Goal: Task Accomplishment & Management: Complete application form

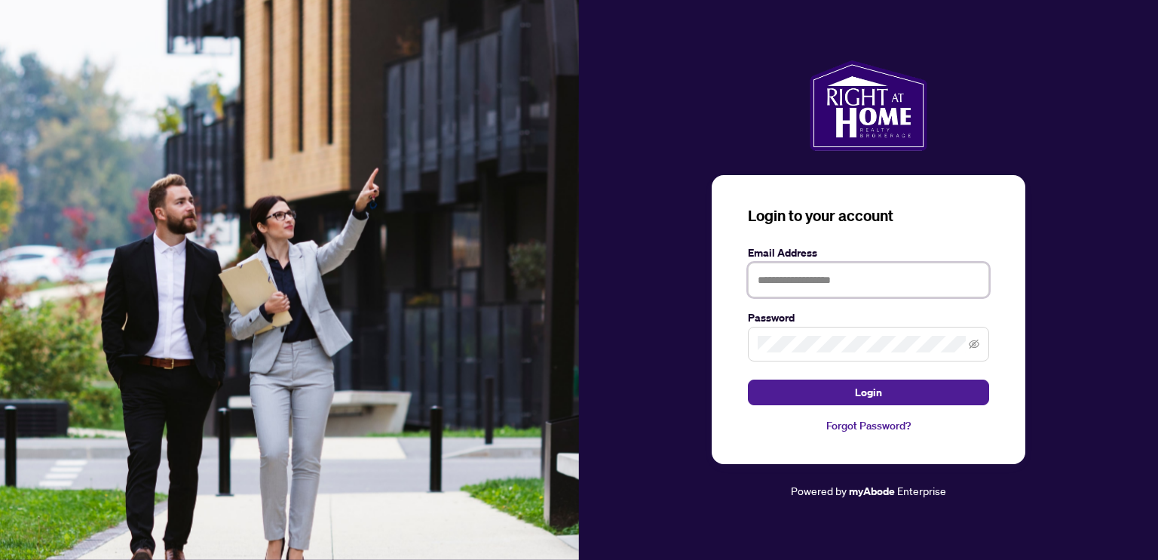
click at [759, 280] on input "text" at bounding box center [868, 279] width 241 height 35
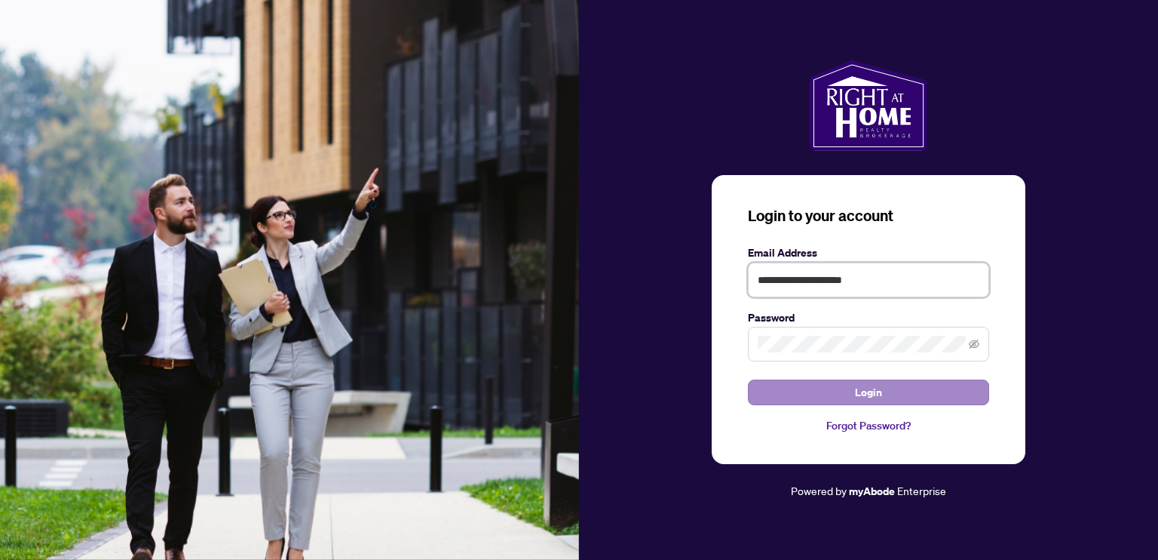
type input "**********"
click at [1110, 241] on div "**********" at bounding box center [868, 280] width 579 height 440
click at [971, 347] on icon "eye-invisible" at bounding box center [975, 343] width 11 height 9
click at [876, 390] on span "Login" at bounding box center [868, 392] width 27 height 24
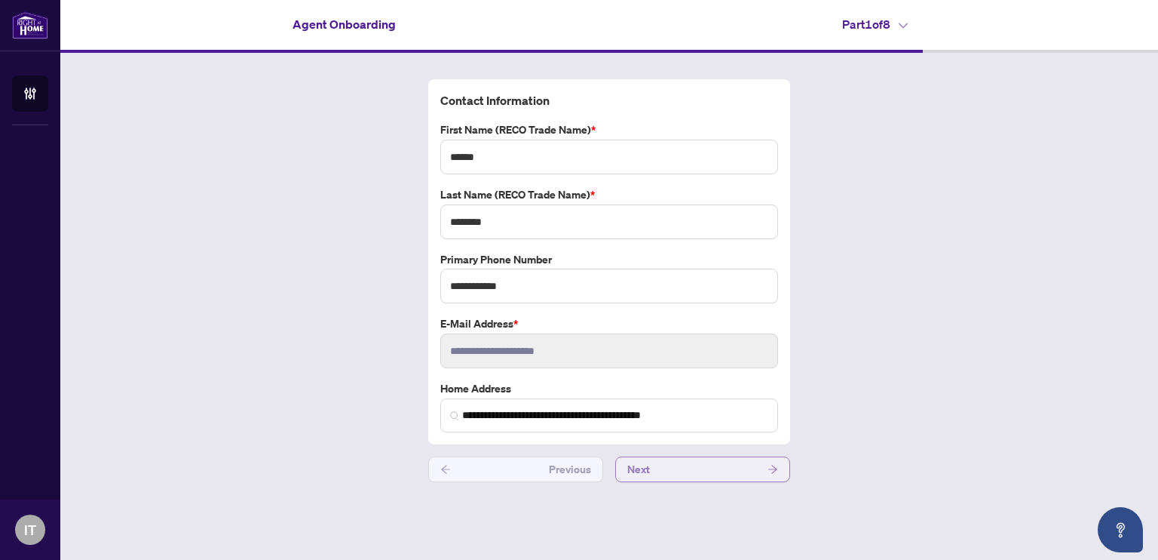
click at [694, 473] on button "Next" at bounding box center [702, 469] width 175 height 26
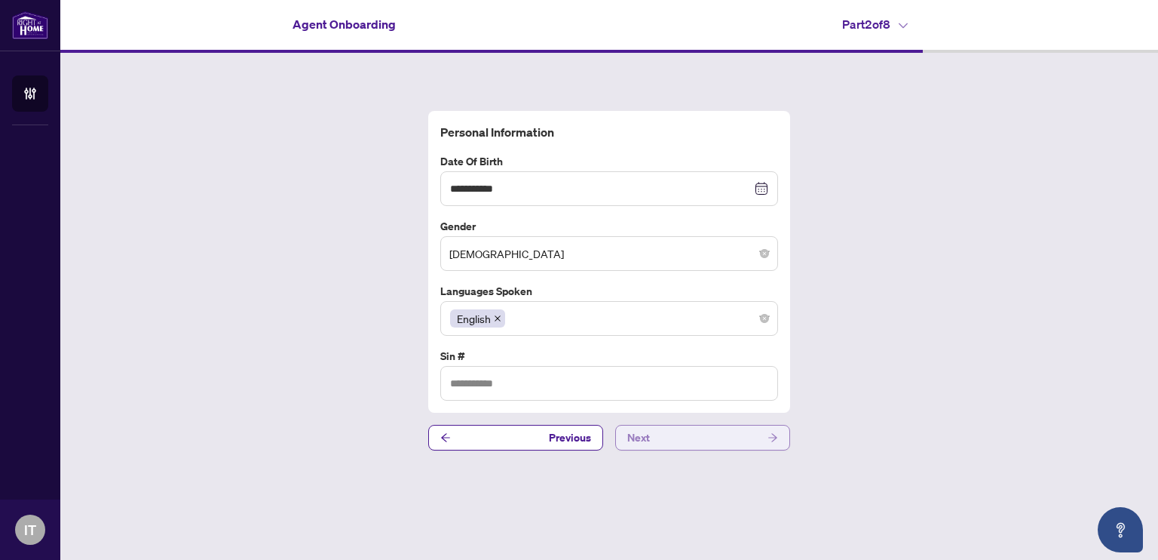
type input "*********"
click at [673, 428] on button "Next" at bounding box center [702, 438] width 175 height 26
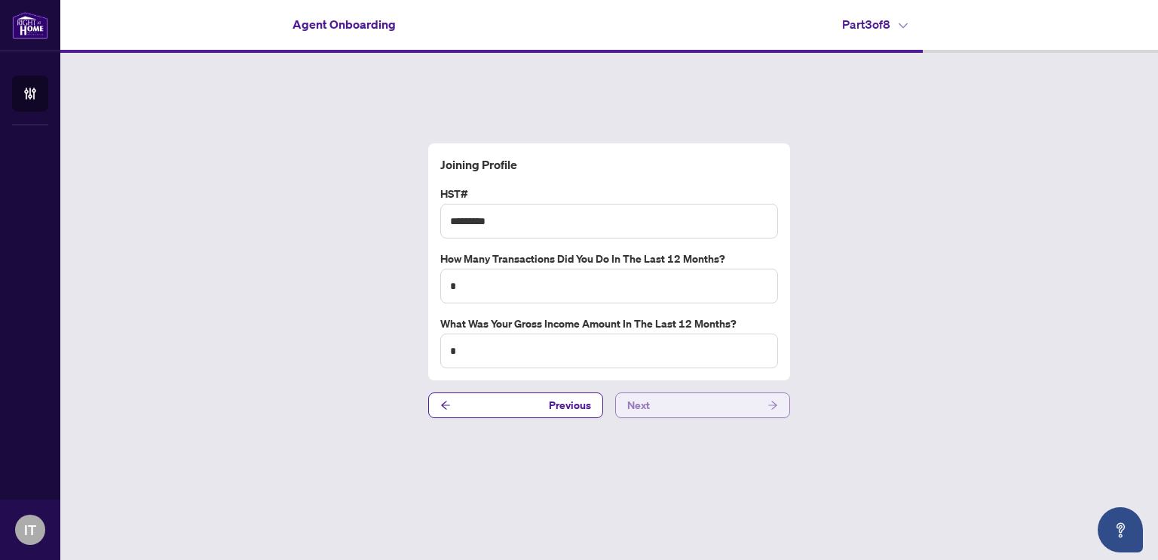
click at [673, 428] on div "Joining Profile HST# ********* How many transactions did you do in the last 12 …" at bounding box center [609, 281] width 1098 height 456
click at [670, 403] on button "Next" at bounding box center [702, 405] width 175 height 26
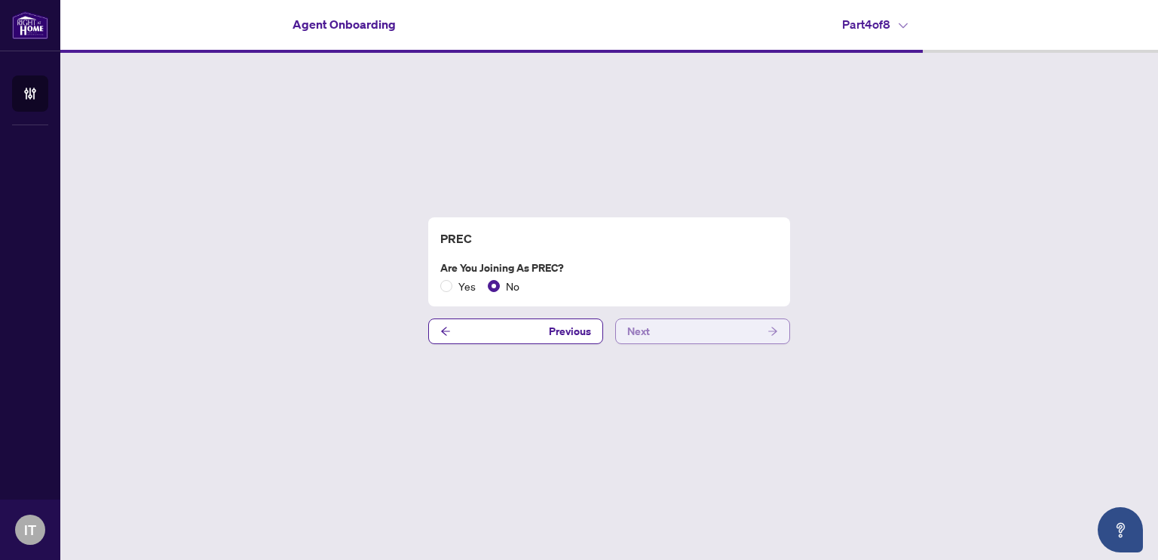
click at [685, 339] on button "Next" at bounding box center [702, 331] width 175 height 26
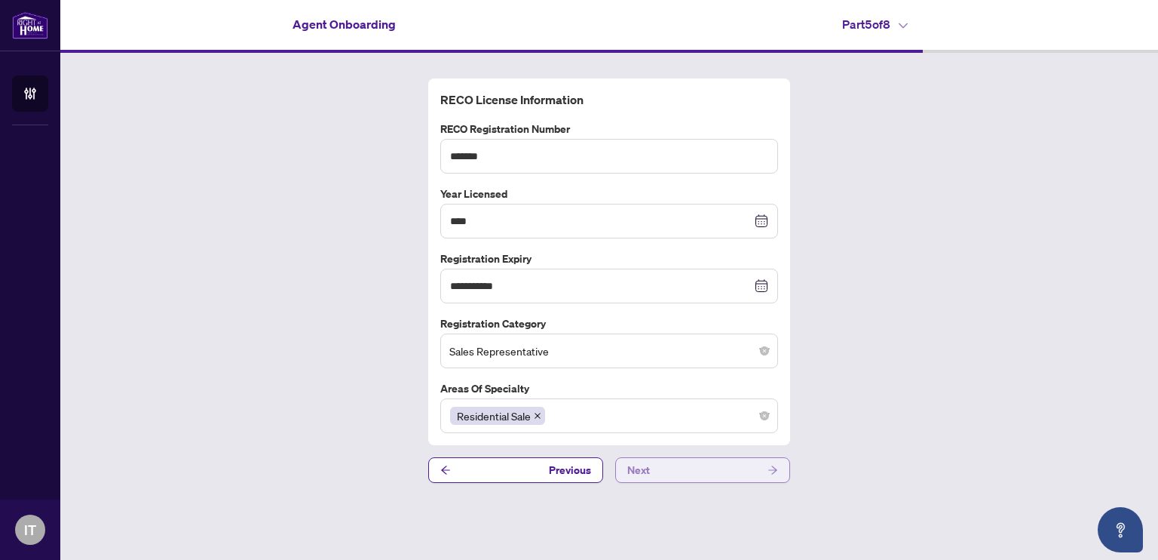
click at [675, 465] on button "Next" at bounding box center [702, 470] width 175 height 26
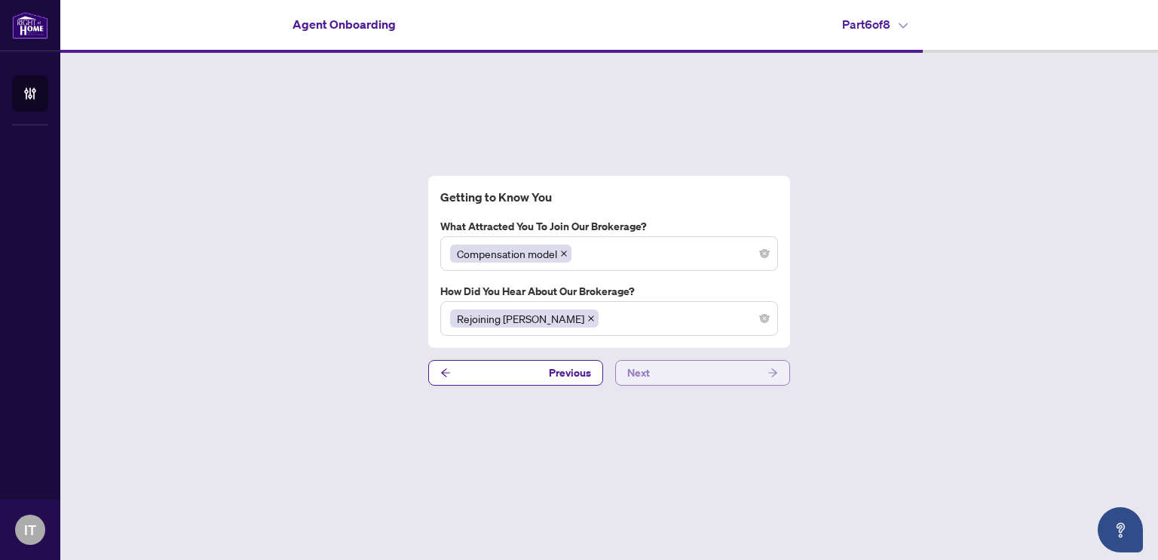
click at [659, 375] on button "Next" at bounding box center [702, 373] width 175 height 26
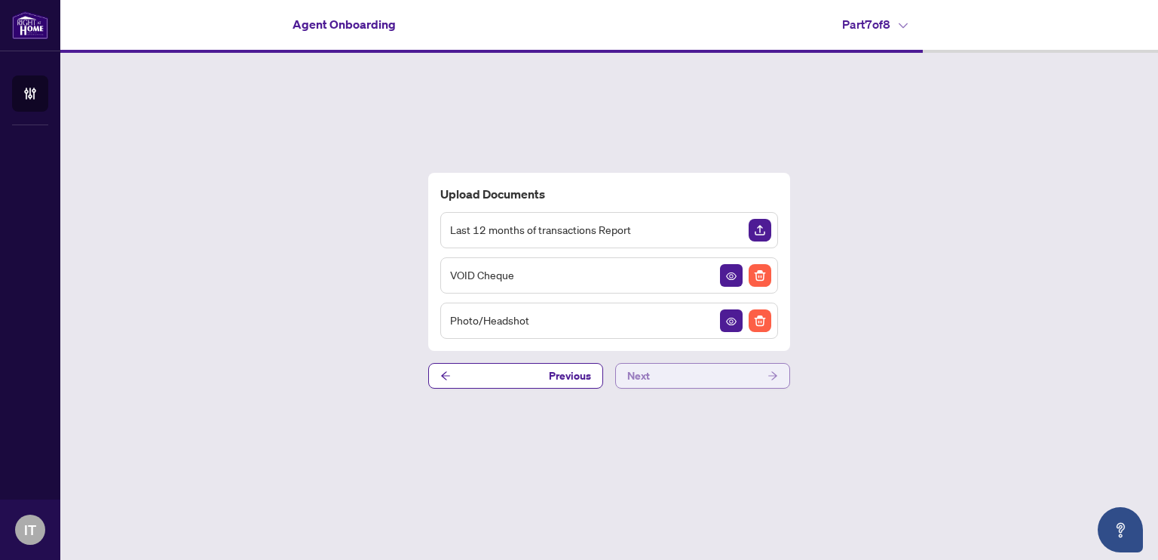
click at [655, 370] on button "Next" at bounding box center [702, 376] width 175 height 26
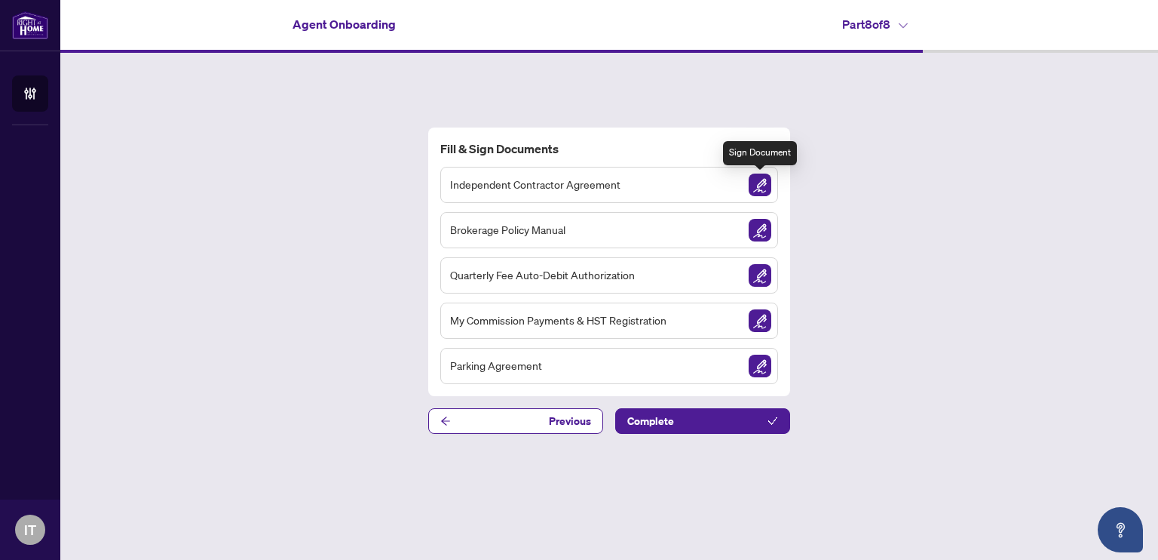
click at [752, 180] on img "Sign Document" at bounding box center [760, 184] width 23 height 23
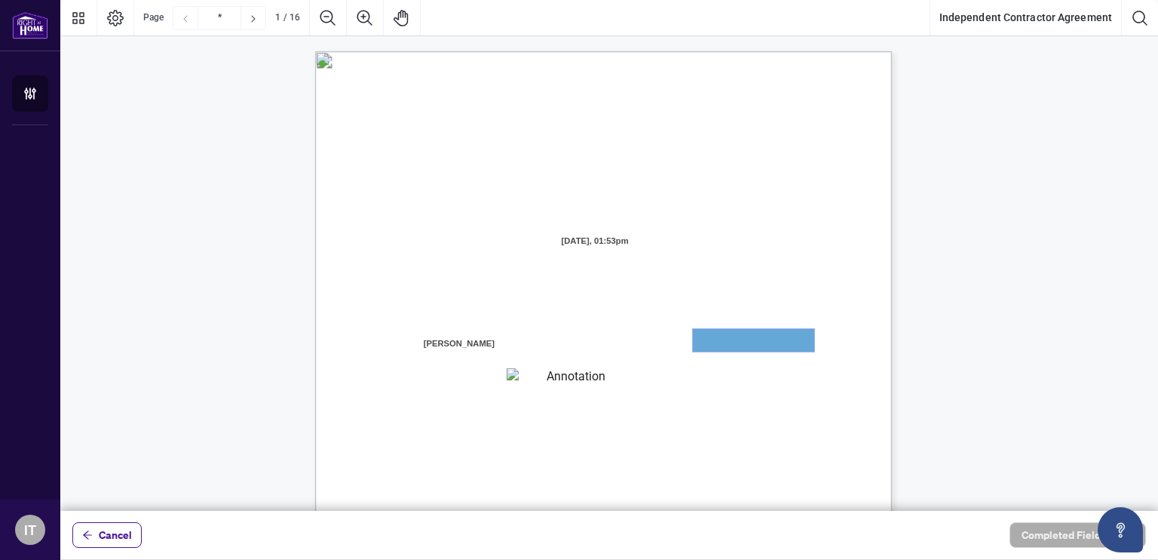
click at [726, 337] on textarea "01JXFGGZ8B05VER9BM5ZFX06TS" at bounding box center [753, 340] width 121 height 23
click at [591, 377] on textarea "01JXFGHB3208SVEBJZD8368SSJ" at bounding box center [570, 378] width 127 height 20
click at [733, 334] on textarea "01JXFGGZ8B05VER9BM5ZFX06TS" at bounding box center [753, 340] width 121 height 23
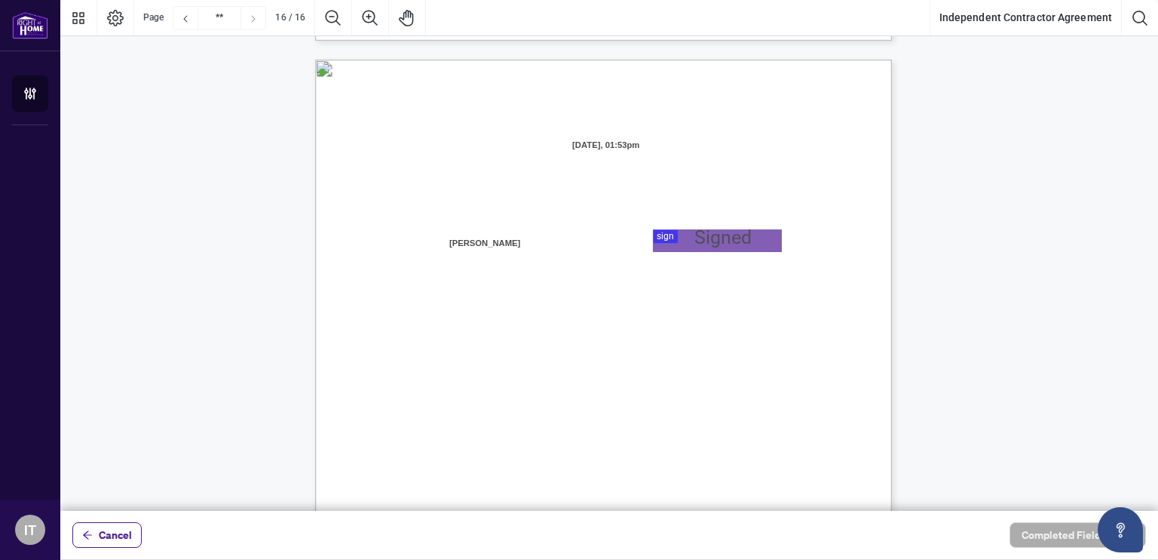
scroll to position [11540, 0]
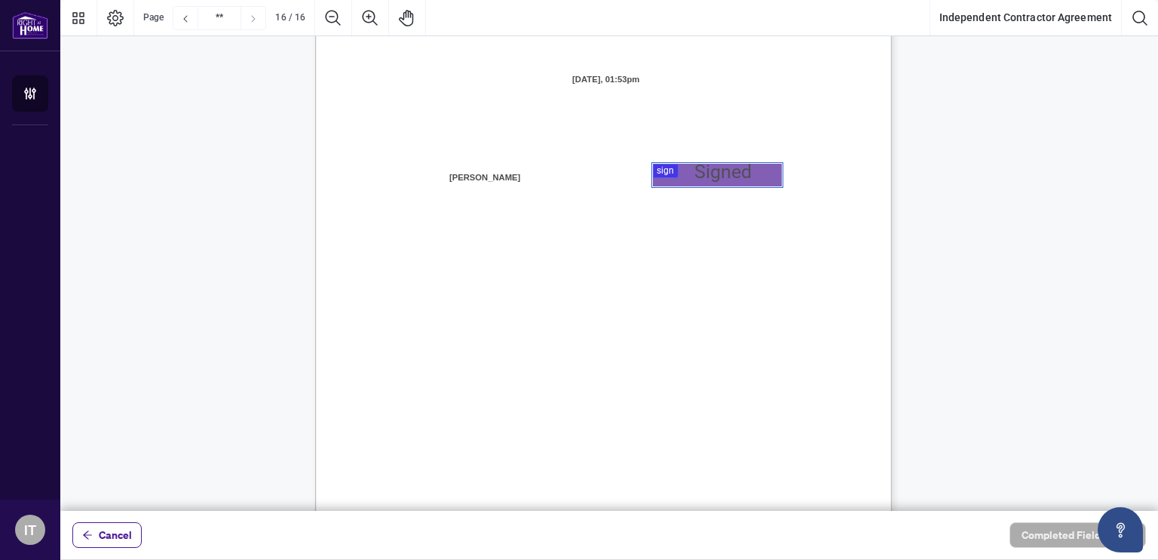
click at [662, 169] on div at bounding box center [609, 255] width 1098 height 511
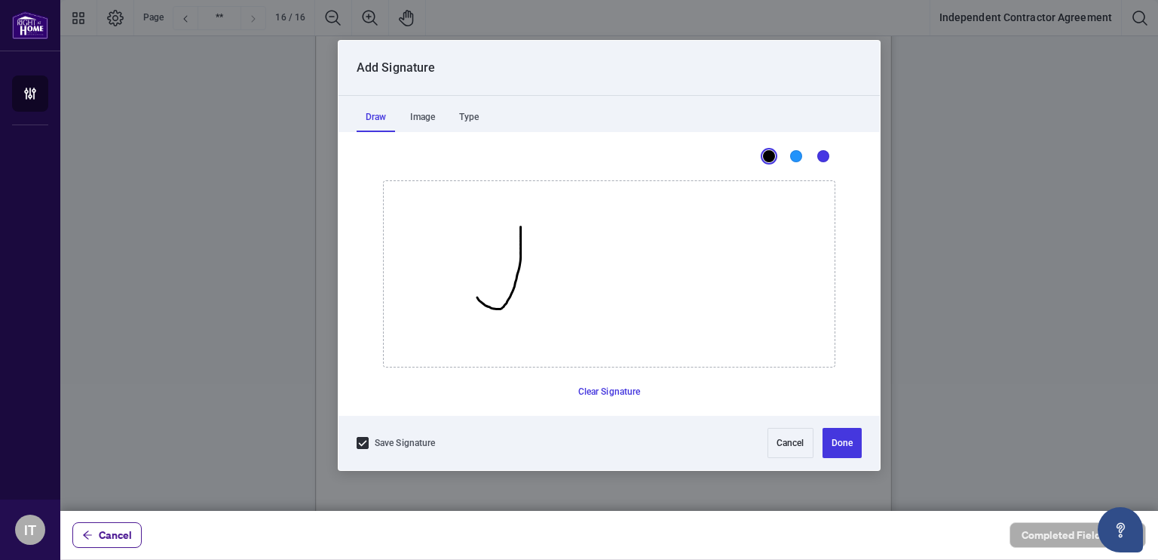
drag, startPoint x: 520, startPoint y: 226, endPoint x: 477, endPoint y: 296, distance: 82.0
click at [477, 296] on icon "Drawing canvas" at bounding box center [609, 274] width 451 height 186
drag, startPoint x: 537, startPoint y: 227, endPoint x: 536, endPoint y: 291, distance: 64.1
click at [536, 291] on icon "Drawing canvas" at bounding box center [609, 274] width 451 height 186
drag, startPoint x: 530, startPoint y: 235, endPoint x: 529, endPoint y: 288, distance: 53.6
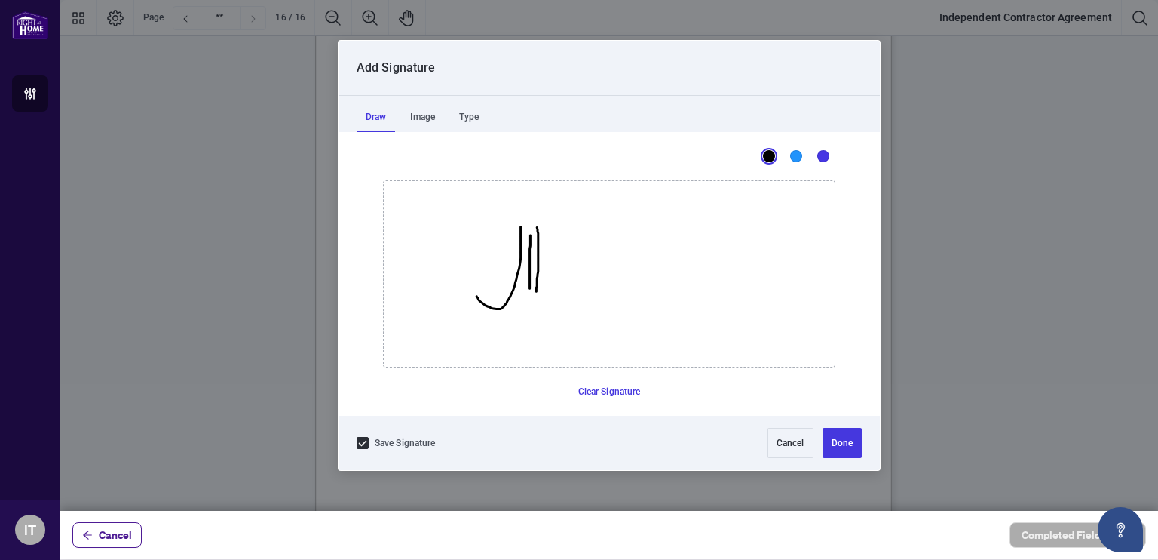
click at [529, 288] on icon "Drawing canvas" at bounding box center [609, 274] width 451 height 186
drag, startPoint x: 502, startPoint y: 256, endPoint x: 598, endPoint y: 210, distance: 106.3
click at [598, 210] on icon "Drawing canvas" at bounding box center [609, 274] width 451 height 186
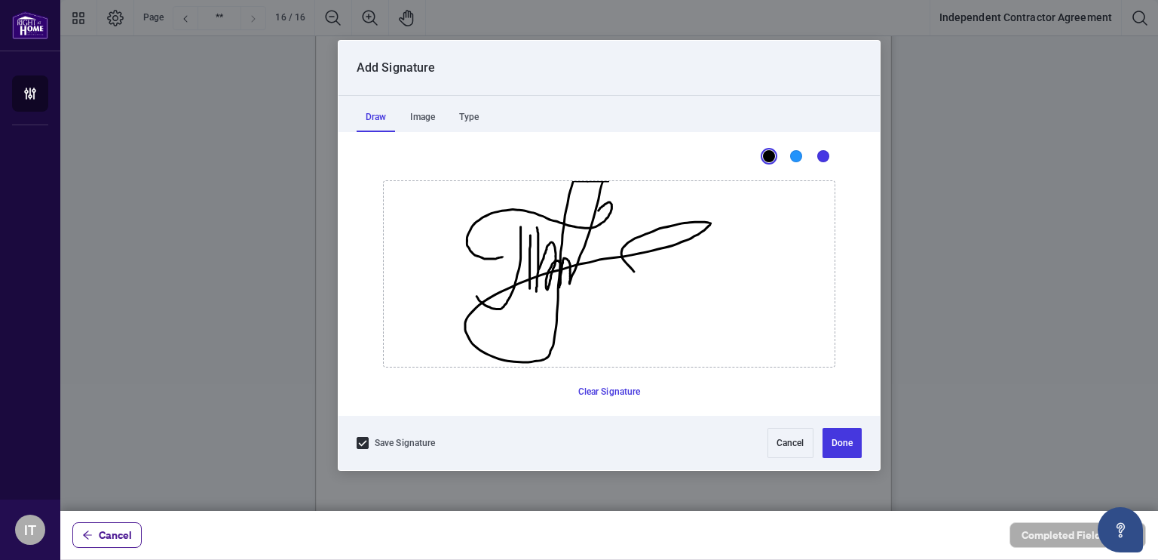
drag, startPoint x: 538, startPoint y: 268, endPoint x: 721, endPoint y: 298, distance: 184.9
click at [538, 292] on icon "Drawing canvas" at bounding box center [537, 259] width 2 height 65
click at [834, 448] on button "Done" at bounding box center [842, 443] width 39 height 30
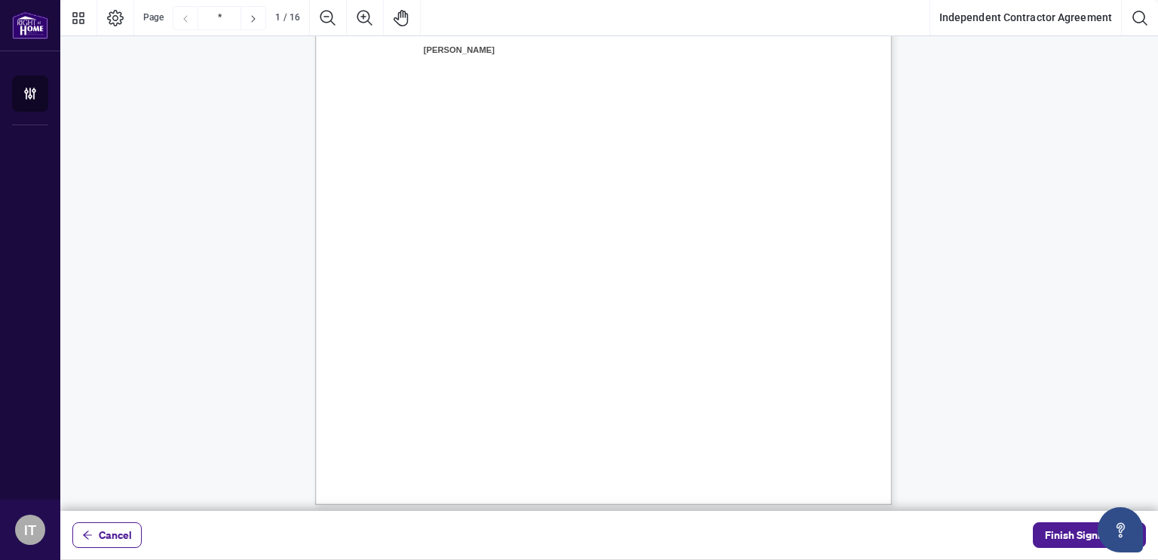
scroll to position [0, 0]
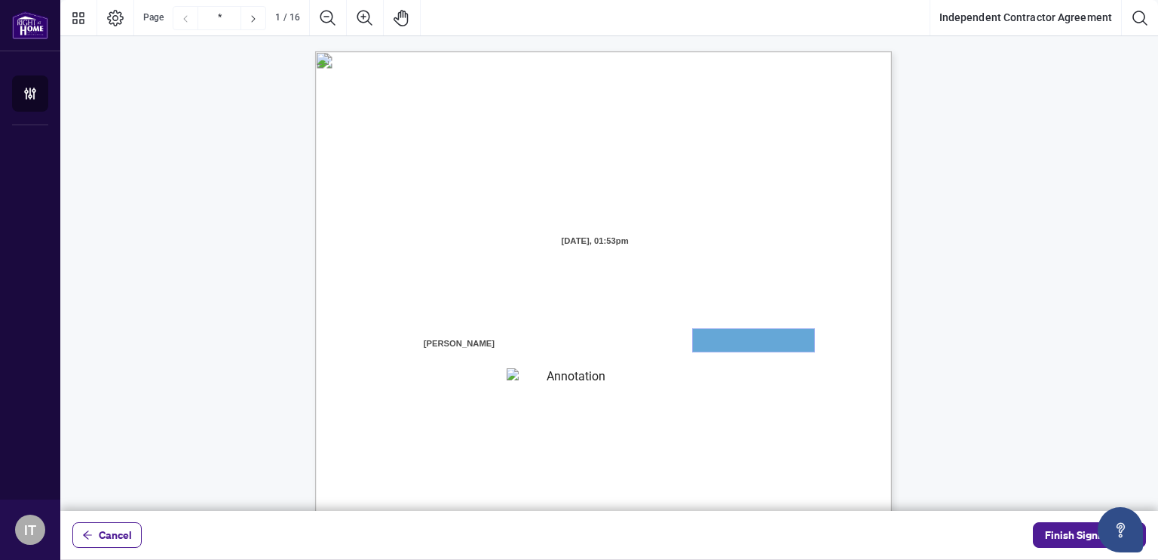
click at [718, 340] on textarea "01JXFGGZ8B05VER9BM5ZFX06TS" at bounding box center [753, 340] width 121 height 23
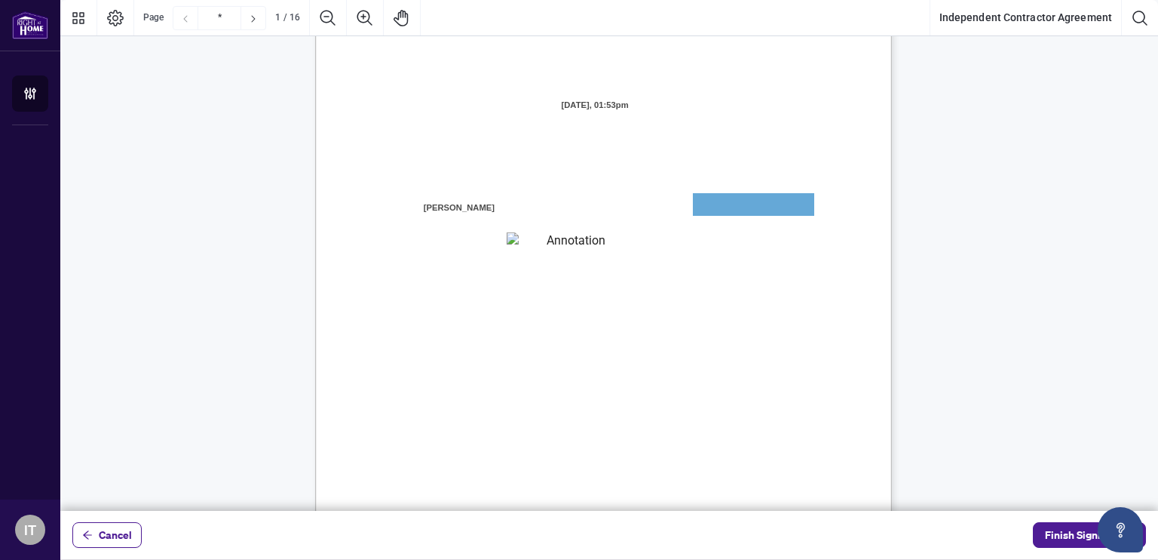
scroll to position [169, 0]
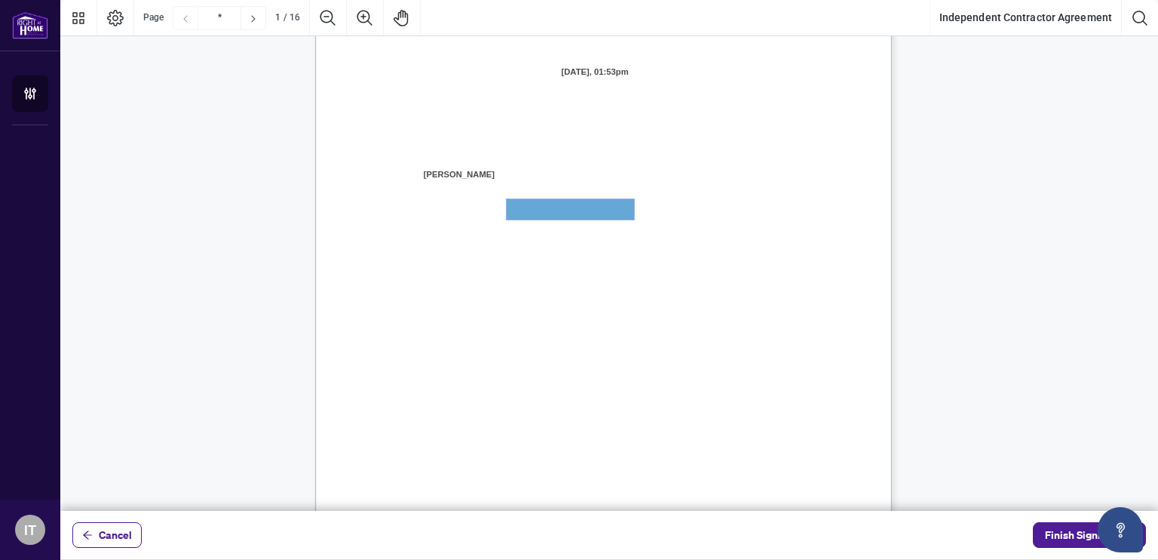
click at [529, 201] on textarea "01JXFGHB3208SVEBJZD8368SSJ" at bounding box center [570, 209] width 127 height 20
click at [529, 200] on textarea "01JXFGHB3208SVEBJZD8368SSJ" at bounding box center [570, 209] width 127 height 20
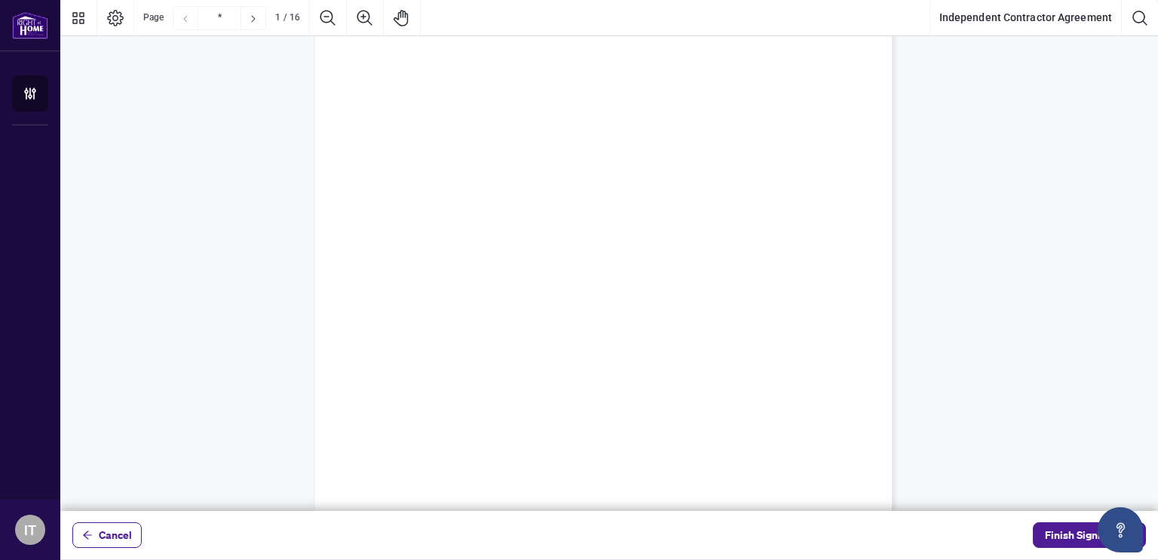
scroll to position [0, 0]
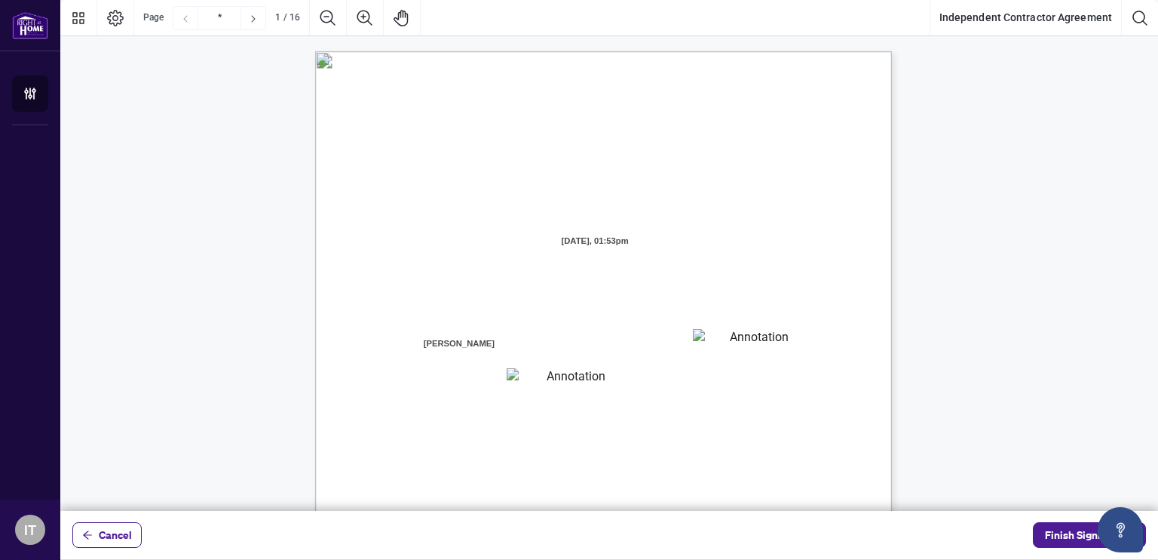
click at [408, 321] on span "AND:" at bounding box center [395, 326] width 25 height 14
click at [685, 305] on span "[STREET_ADDRESS][PERSON_NAME] (the “Brokerage” or “[PERSON_NAME]”)" at bounding box center [556, 304] width 344 height 14
click at [408, 330] on span "AND:" at bounding box center [395, 326] width 25 height 14
click at [703, 337] on textarea "01JXFGGZ8B05VER9BM5ZFX06TS" at bounding box center [753, 340] width 121 height 23
click at [724, 340] on textarea "01JXFGGZ8B05VER9BM5ZFX06TS" at bounding box center [753, 340] width 121 height 23
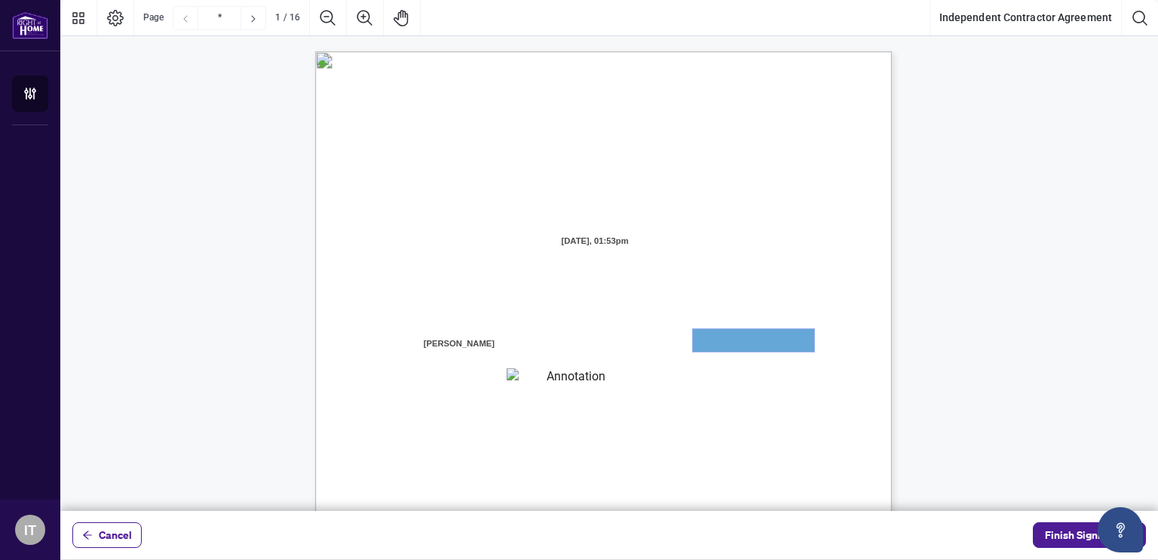
click at [724, 340] on textarea "01JXFGGZ8B05VER9BM5ZFX06TS" at bounding box center [753, 340] width 121 height 23
click at [408, 325] on span "AND:" at bounding box center [395, 326] width 25 height 14
click at [401, 9] on icon "Pan Mode" at bounding box center [402, 18] width 18 height 18
click at [395, 12] on icon "Pan Mode" at bounding box center [402, 18] width 18 height 18
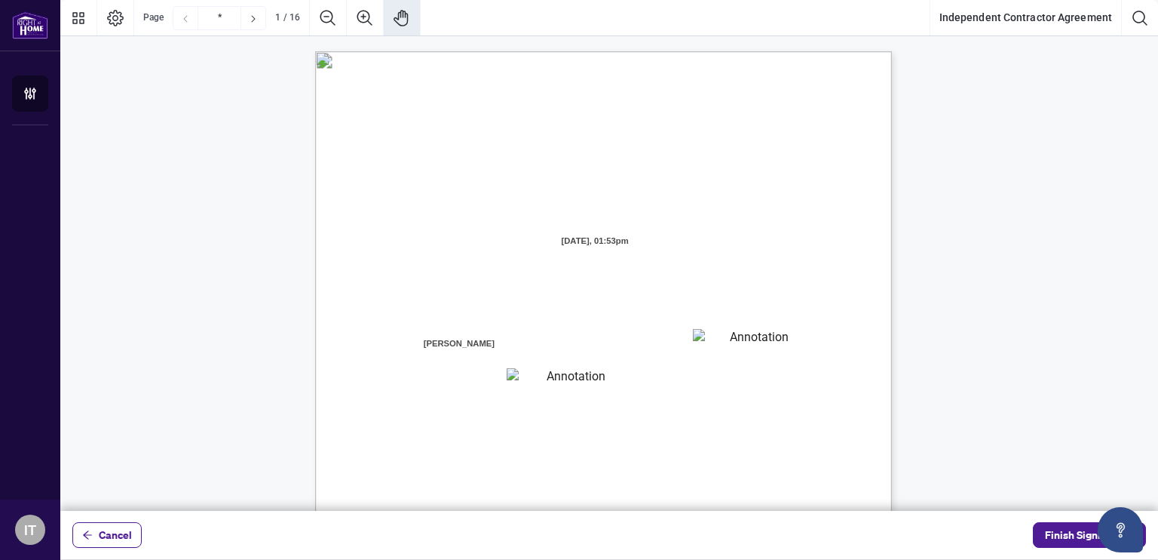
click at [356, 96] on div "INDEPENDENT CONTRACTOR AGREEMENT THIS AGREEMENT is made as of (the “Effective D…" at bounding box center [675, 518] width 721 height 934
click at [406, 15] on icon "Pan Mode" at bounding box center [401, 18] width 14 height 17
click at [396, 18] on icon "Pan Mode" at bounding box center [401, 18] width 14 height 17
click at [402, 19] on icon "Pan Mode" at bounding box center [402, 18] width 18 height 18
click at [730, 330] on textarea "01JXFGGZ8B05VER9BM5ZFX06TS" at bounding box center [753, 340] width 121 height 23
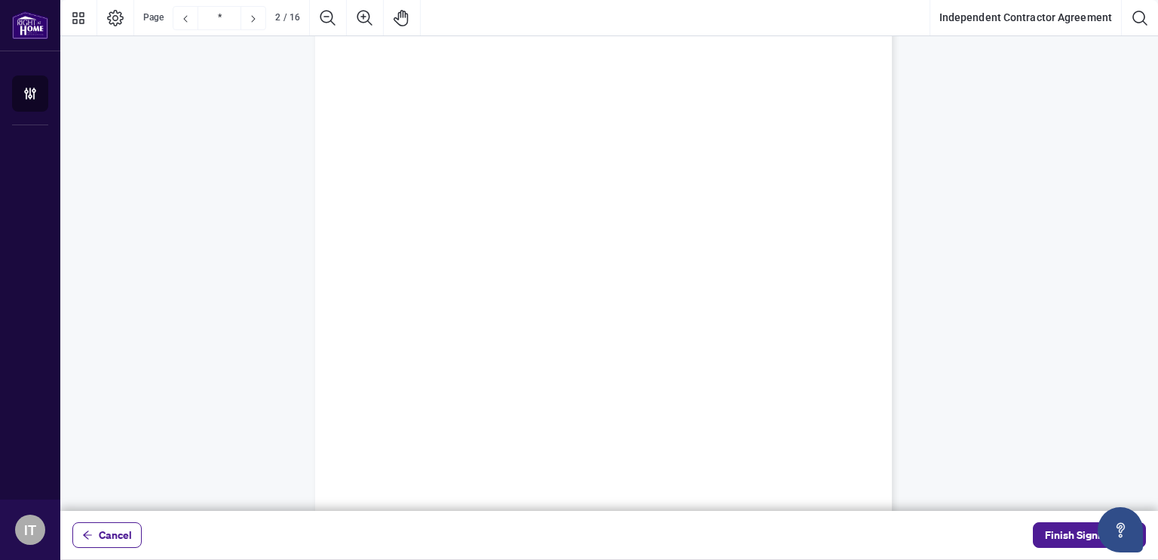
scroll to position [60, 0]
type input "*"
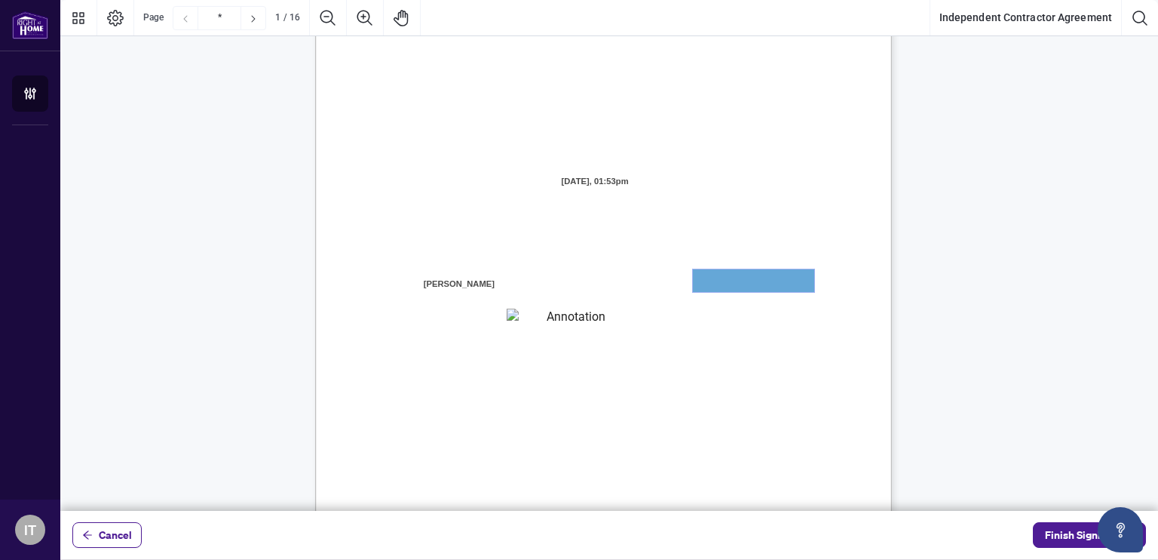
click at [757, 271] on textarea "01JXFGGZ8B05VER9BM5ZFX06TS" at bounding box center [753, 280] width 121 height 23
click at [740, 284] on textarea "01JXFGGZ8B05VER9BM5ZFX06TS" at bounding box center [753, 280] width 121 height 23
click at [808, 276] on textarea "01JXFGGZ8B05VER9BM5ZFX06TS" at bounding box center [753, 280] width 121 height 23
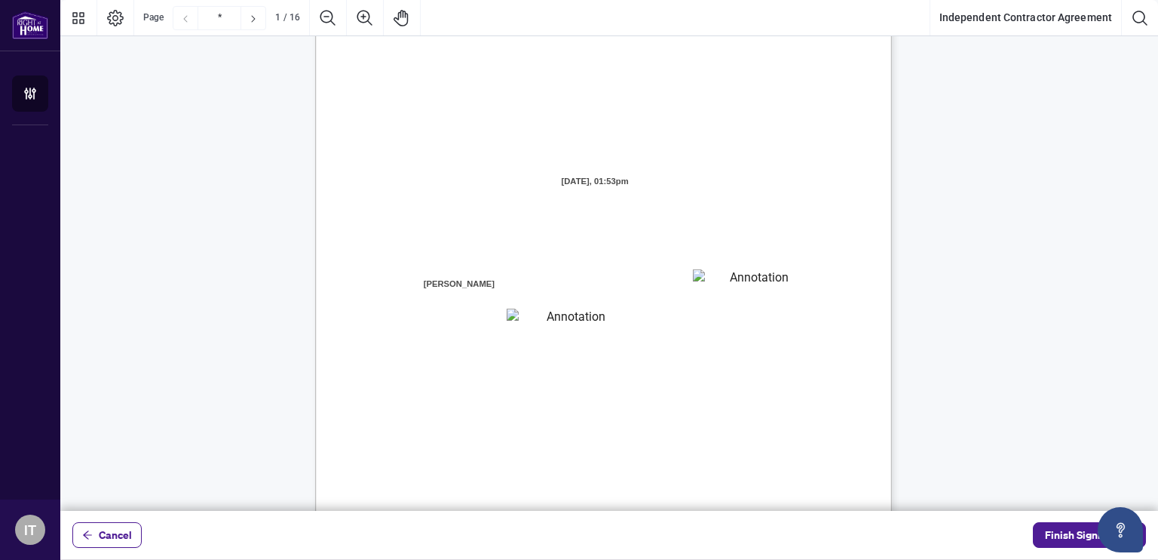
drag, startPoint x: 821, startPoint y: 275, endPoint x: 756, endPoint y: 293, distance: 66.6
click at [756, 293] on div "INDEPENDENT CONTRACTOR AGREEMENT THIS AGREEMENT is made as of (the “Effective D…" at bounding box center [675, 459] width 721 height 934
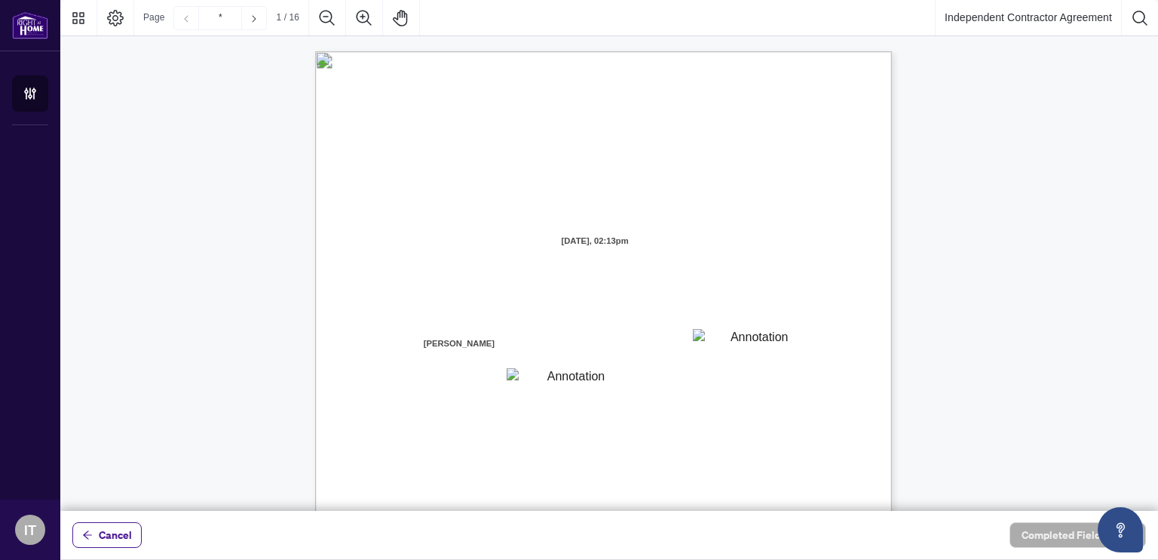
click at [716, 340] on textarea "01JXFGGZ8B05VER9BM5ZFX06TS" at bounding box center [753, 340] width 121 height 23
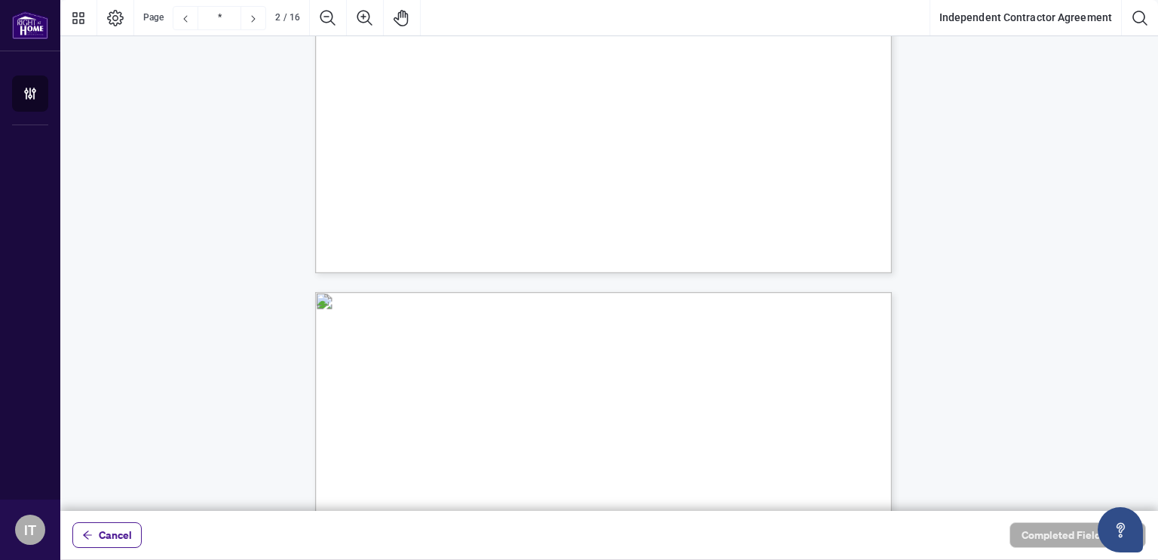
scroll to position [591, 0]
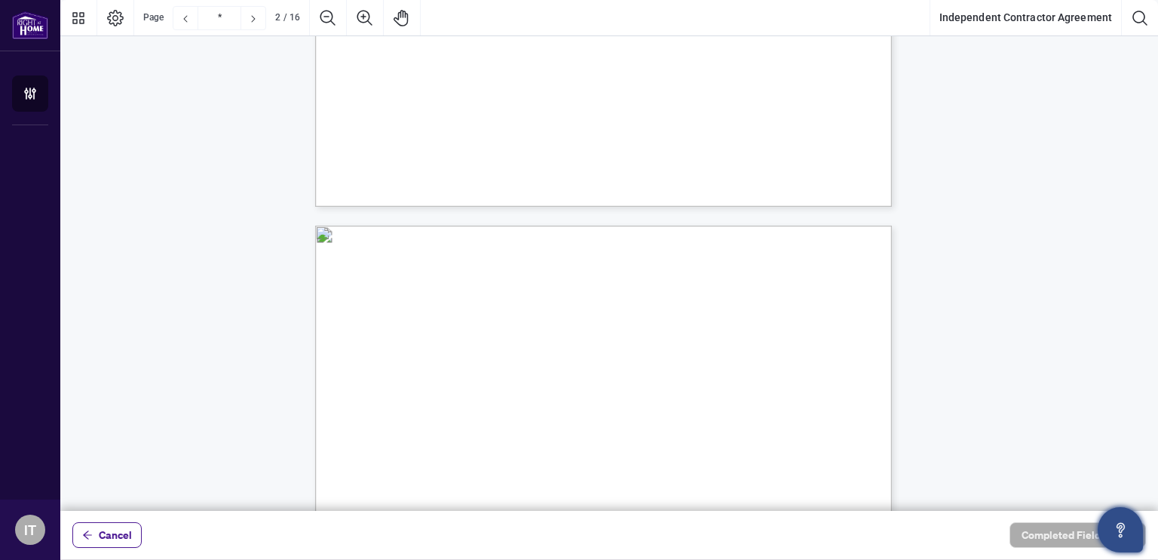
click at [1112, 520] on button "Open asap" at bounding box center [1120, 529] width 45 height 45
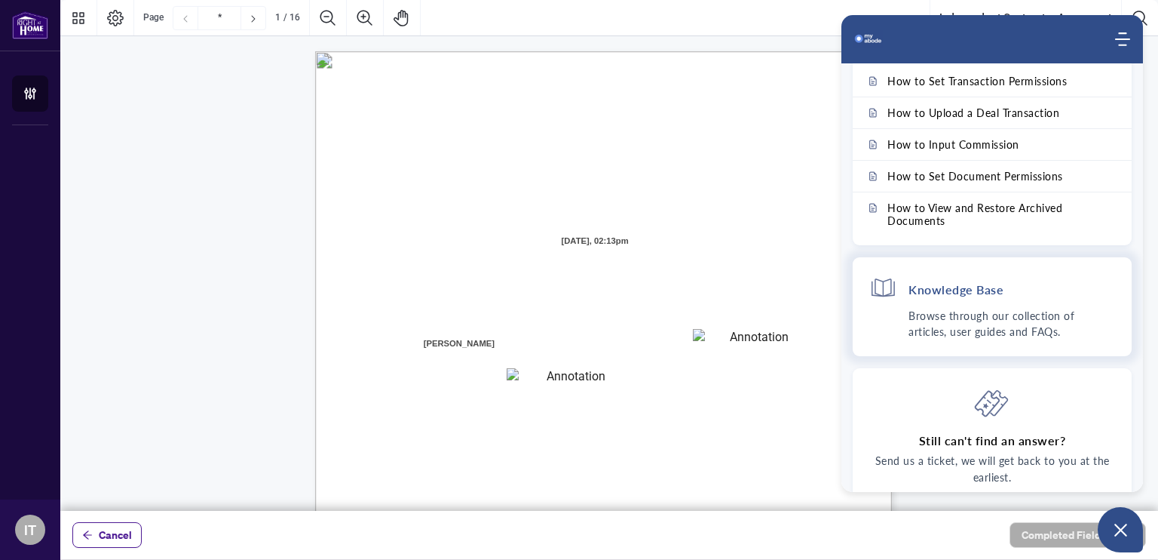
scroll to position [0, 0]
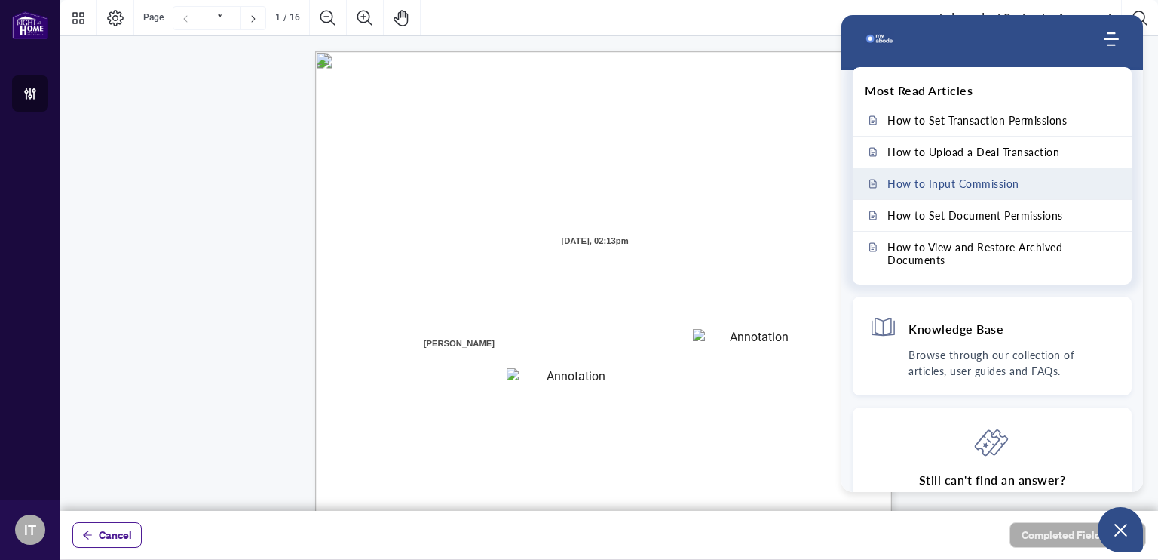
click at [992, 189] on span "How to Input Commission" at bounding box center [954, 183] width 132 height 13
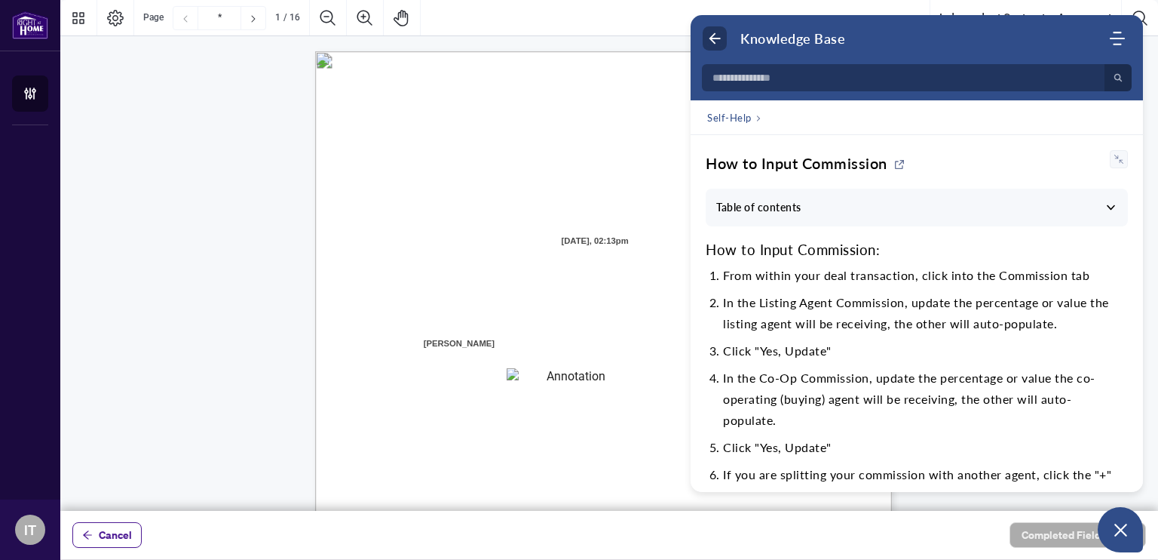
click at [712, 36] on use "Back" at bounding box center [715, 38] width 11 height 11
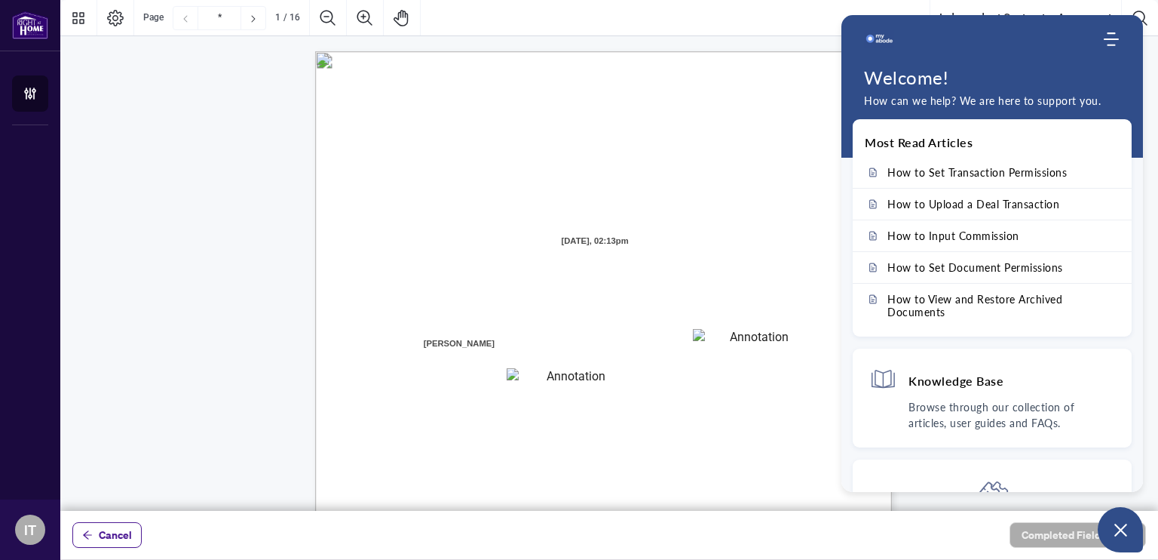
click at [408, 325] on span "AND:" at bounding box center [395, 326] width 25 height 14
click at [729, 332] on textarea "01JXFGGZ8B05VER9BM5ZFX06TS" at bounding box center [753, 340] width 121 height 23
click at [739, 331] on textarea "01JXFGGZ8B05VER9BM5ZFX06TS" at bounding box center [753, 340] width 121 height 23
click at [714, 274] on div "INDEPENDENT CONTRACTOR AGREEMENT THIS AGREEMENT is made as of (the “Effective D…" at bounding box center [675, 518] width 721 height 934
click at [520, 360] on span "the “Contractor” "you” or “your")" at bounding box center [453, 363] width 134 height 14
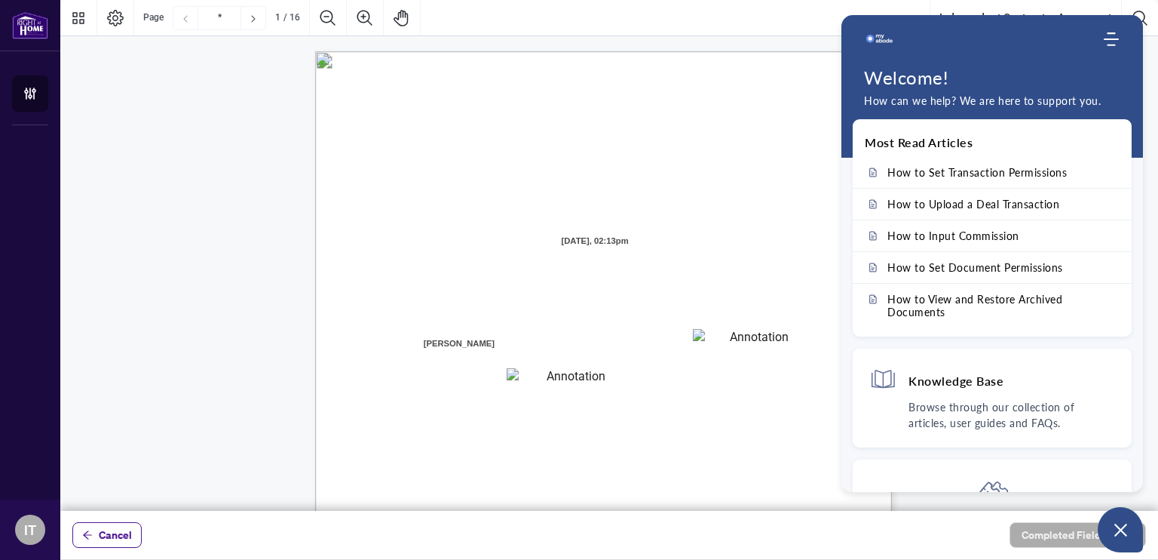
drag, startPoint x: 649, startPoint y: 340, endPoint x: 692, endPoint y: 347, distance: 43.5
click at [681, 347] on span "residing in the City of" at bounding box center [635, 349] width 91 height 14
click at [435, 268] on span "BETWEEN:" at bounding box center [409, 267] width 51 height 14
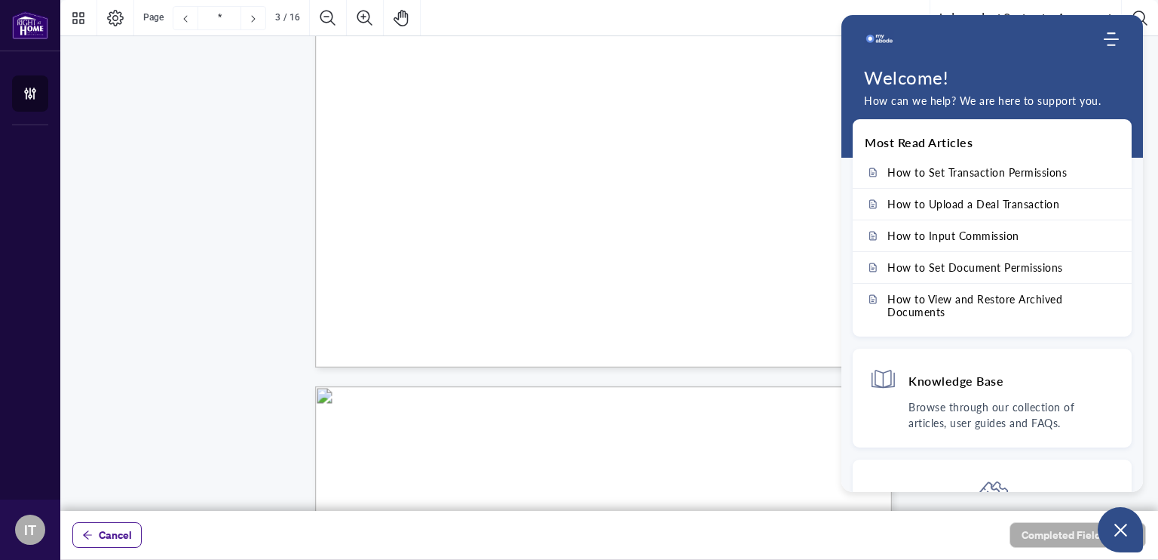
scroll to position [1364, 0]
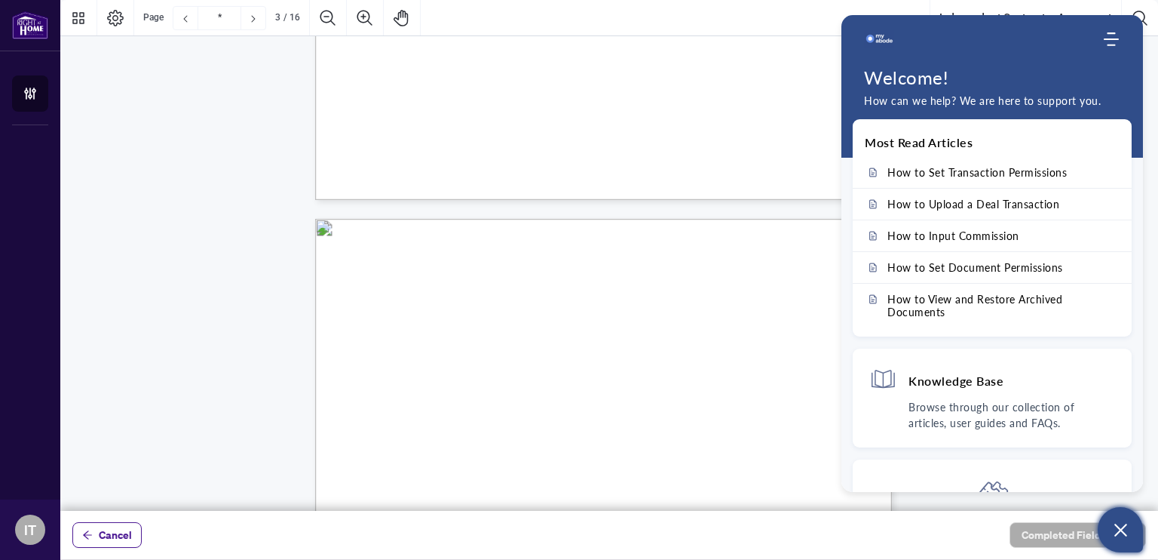
click at [1107, 515] on button "Open asap" at bounding box center [1120, 529] width 45 height 45
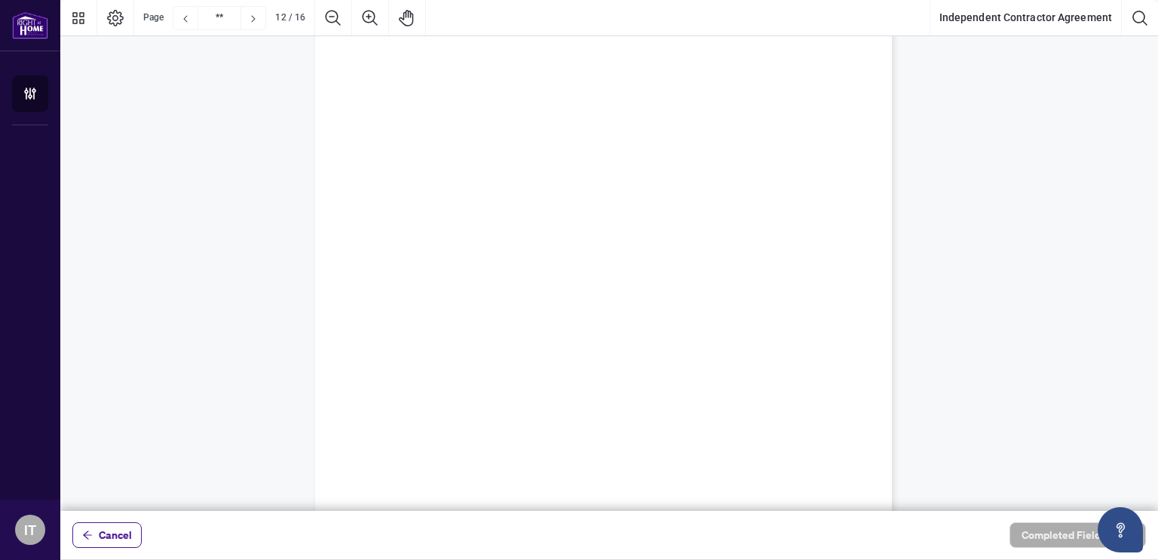
scroll to position [11784, 0]
type input "**"
click at [410, 166] on span "Name:" at bounding box center [397, 169] width 26 height 14
click at [712, 182] on div "IN WITNESS WHEREOF, the parties hereto, having read and understood the entire A…" at bounding box center [675, 217] width 721 height 934
click at [680, 159] on div "IN WITNESS WHEREOF, the parties hereto, having read and understood the entire A…" at bounding box center [675, 217] width 721 height 934
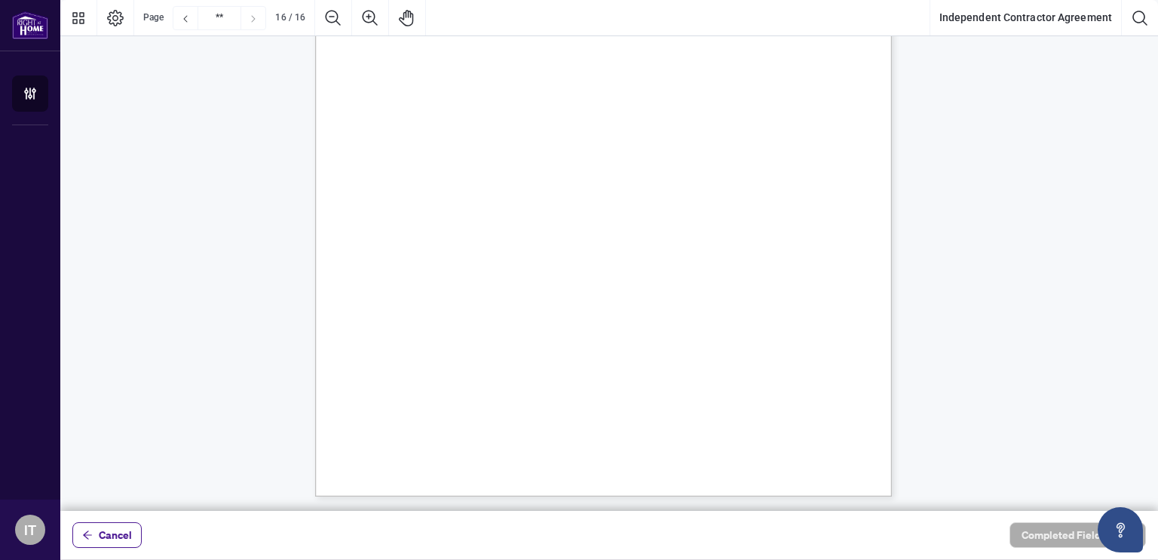
click at [684, 152] on div "IN WITNESS WHEREOF, the parties hereto, having read and understood the entire A…" at bounding box center [675, 217] width 721 height 934
click at [703, 185] on span "Signature" at bounding box center [705, 192] width 32 height 14
click at [410, 171] on span "Name:" at bounding box center [397, 169] width 26 height 14
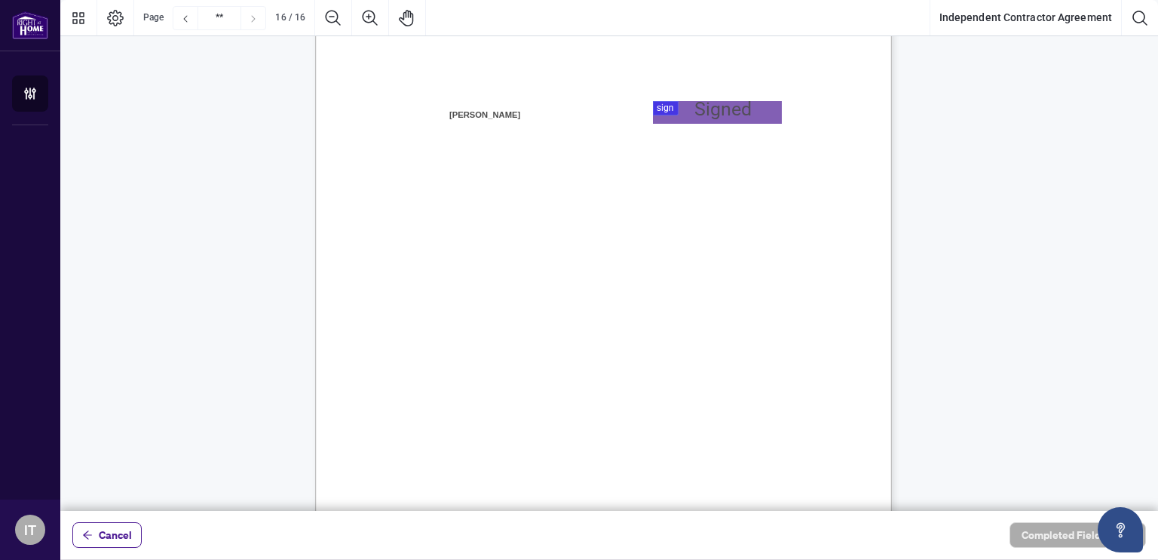
scroll to position [11590, 0]
click at [667, 118] on div at bounding box center [609, 255] width 1098 height 511
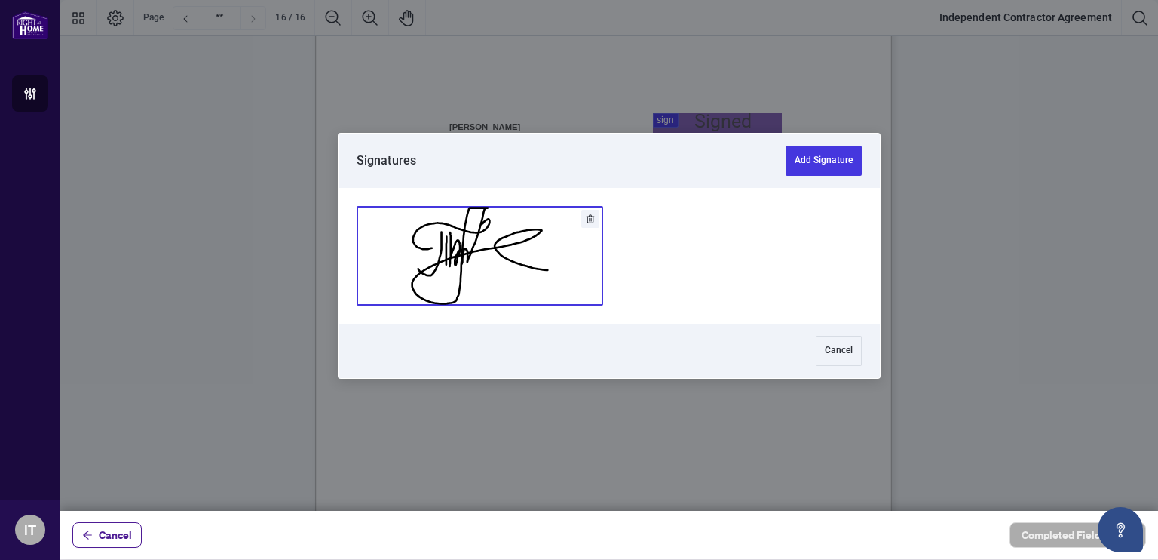
click at [574, 231] on button "Add Signature" at bounding box center [479, 256] width 245 height 98
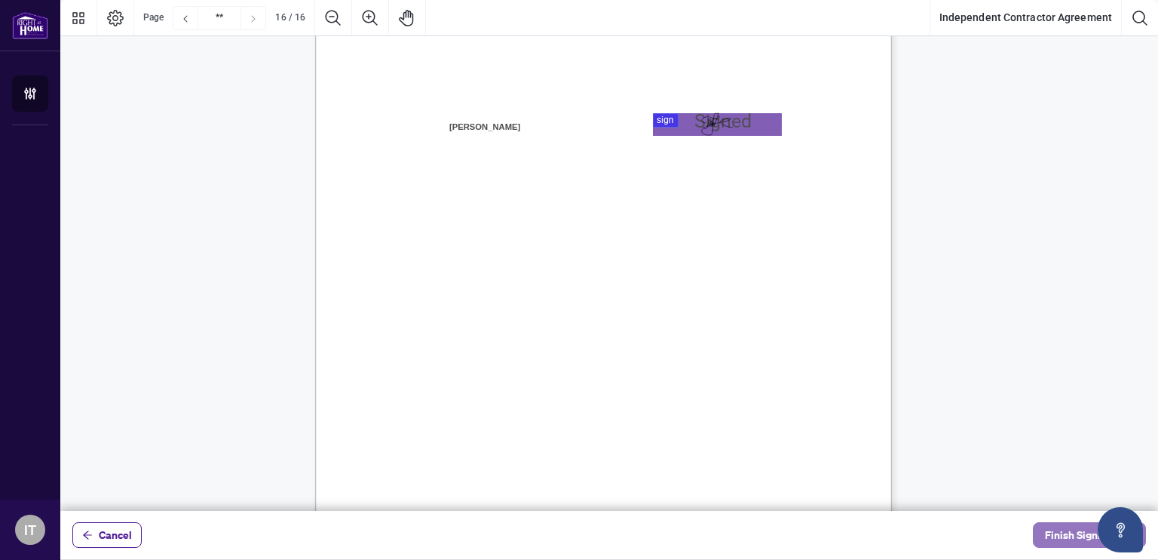
click at [1042, 539] on button "Finish Signing" at bounding box center [1089, 535] width 113 height 26
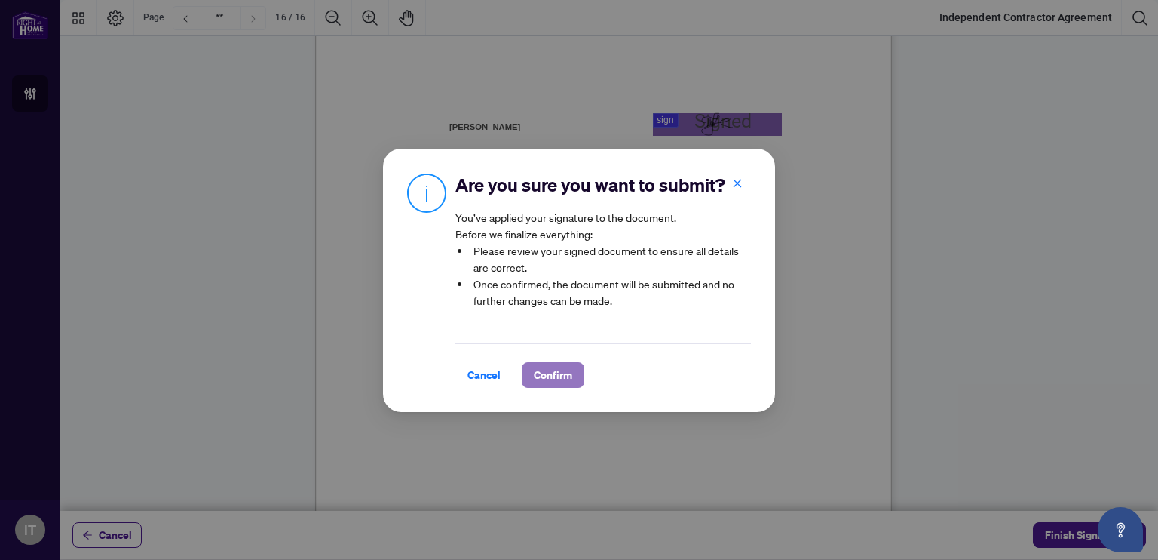
click at [552, 373] on span "Confirm" at bounding box center [553, 375] width 38 height 24
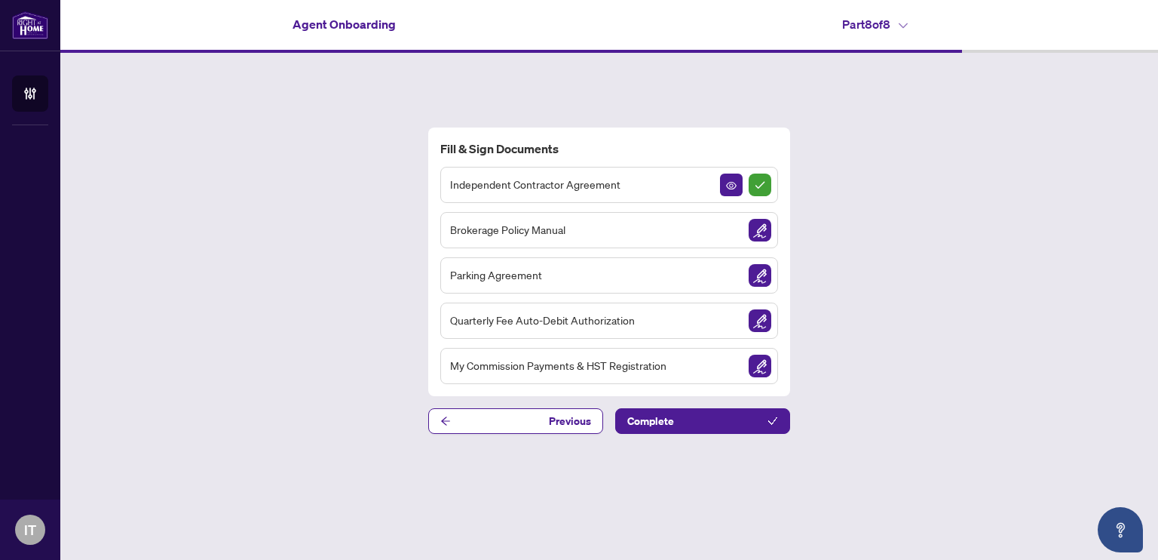
click at [498, 225] on span "Brokerage Policy Manual" at bounding box center [507, 229] width 115 height 17
click at [756, 228] on img "Sign Document" at bounding box center [760, 230] width 23 height 23
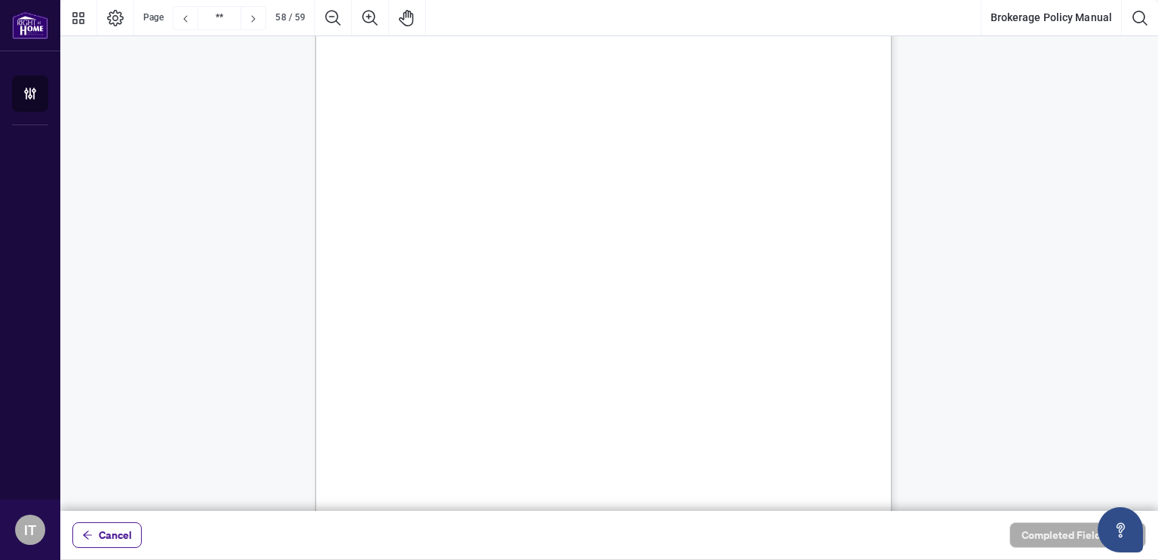
scroll to position [43754, 0]
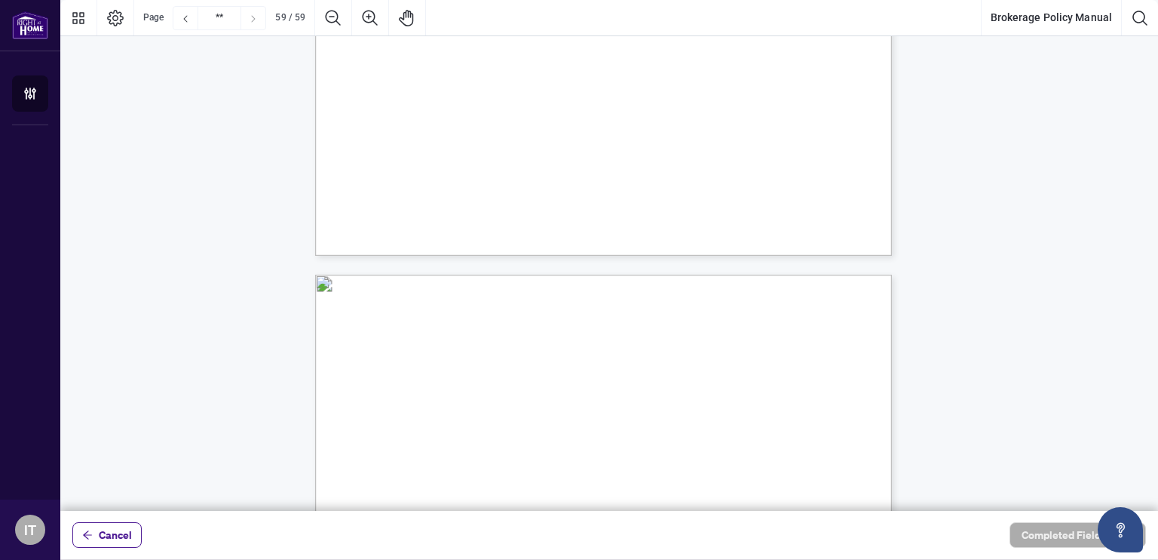
type input "**"
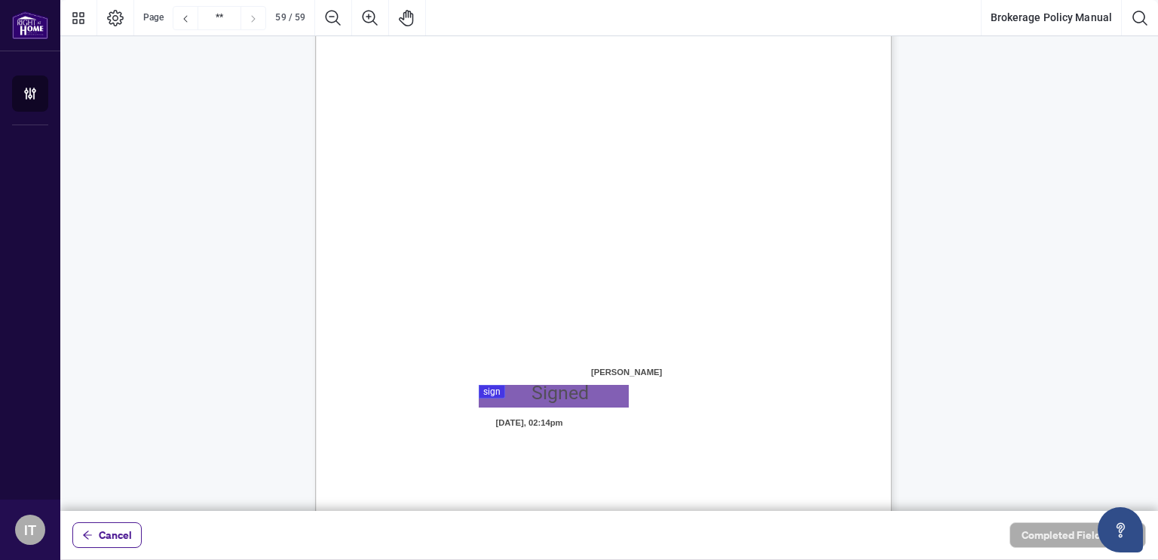
scroll to position [44478, 0]
click at [492, 388] on div at bounding box center [609, 255] width 1098 height 511
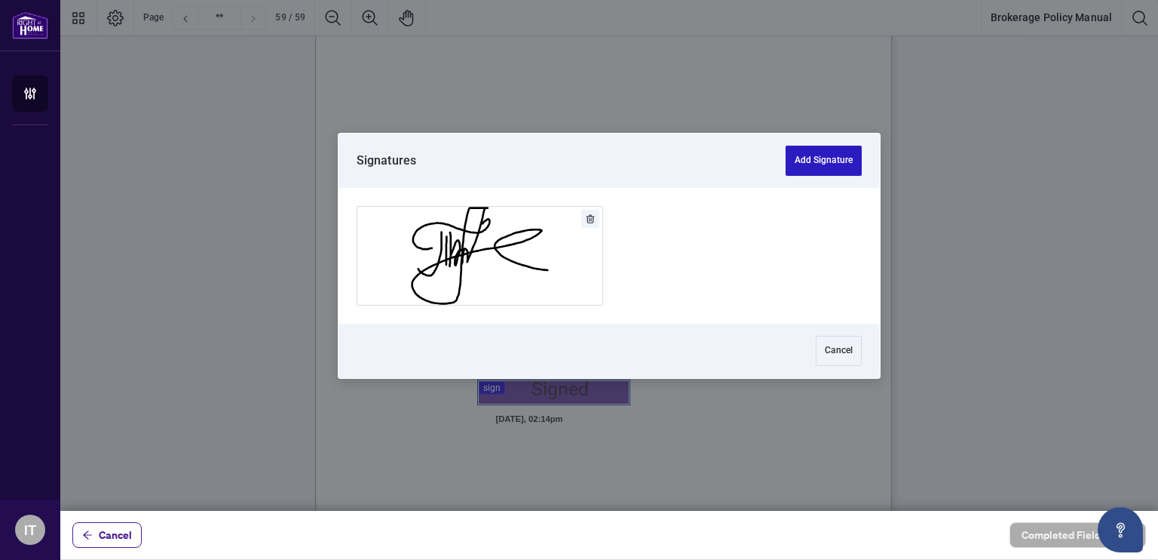
click at [790, 159] on button "Add Signature" at bounding box center [824, 161] width 76 height 30
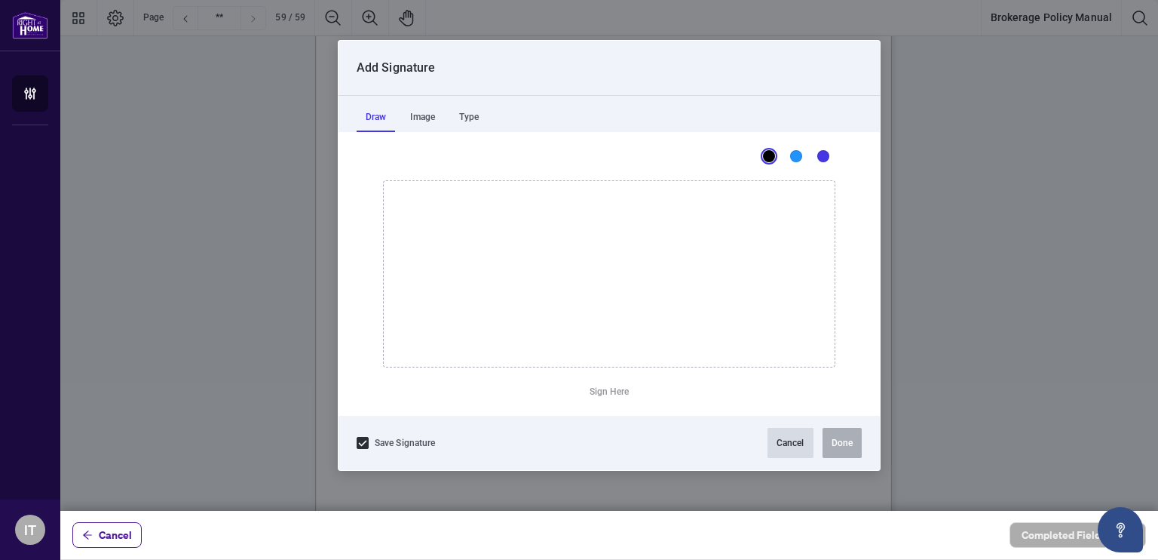
click at [781, 440] on button "Cancel" at bounding box center [791, 443] width 46 height 30
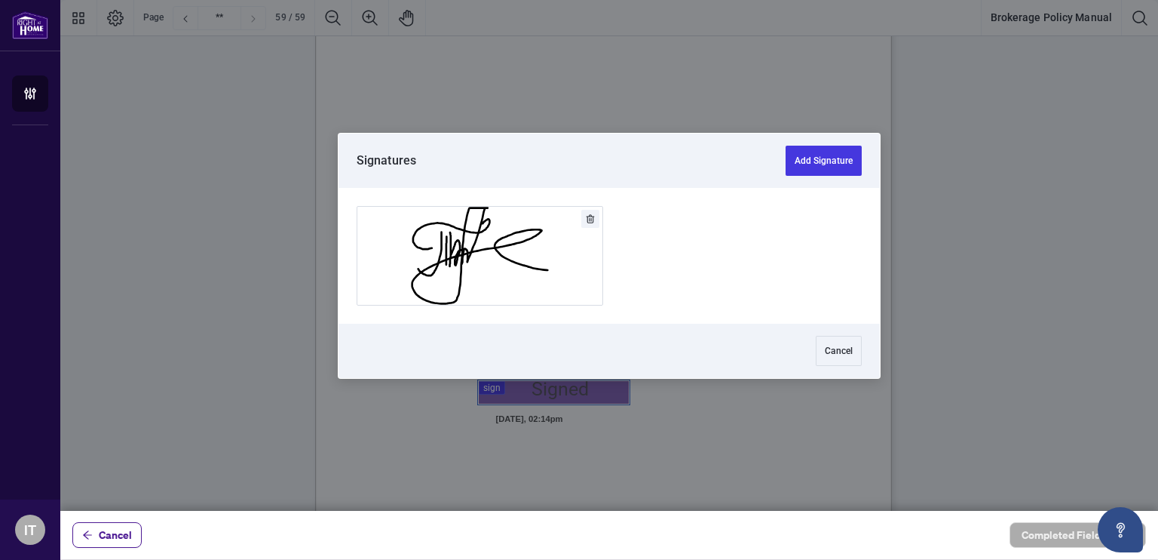
click at [491, 391] on div at bounding box center [609, 255] width 1098 height 511
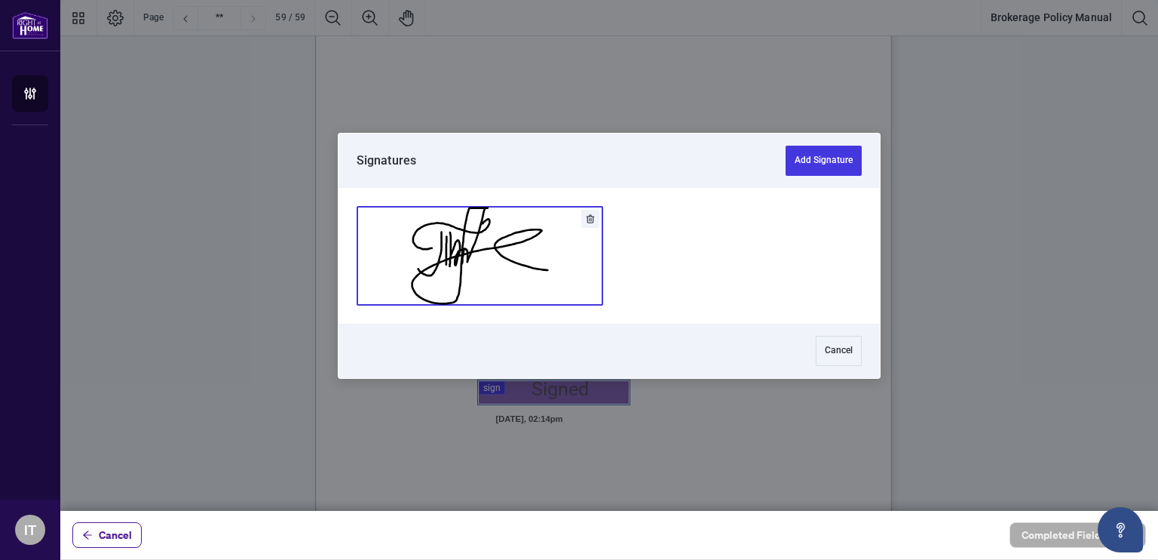
click at [476, 288] on button "Add Signature" at bounding box center [479, 256] width 245 height 98
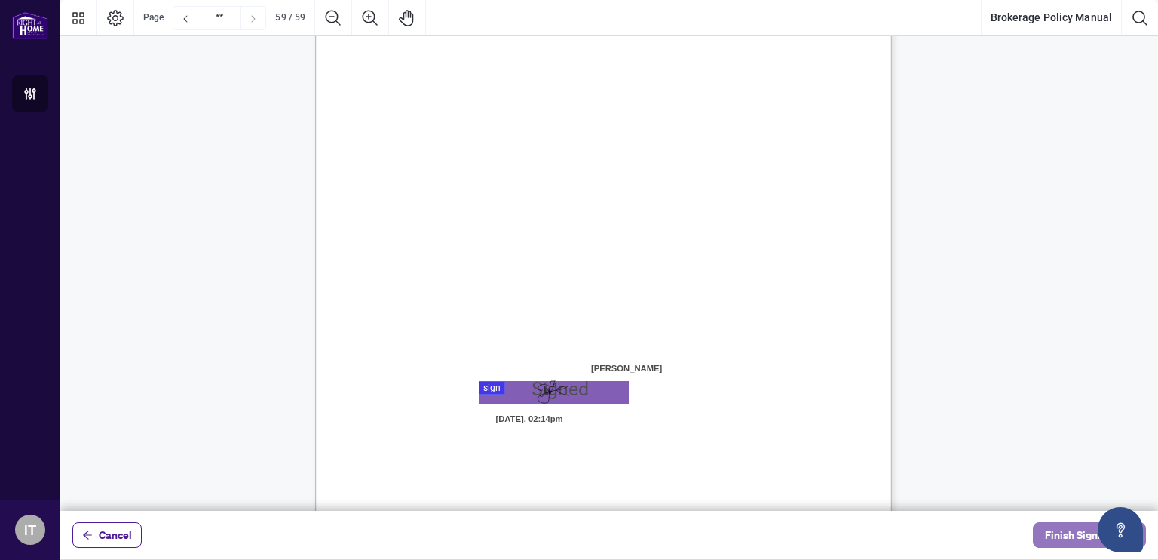
click at [1049, 532] on span "Finish Signing" at bounding box center [1079, 535] width 68 height 24
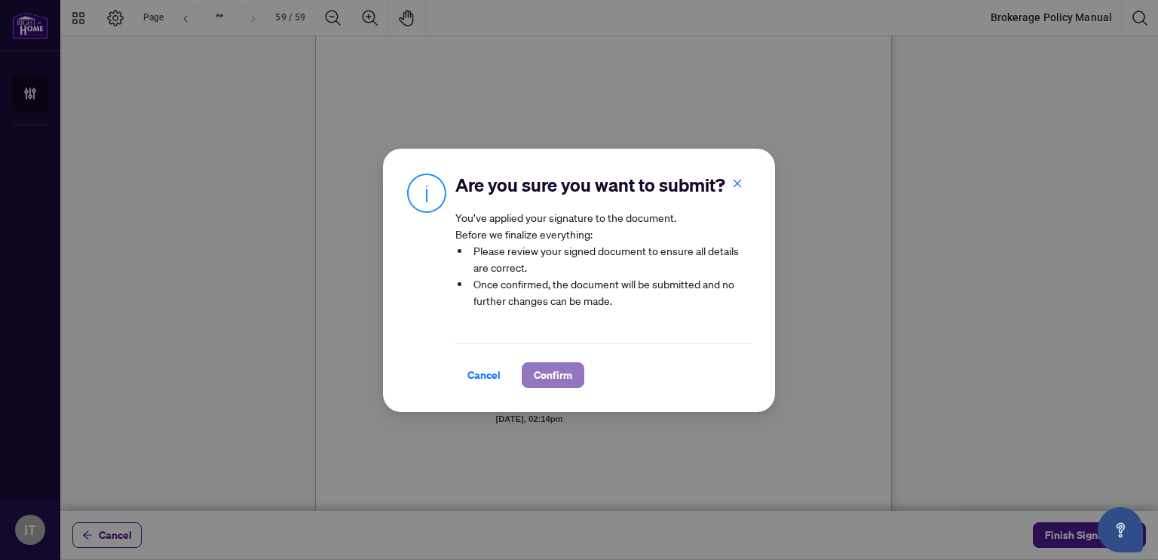
click at [548, 384] on span "Confirm" at bounding box center [553, 375] width 38 height 24
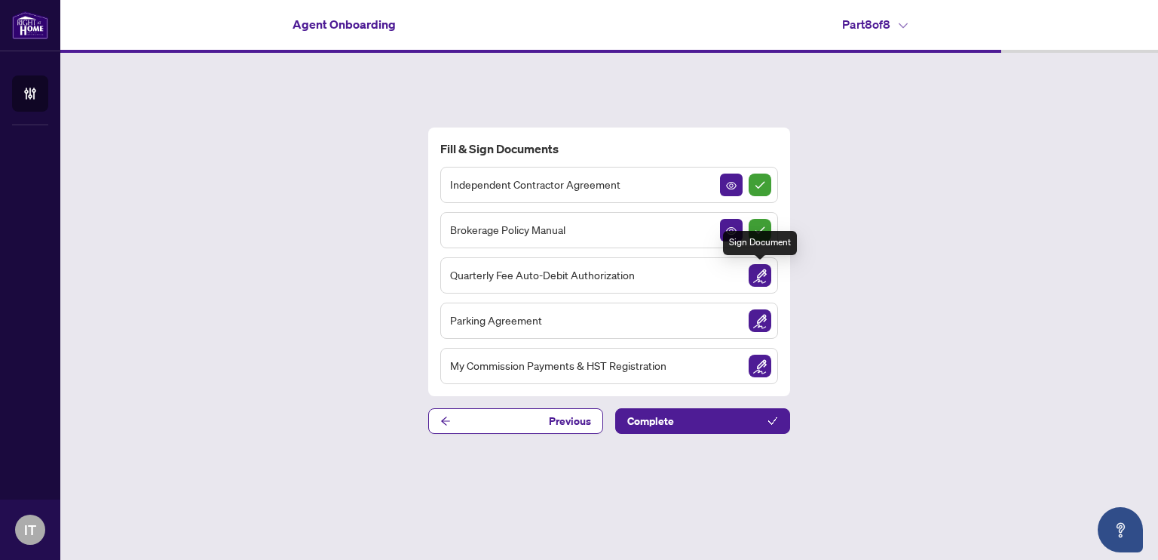
click at [759, 274] on img "Sign Document" at bounding box center [760, 275] width 23 height 23
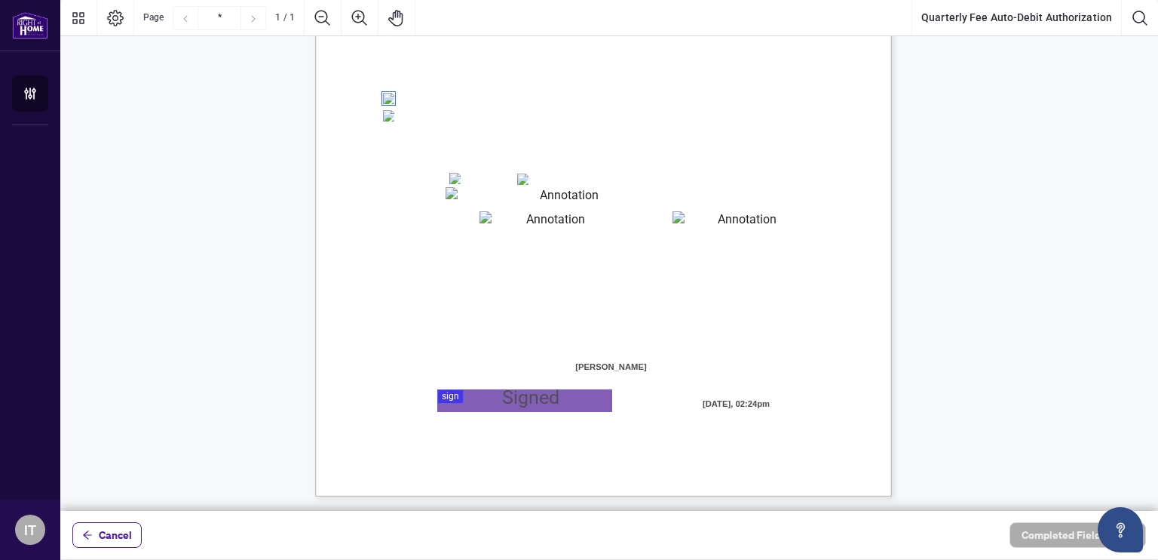
scroll to position [300, 0]
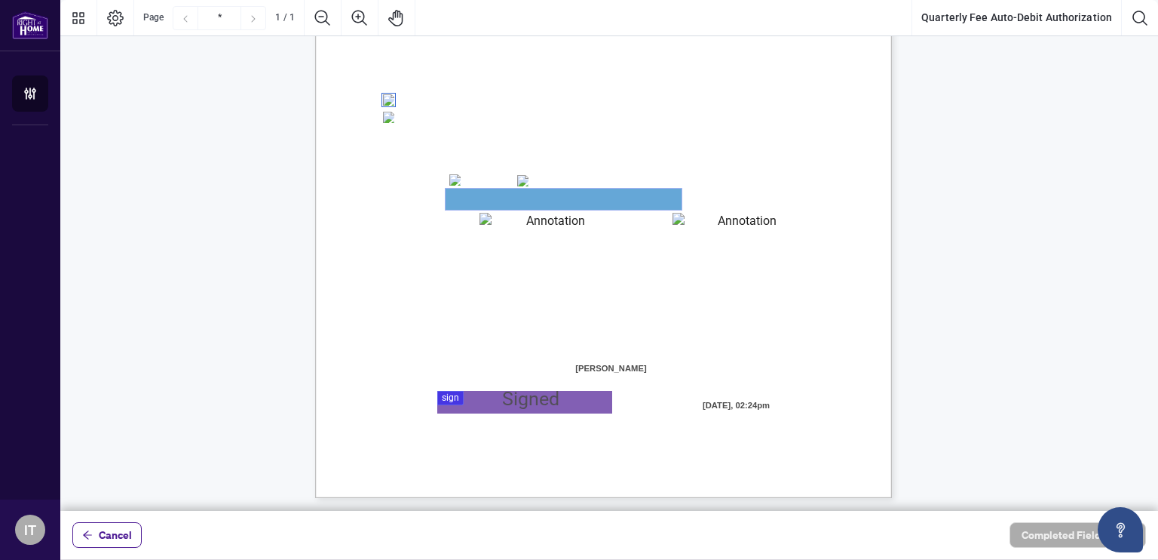
click at [458, 202] on textarea "01JYSTRV7454ZTXKRBYE43XT5P" at bounding box center [564, 199] width 236 height 21
click at [460, 194] on textarea "01JYSTRV7454ZTXKRBYE43XT5P" at bounding box center [564, 199] width 236 height 21
click at [459, 195] on textarea "01JYSTRV7454ZTXKRBYE43XT5P" at bounding box center [564, 199] width 236 height 21
click at [458, 197] on textarea "01JYSTRV7454ZTXKRBYE43XT5P" at bounding box center [564, 199] width 236 height 21
click at [476, 201] on textarea "01JYSTRV7454ZTXKRBYE43XT5P" at bounding box center [564, 199] width 236 height 21
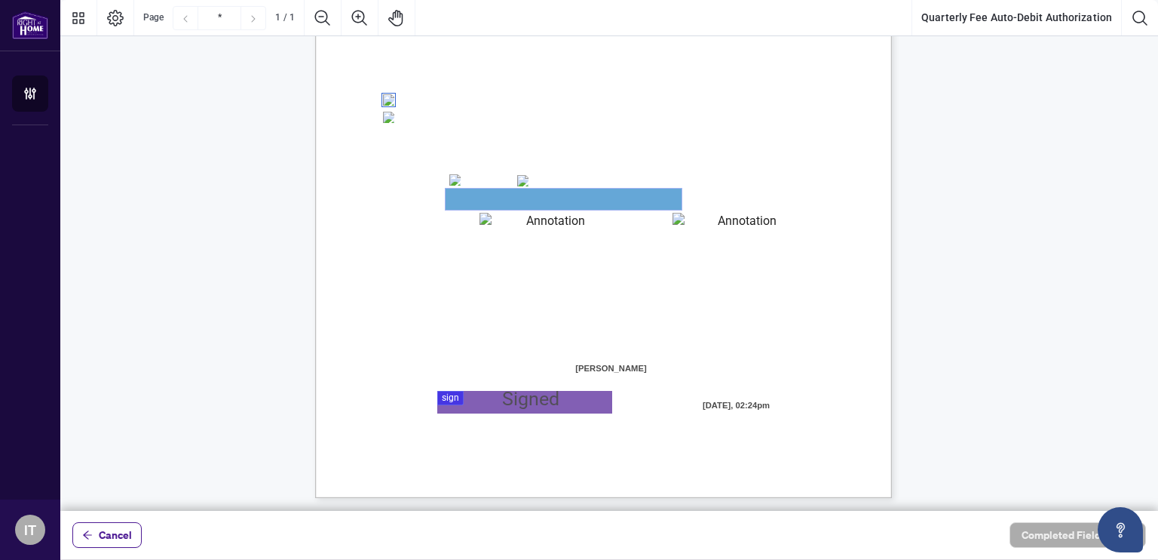
click at [476, 201] on textarea "01JYSTRV7454ZTXKRBYE43XT5P" at bounding box center [564, 199] width 236 height 21
click at [456, 193] on textarea "01JYSTRV7454ZTXKRBYE43XT5P" at bounding box center [564, 199] width 236 height 21
click at [468, 198] on textarea "01JYSTRV7454ZTXKRBYE43XT5P" at bounding box center [564, 199] width 236 height 21
click at [451, 204] on textarea "01JYSTRV7454ZTXKRBYE43XT5P" at bounding box center [564, 199] width 236 height 21
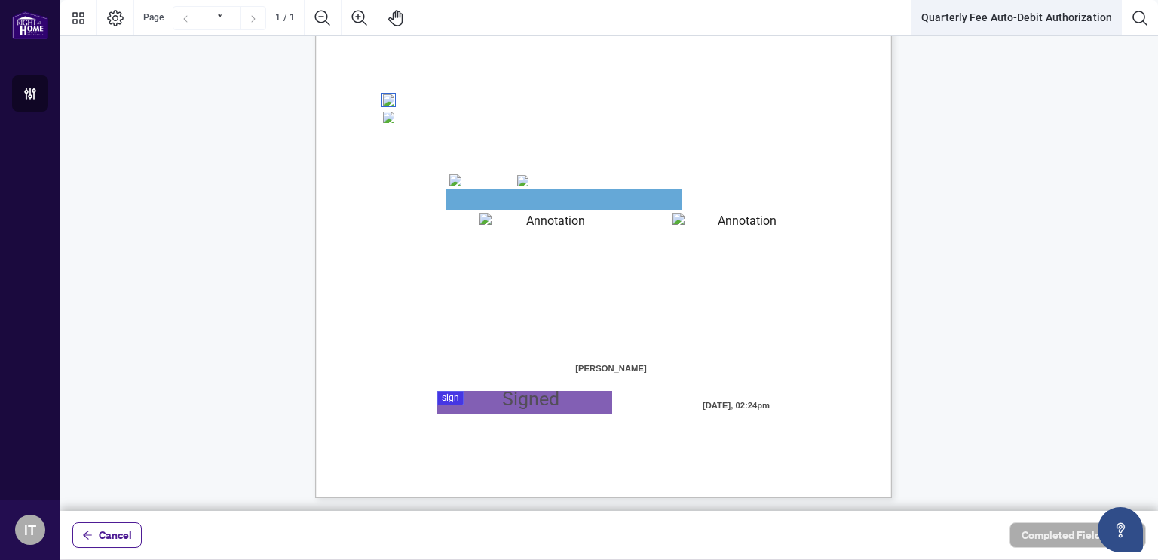
click at [942, 11] on button "Quarterly Fee Auto-Debit Authorization" at bounding box center [1017, 18] width 209 height 36
click at [936, 31] on button "Quarterly Fee Auto-Debit Authorization" at bounding box center [1017, 18] width 209 height 36
click at [462, 189] on textarea "01JYSTRV7454ZTXKRBYE43XT5P" at bounding box center [564, 199] width 236 height 21
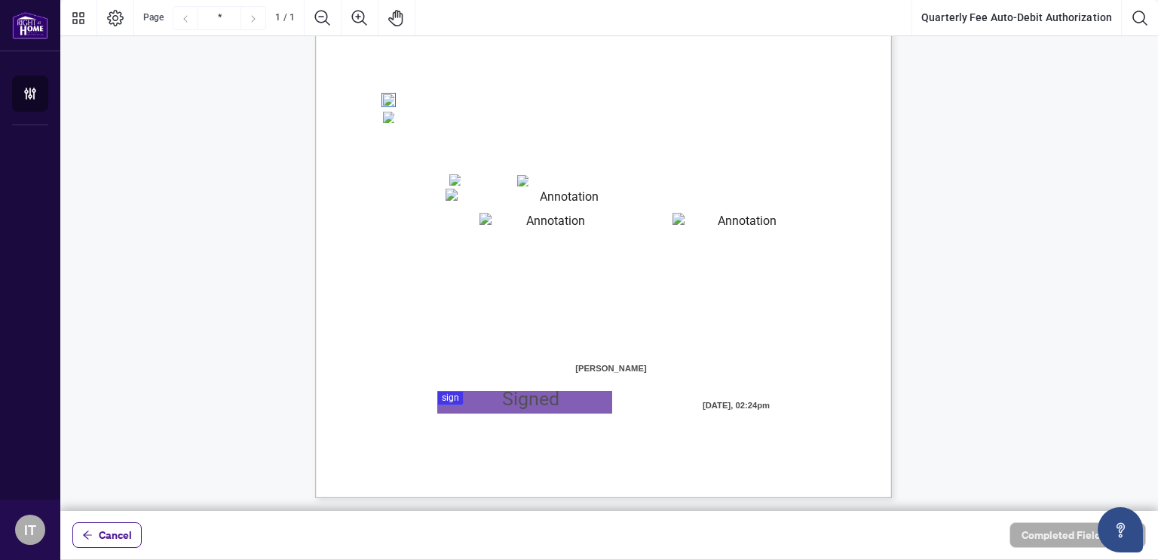
click at [462, 210] on div "Right at Home Realty, Brokerage Quarterly Fees Billing Authorization Quarterly …" at bounding box center [675, 218] width 721 height 934
drag, startPoint x: 462, startPoint y: 210, endPoint x: 538, endPoint y: 219, distance: 77.5
click at [538, 219] on div "Right at Home Realty, Brokerage Quarterly Fees Billing Authorization Quarterly …" at bounding box center [603, 124] width 577 height 747
click at [538, 219] on textarea "01JYSTS2ZJ4H15EMZHQ47M8YED" at bounding box center [550, 223] width 140 height 20
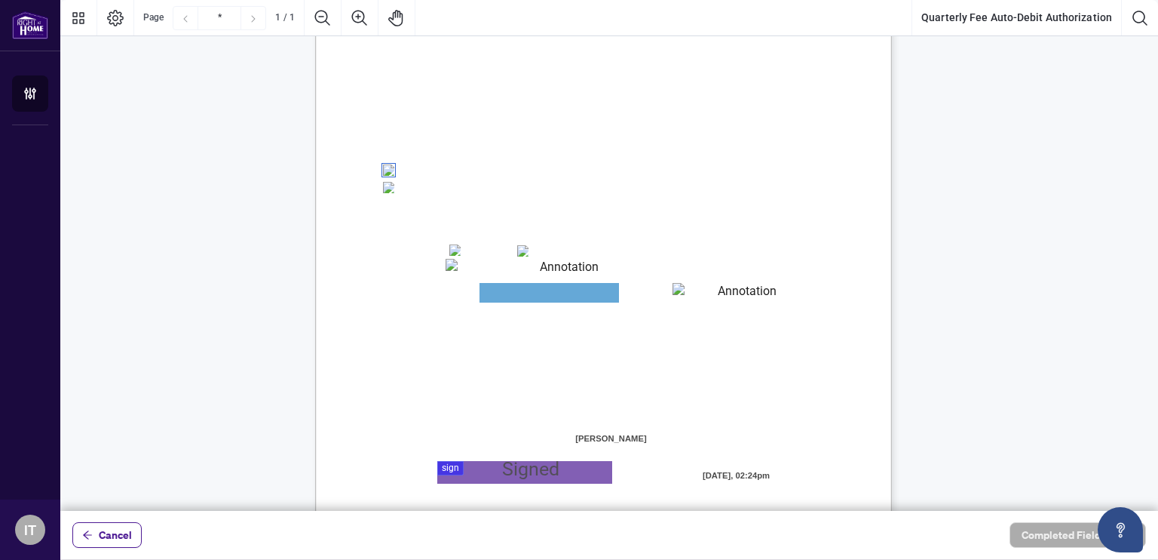
scroll to position [302, 0]
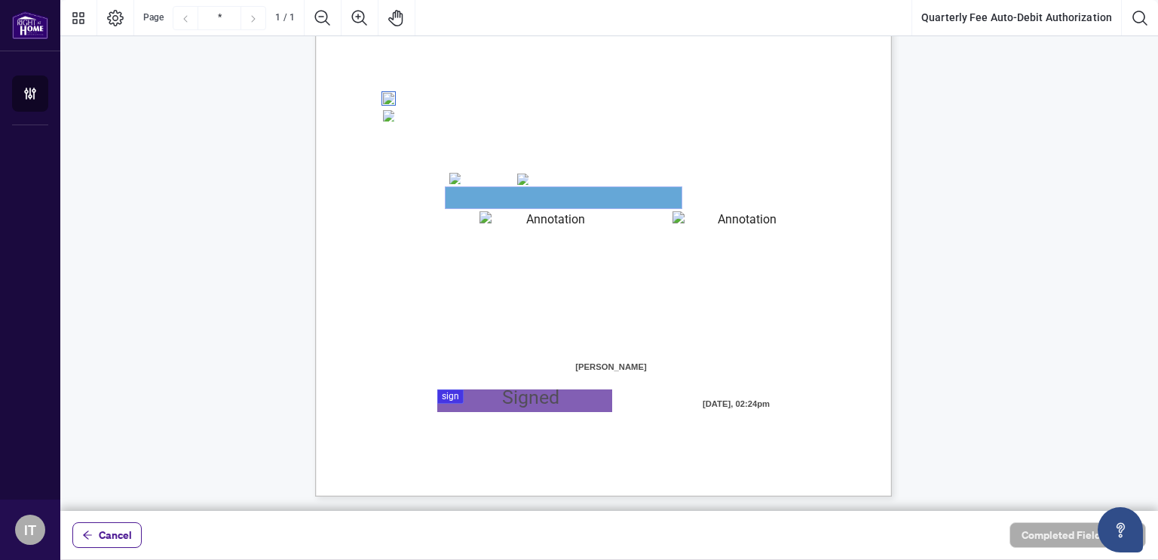
click at [652, 192] on textarea "01JYSTRV7454ZTXKRBYE43XT5P" at bounding box center [564, 197] width 236 height 21
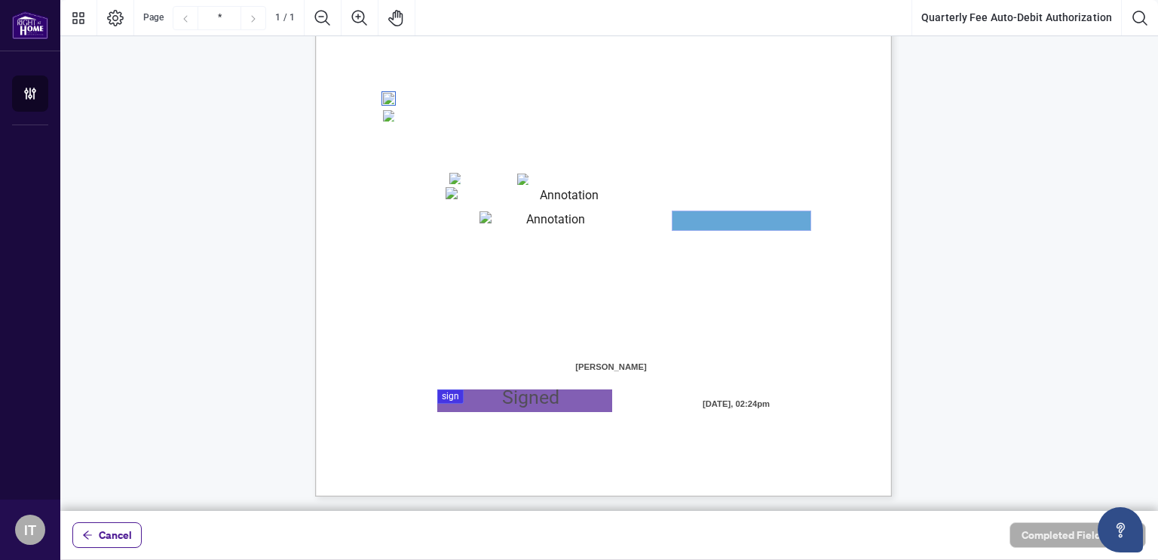
click at [681, 221] on textarea "01JYSTS89MTJA109TY8HCAWSQJ" at bounding box center [742, 220] width 138 height 19
click at [456, 397] on div at bounding box center [609, 255] width 1098 height 511
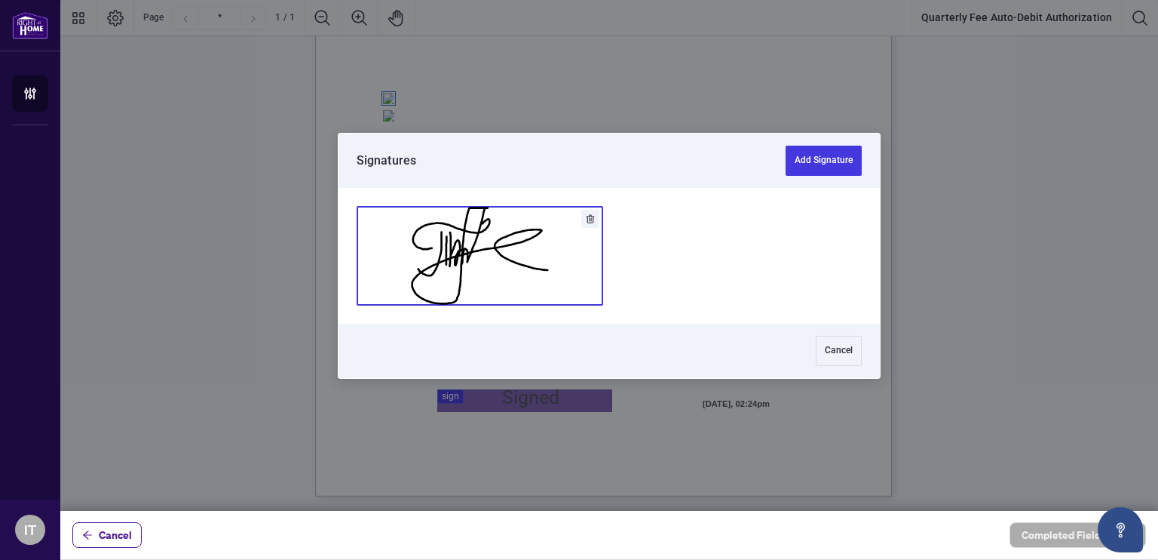
click at [449, 244] on button "Add Signature" at bounding box center [479, 256] width 245 height 98
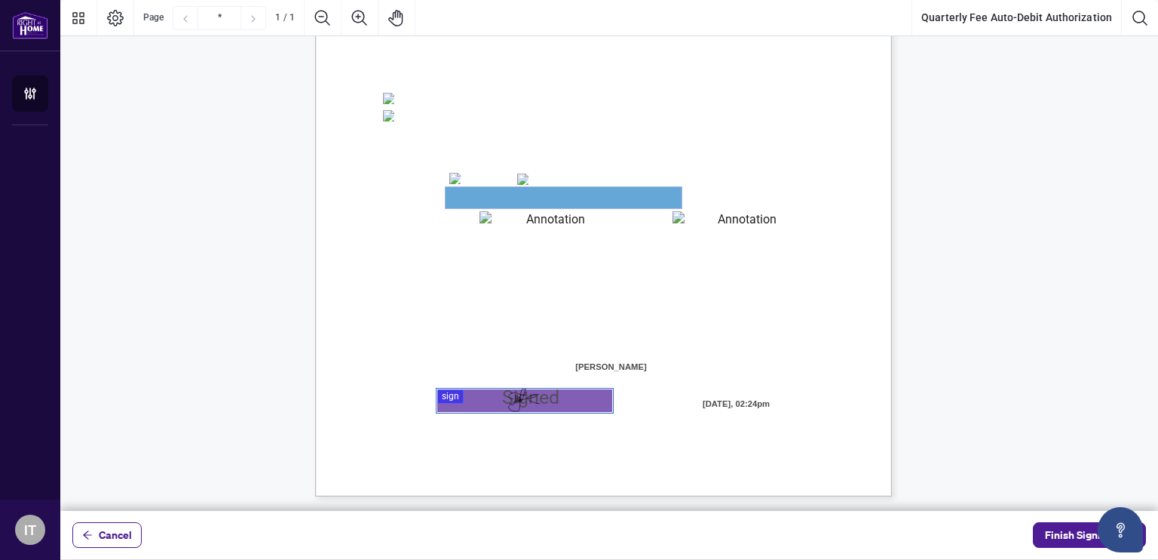
click at [492, 199] on textarea "01JYSTRV7454ZTXKRBYE43XT5P" at bounding box center [564, 197] width 236 height 21
click at [1049, 536] on span "Finish Signing" at bounding box center [1079, 535] width 68 height 24
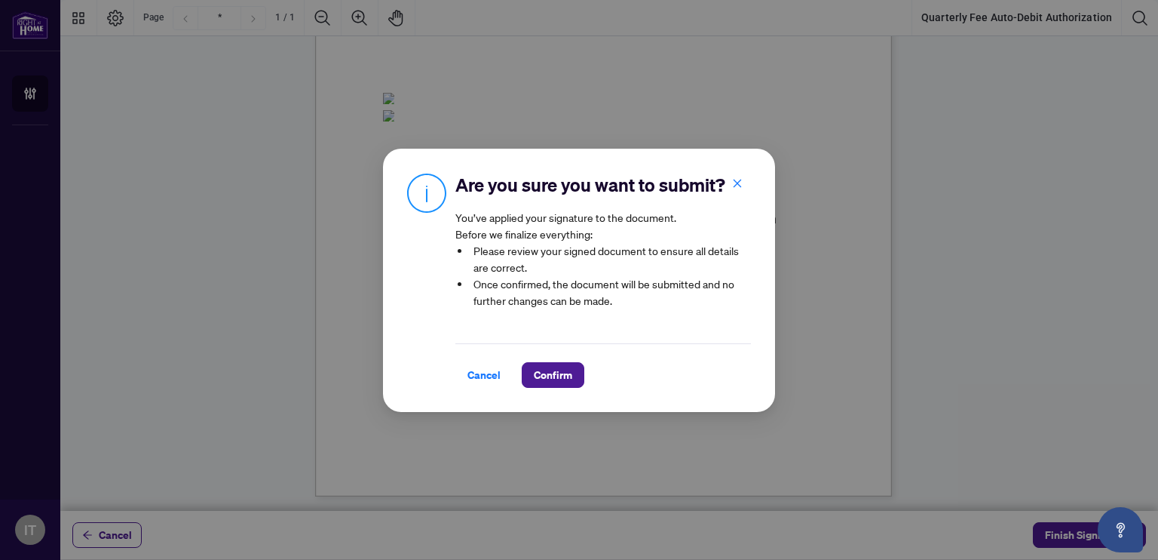
click at [815, 104] on div "Are you sure you want to submit? You’ve applied your signature to the document.…" at bounding box center [579, 280] width 1158 height 560
click at [523, 365] on button "Confirm" at bounding box center [553, 375] width 63 height 26
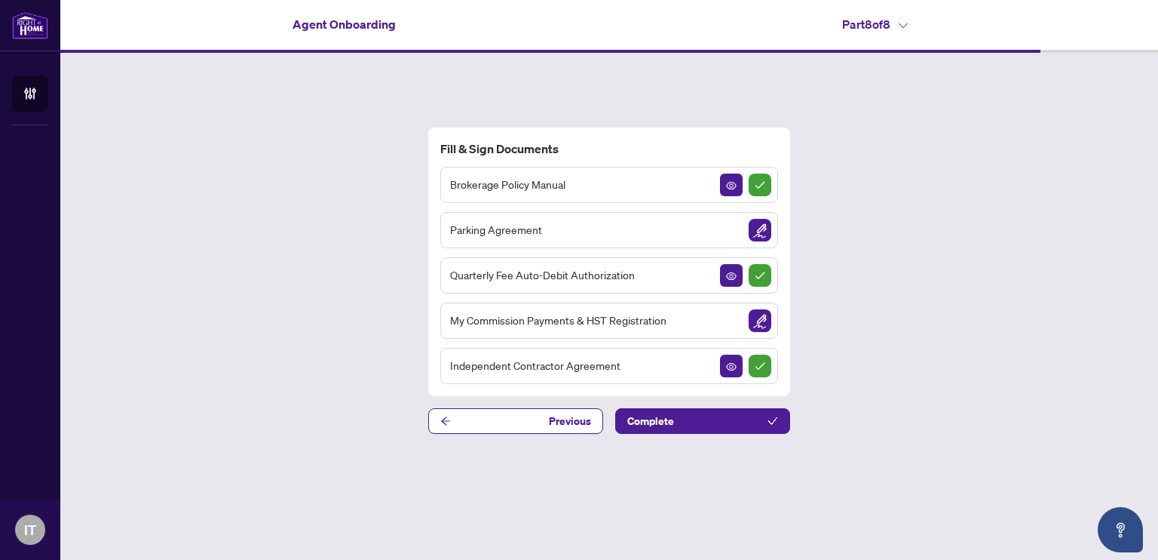
click at [618, 225] on div "Parking Agreement" at bounding box center [609, 230] width 338 height 36
click at [757, 229] on img "Sign Document" at bounding box center [760, 230] width 23 height 23
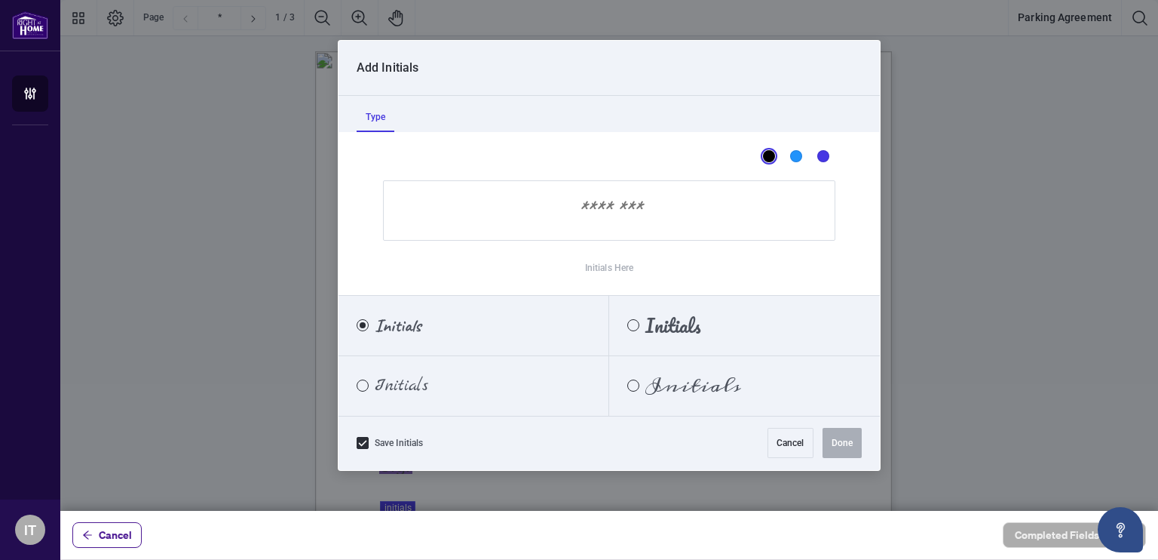
click at [394, 406] on div at bounding box center [609, 255] width 1098 height 511
click at [599, 216] on input "Initials Here" at bounding box center [609, 210] width 453 height 60
type input "*"
type input "****"
click at [630, 324] on div "Pacifico" at bounding box center [633, 325] width 12 height 12
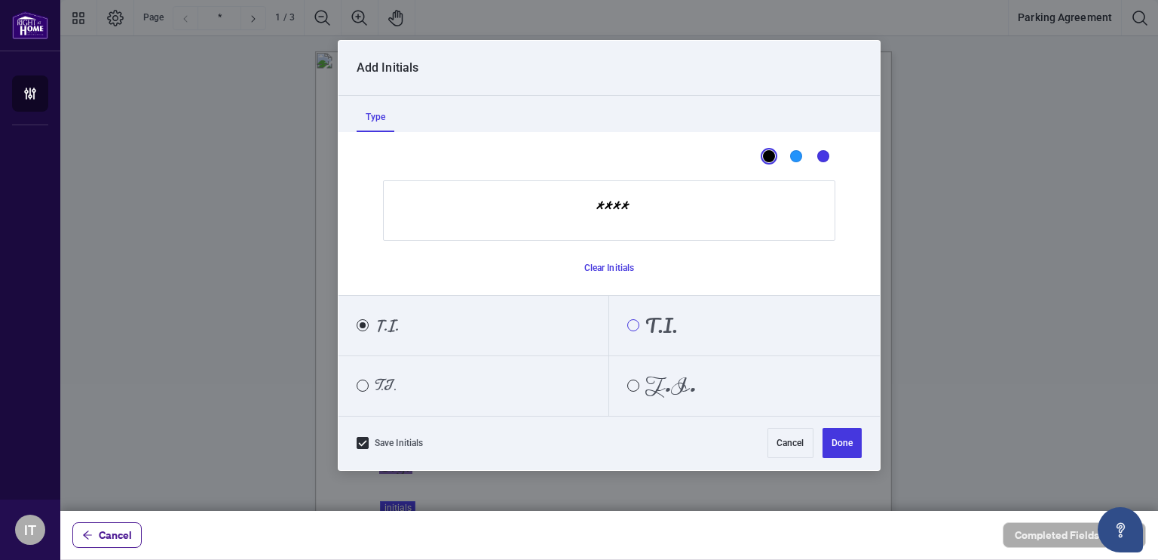
scroll to position [8, 0]
click at [851, 437] on button "Done" at bounding box center [842, 443] width 39 height 30
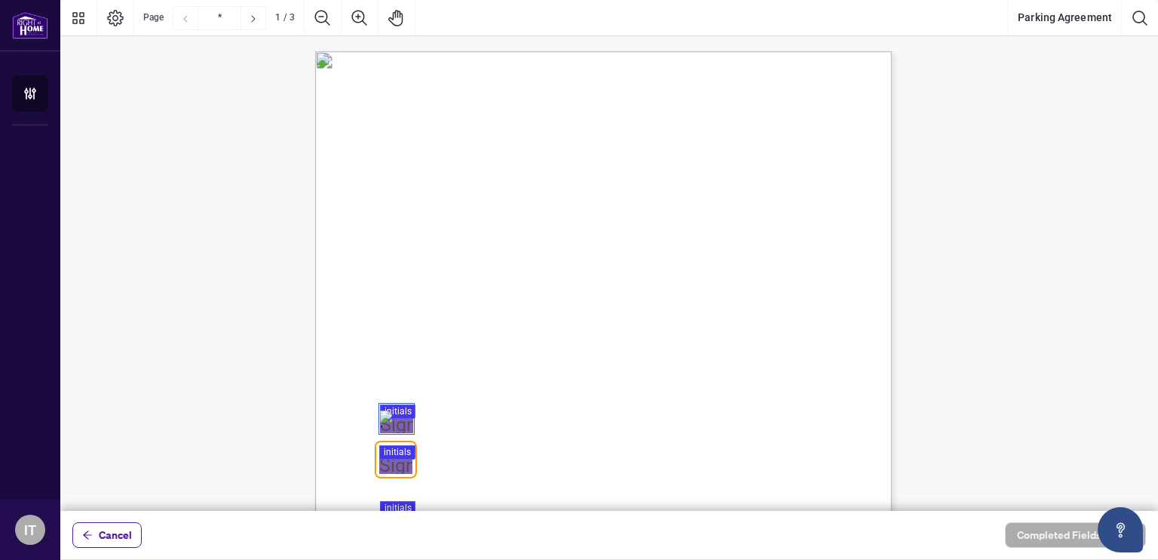
click at [399, 458] on div at bounding box center [609, 255] width 1098 height 511
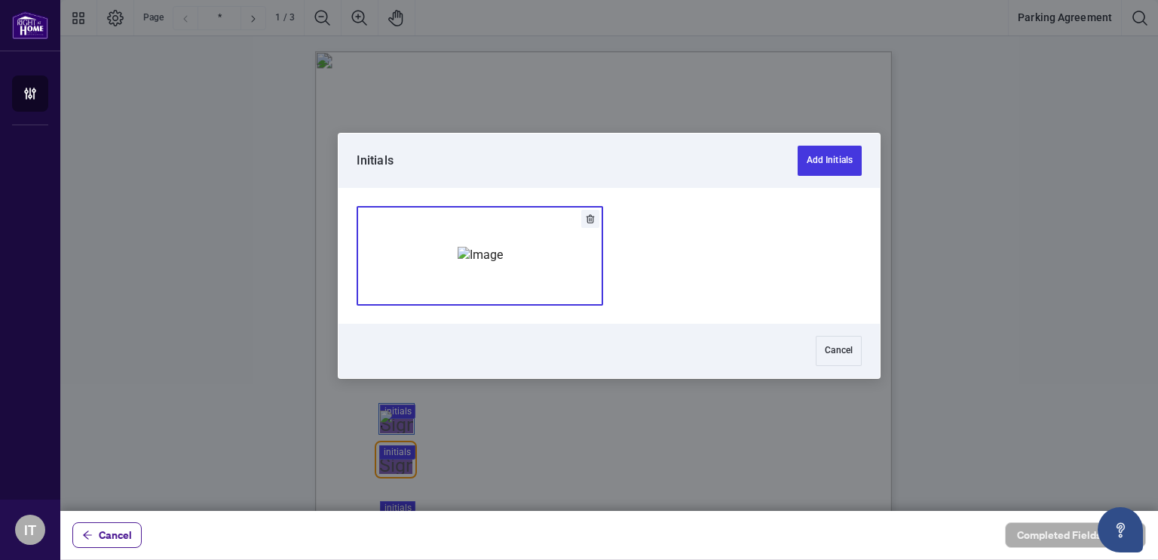
click at [458, 292] on div "Add Signature" at bounding box center [480, 255] width 45 height 151
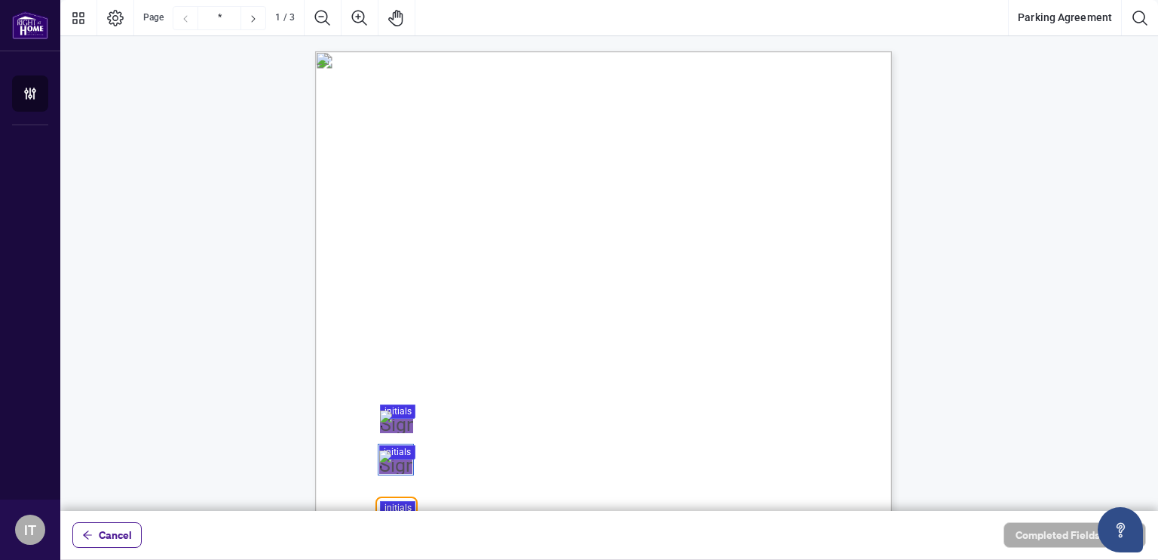
scroll to position [20, 0]
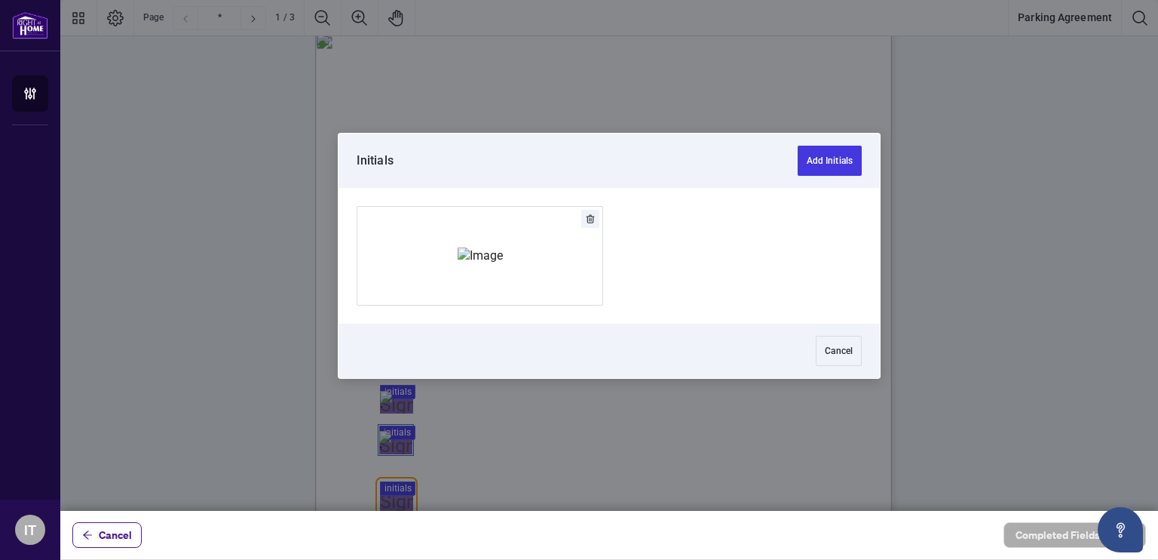
click at [394, 507] on div at bounding box center [609, 255] width 1098 height 511
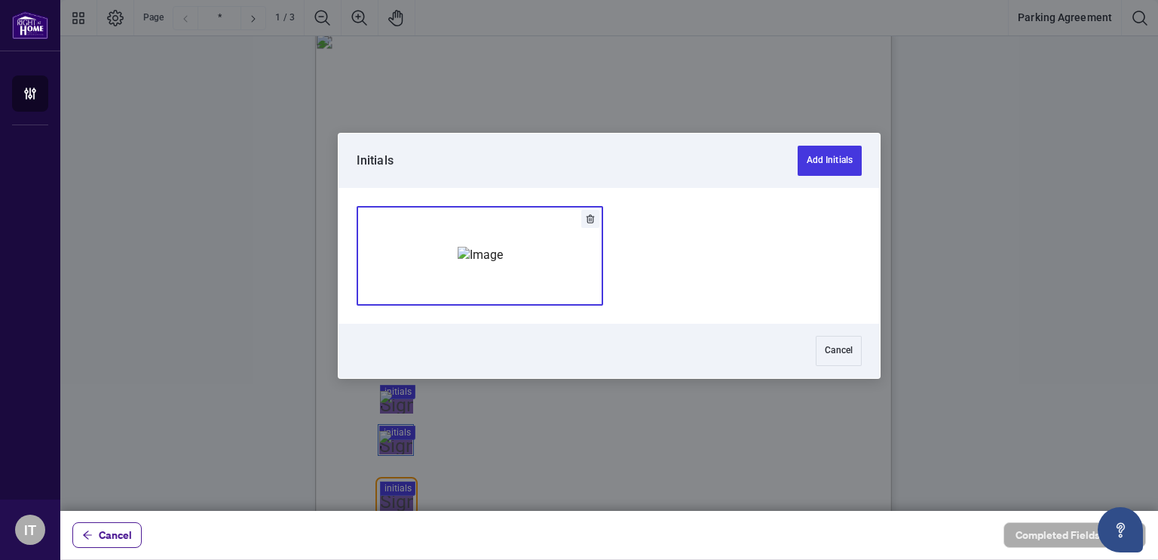
click at [458, 263] on img "Add Signature" at bounding box center [480, 255] width 45 height 17
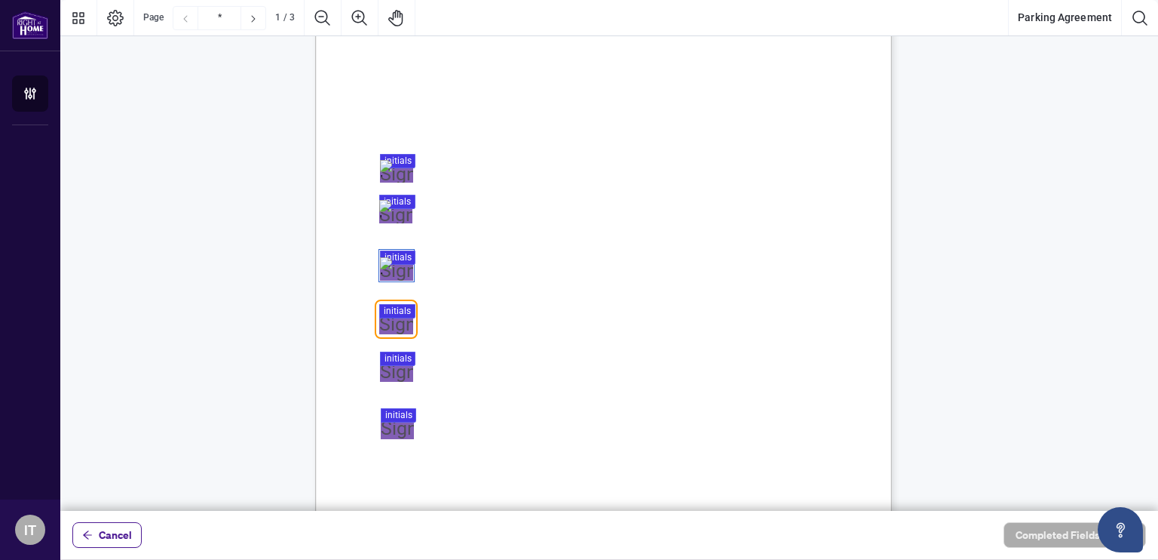
scroll to position [296, 0]
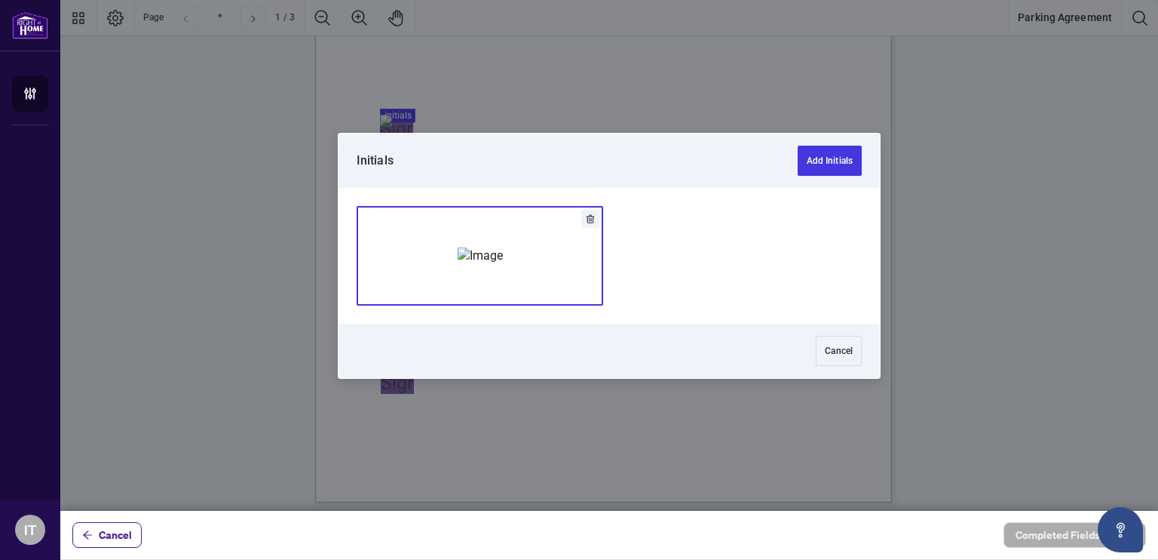
click at [392, 262] on div at bounding box center [609, 255] width 1098 height 511
click at [392, 262] on button "Add Signature" at bounding box center [479, 256] width 245 height 98
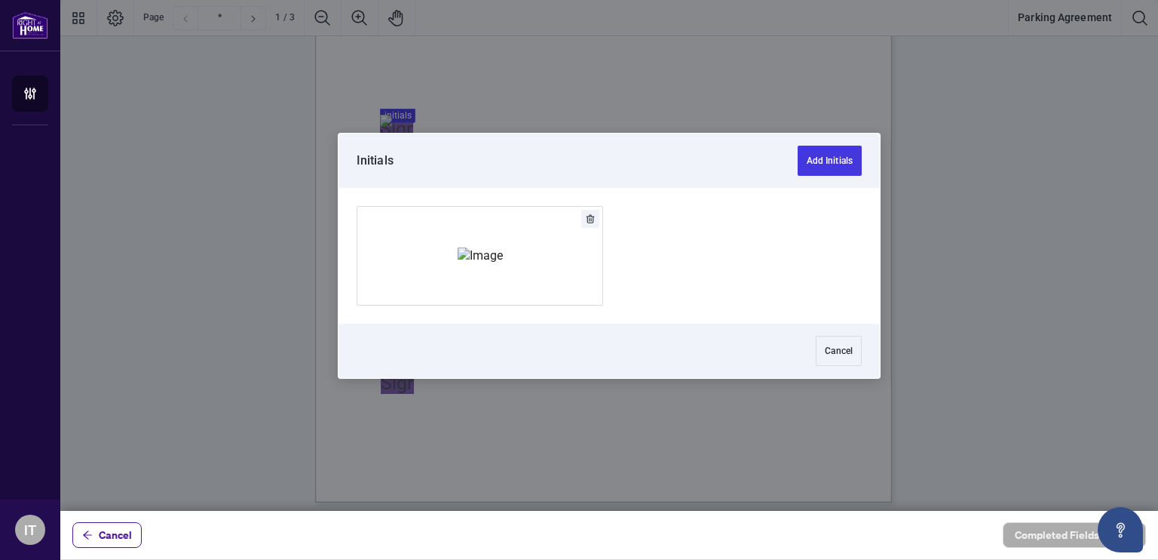
click at [383, 312] on div at bounding box center [609, 255] width 1098 height 511
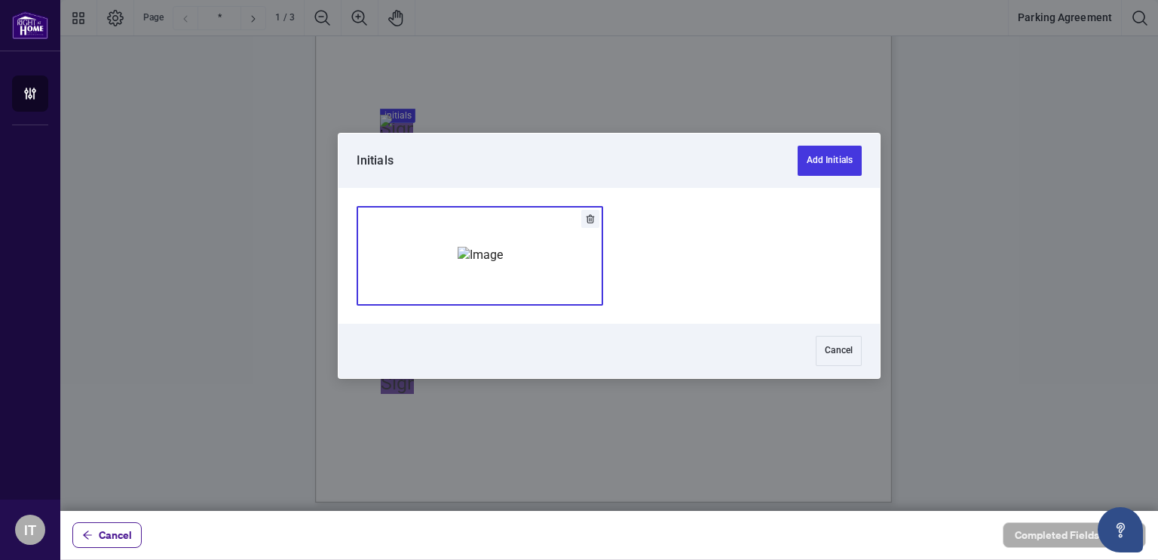
click at [407, 274] on button "Add Signature" at bounding box center [479, 256] width 245 height 98
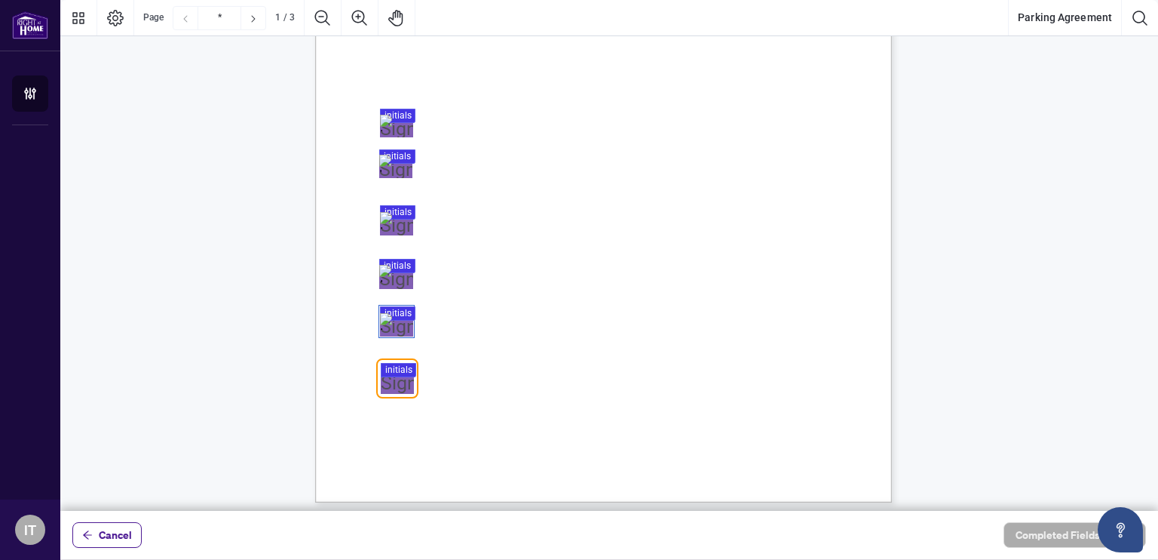
click at [394, 367] on div at bounding box center [609, 255] width 1098 height 511
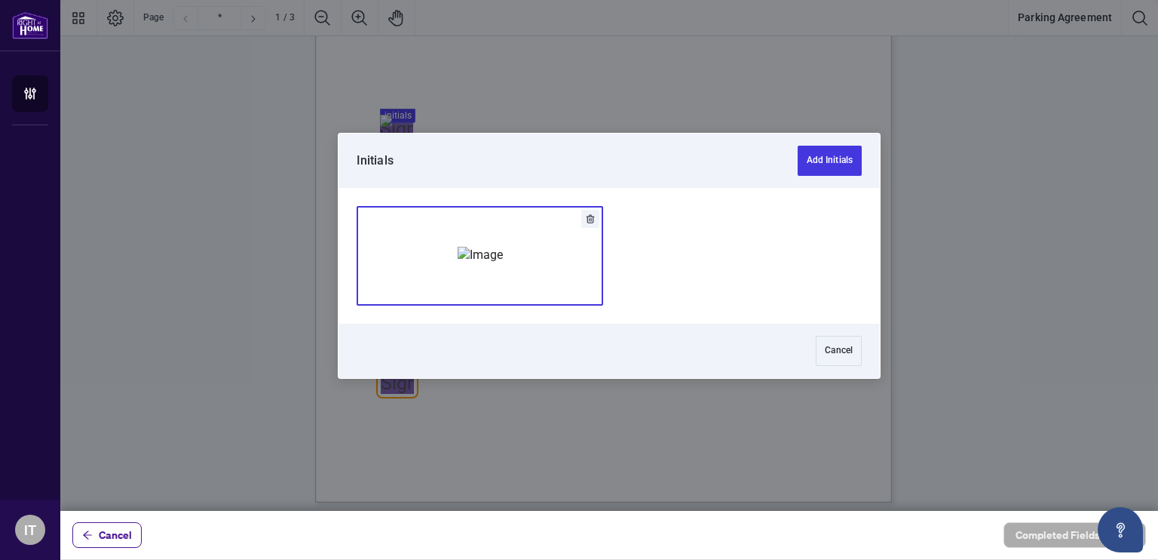
click at [458, 290] on div "Add Signature" at bounding box center [480, 255] width 45 height 151
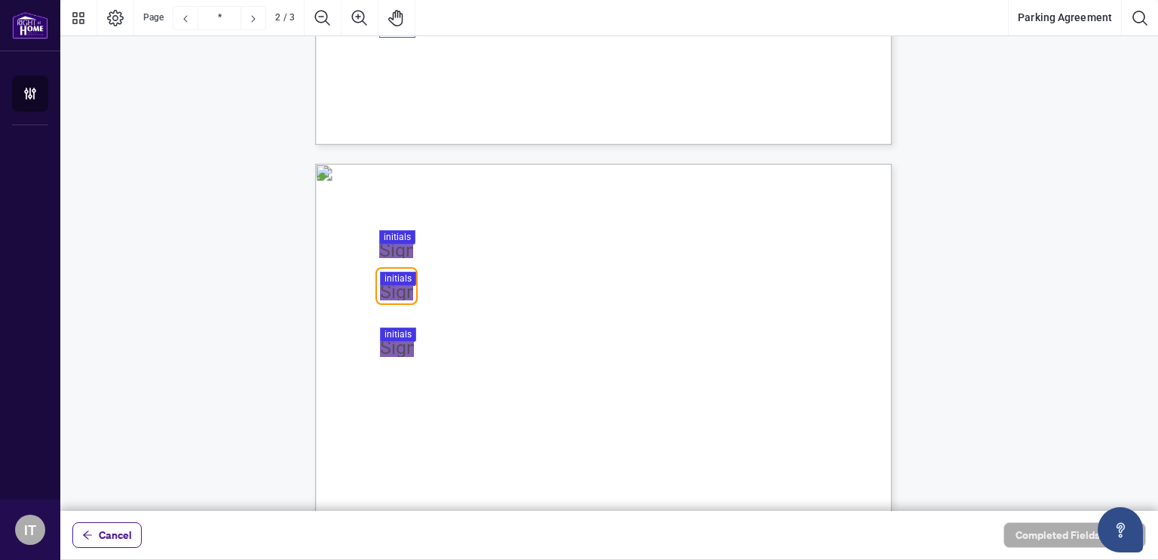
scroll to position [665, 0]
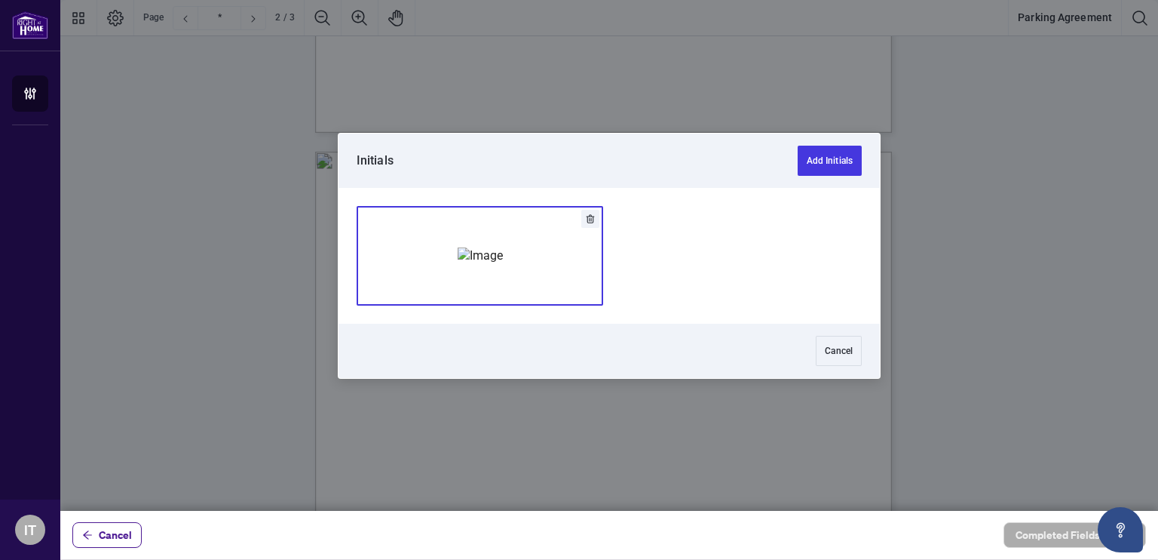
click at [391, 222] on div at bounding box center [609, 255] width 1098 height 511
click at [391, 222] on button "Add Signature" at bounding box center [479, 256] width 245 height 98
click at [395, 265] on div at bounding box center [609, 255] width 1098 height 511
click at [395, 265] on button "Add Signature" at bounding box center [479, 256] width 245 height 98
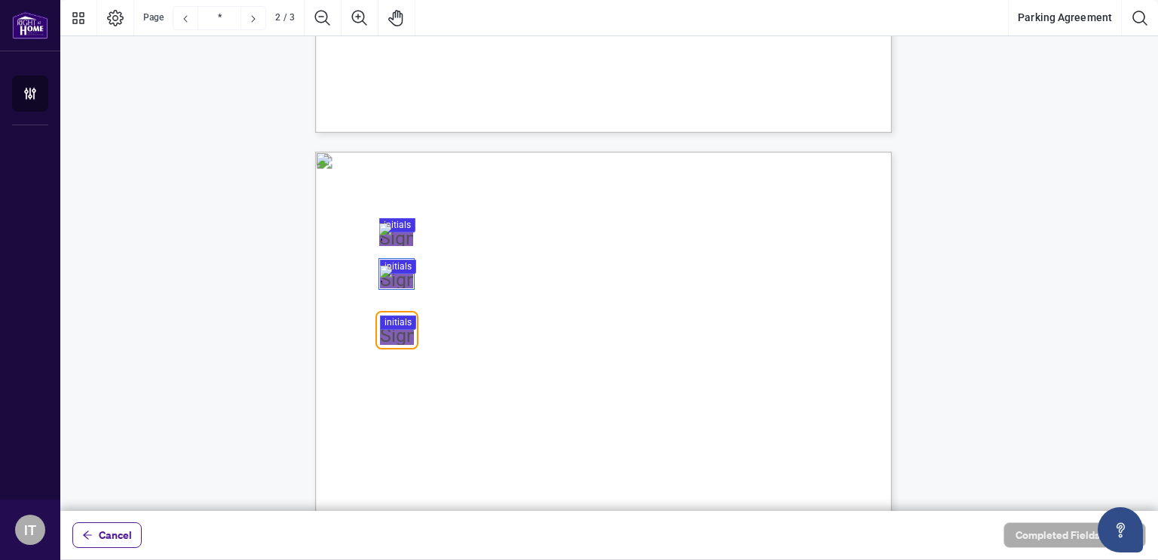
click at [394, 323] on div at bounding box center [609, 255] width 1098 height 511
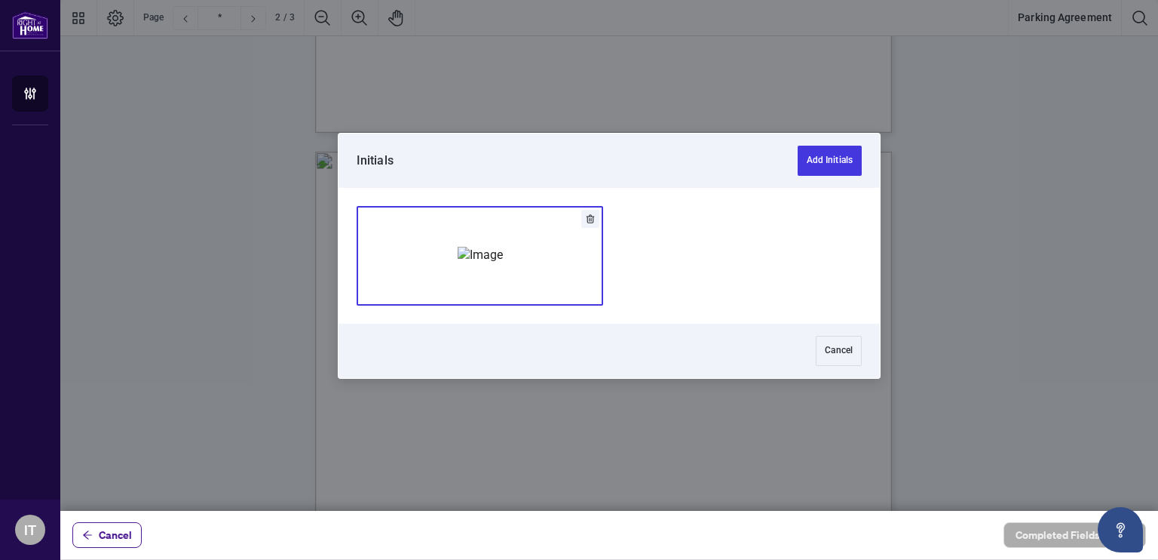
click at [458, 263] on img "Add Signature" at bounding box center [480, 255] width 45 height 17
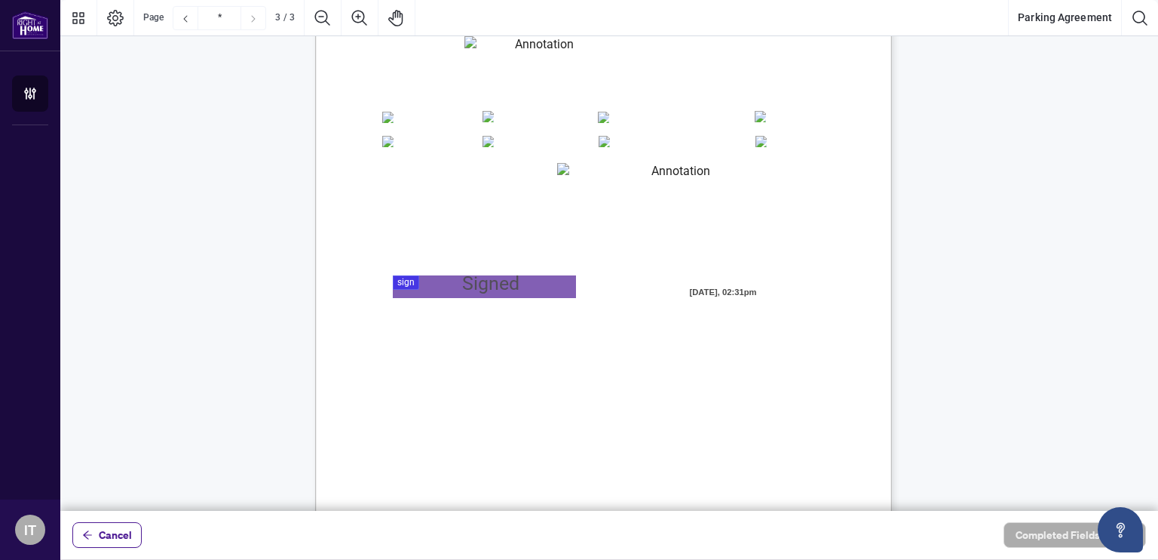
click at [425, 270] on div at bounding box center [609, 255] width 1098 height 511
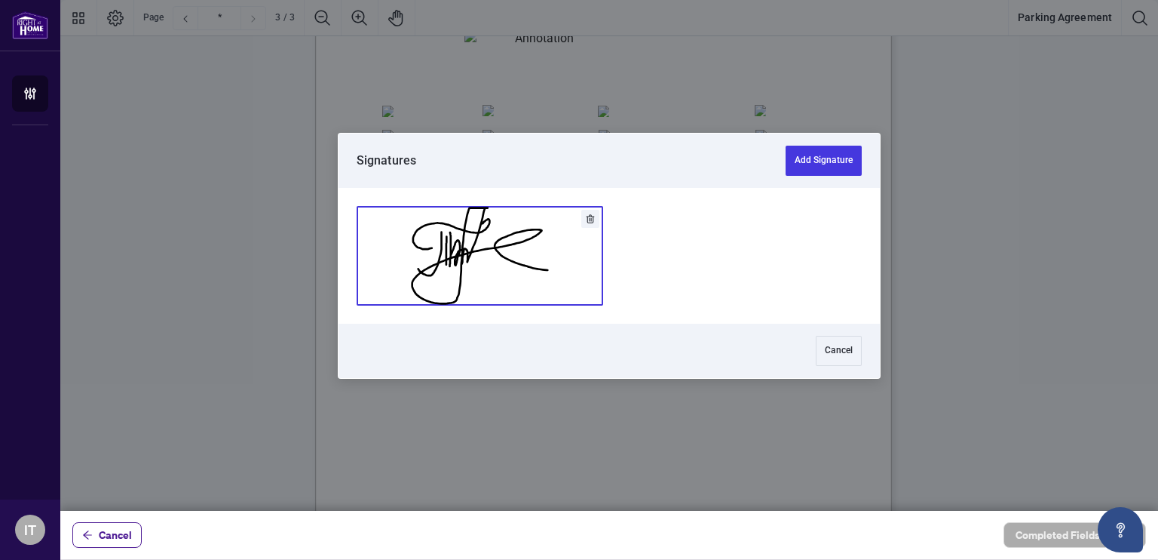
click at [425, 270] on button "Add Signature" at bounding box center [479, 256] width 245 height 98
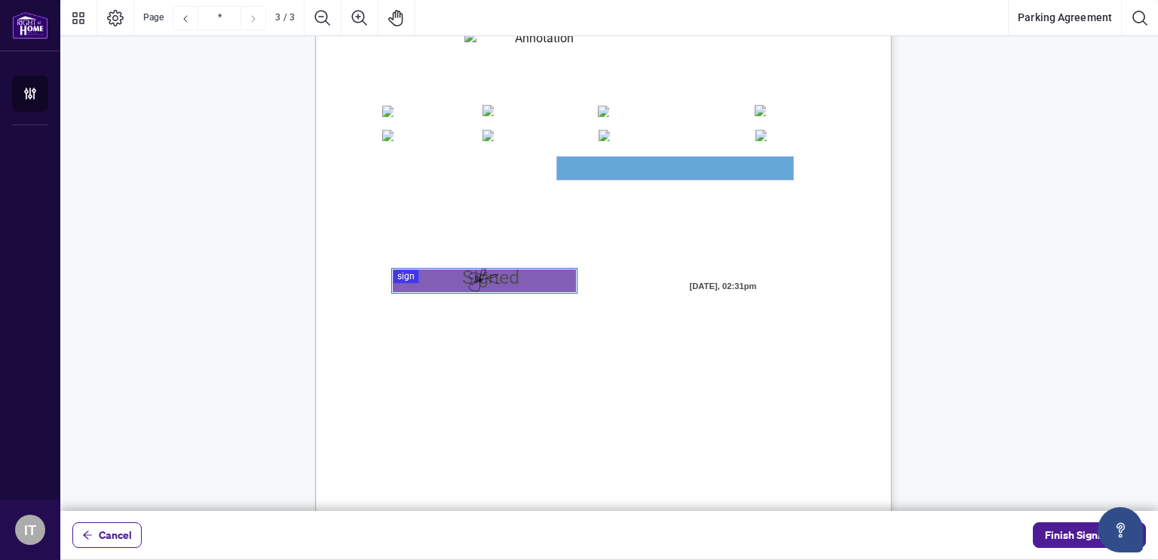
click at [570, 163] on textarea "01JYSVM4FFJ3Z3177EMDAACQ2Y" at bounding box center [675, 168] width 236 height 23
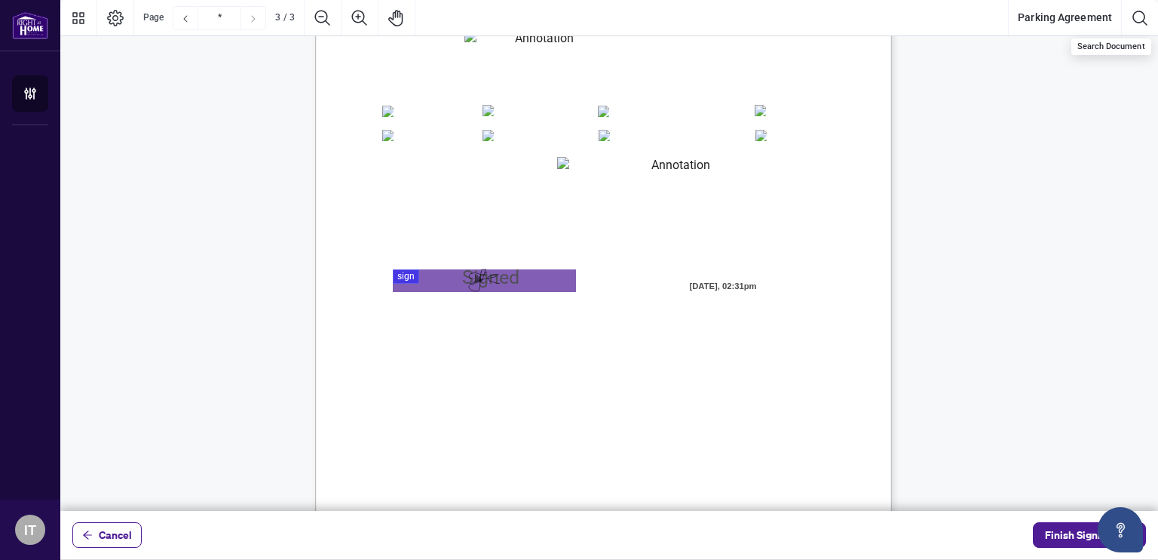
click at [1149, 41] on div "Search Document" at bounding box center [1112, 46] width 80 height 17
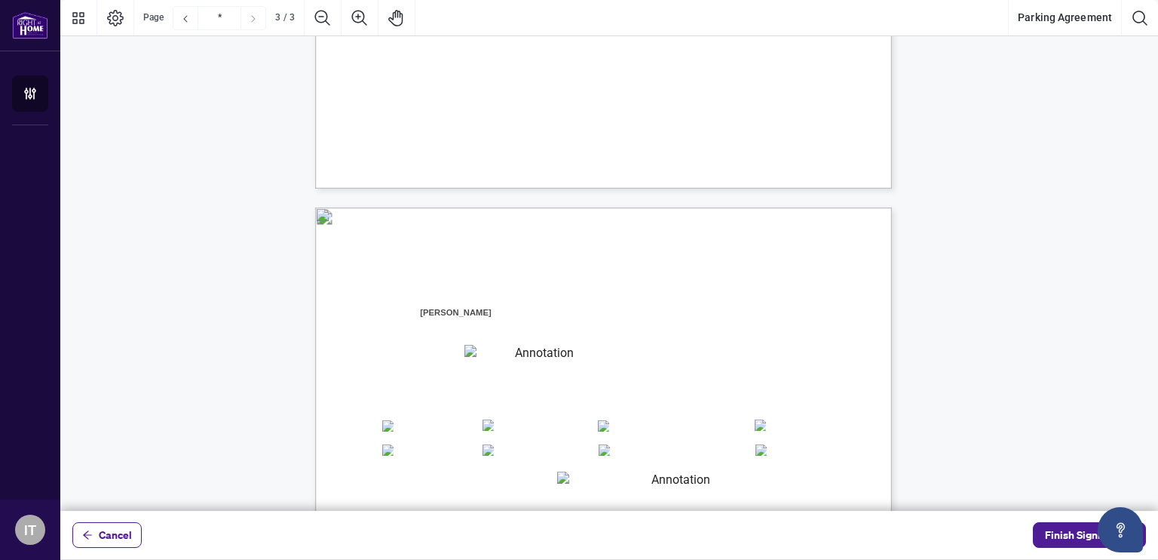
scroll to position [1363, 0]
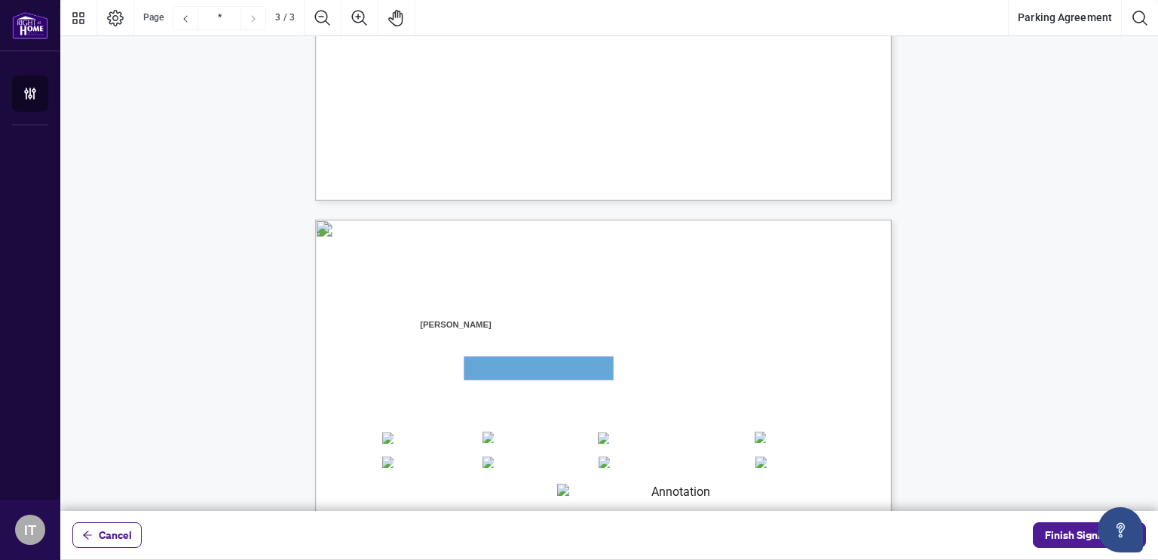
click at [531, 357] on textarea "01JYSVJFZDT31PQS3R3VMXDQ2J" at bounding box center [539, 368] width 149 height 23
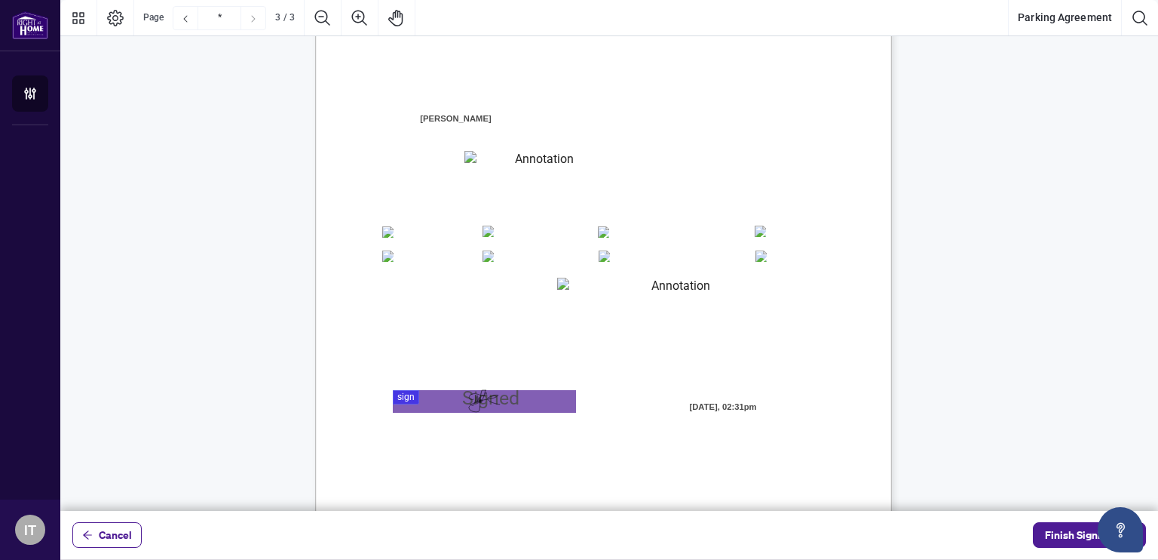
scroll to position [1538, 0]
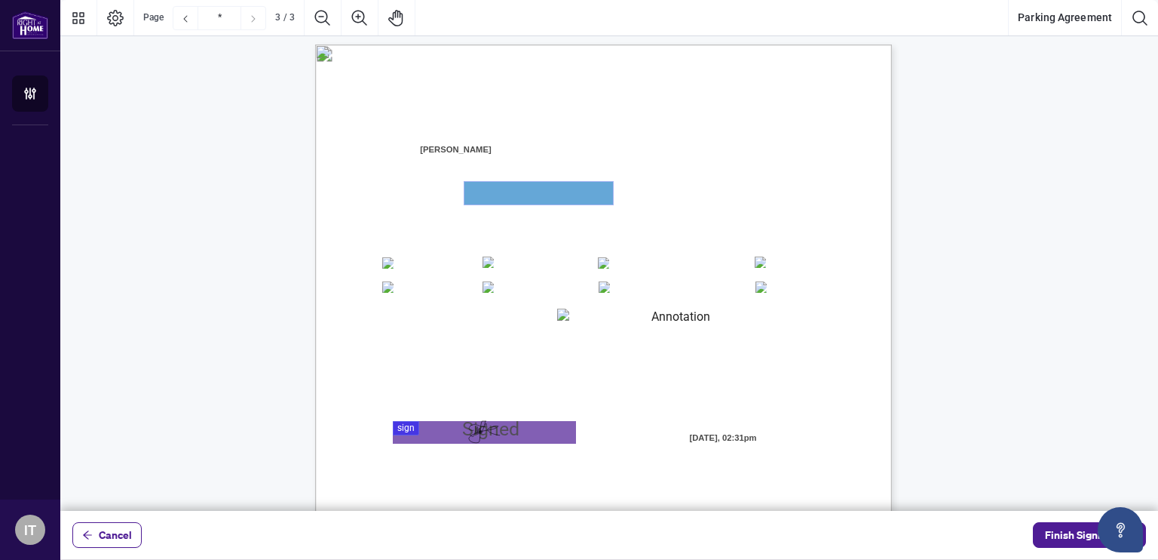
click at [478, 199] on textarea "01JYSVJFZDT31PQS3R3VMXDQ2J" at bounding box center [539, 193] width 149 height 23
click at [587, 317] on textarea "01JYSVM4FFJ3Z3177EMDAACQ2Y" at bounding box center [675, 319] width 236 height 23
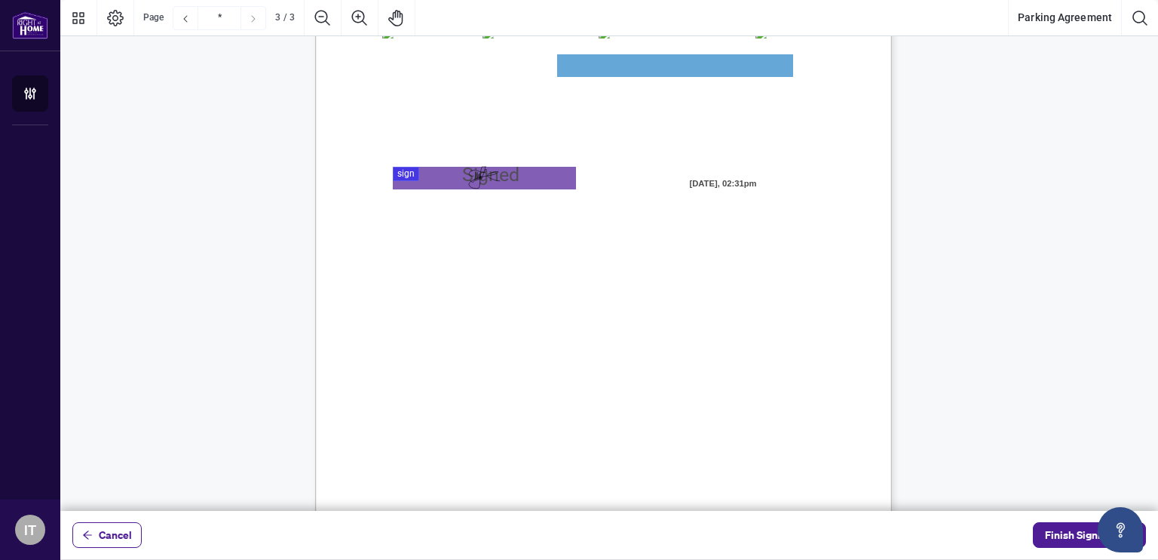
scroll to position [1833, 0]
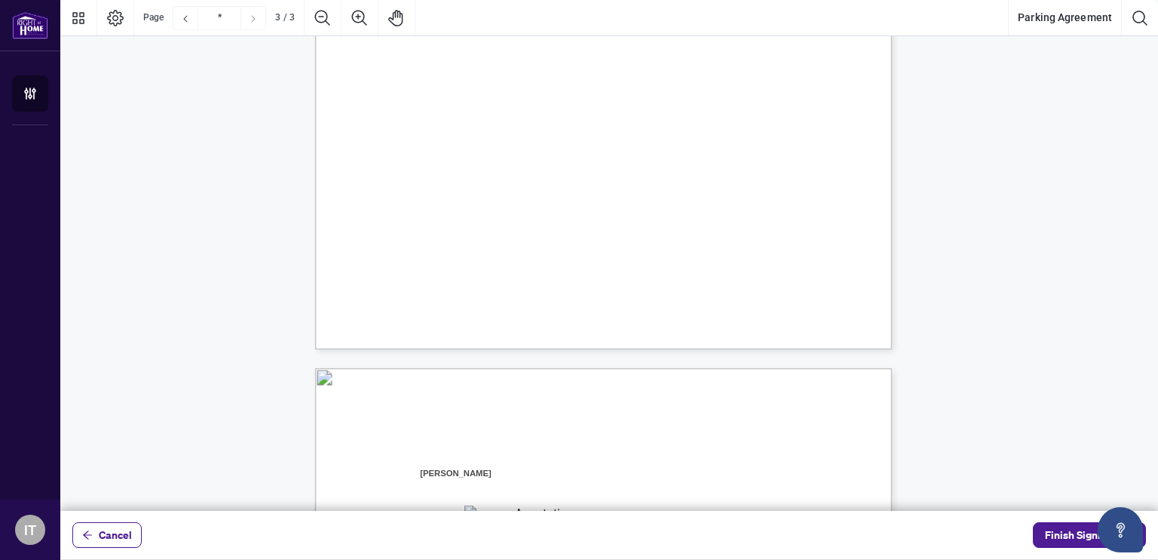
type input "*"
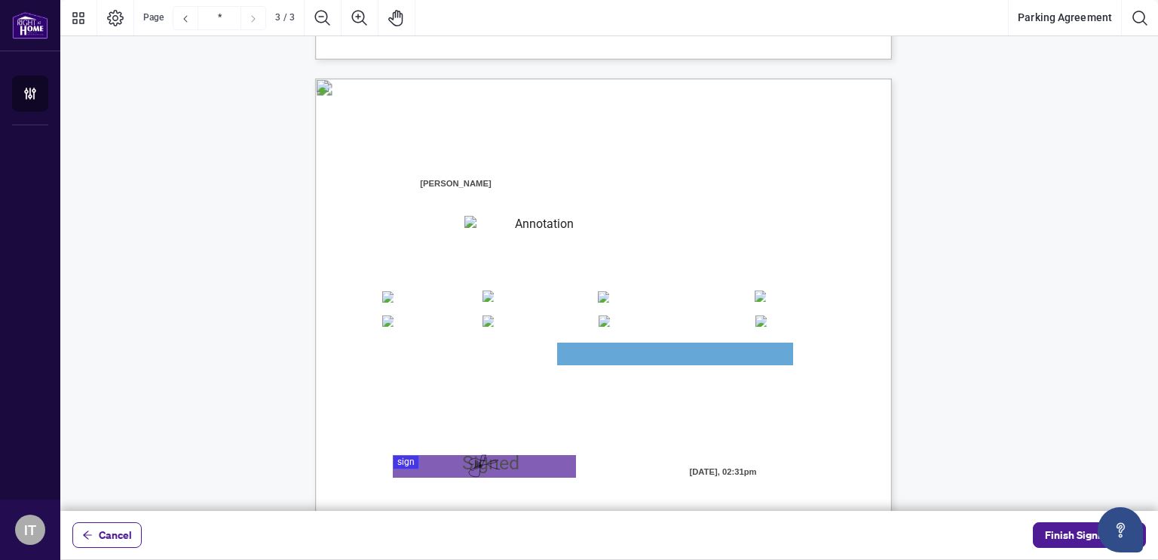
scroll to position [1603, 0]
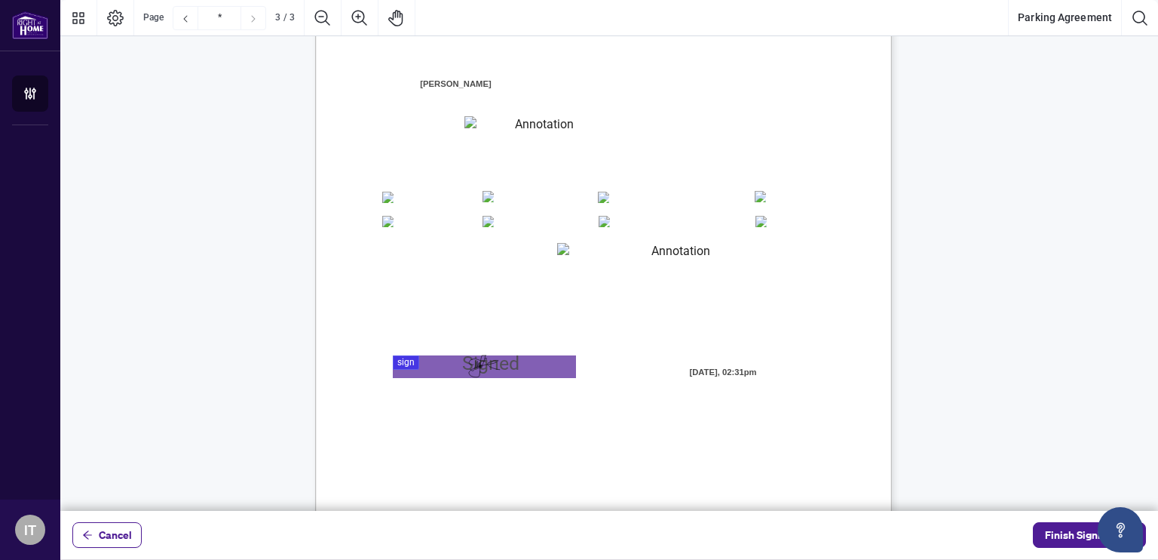
click at [571, 113] on div "Agent Information: (Name of Salesperson) Home Branch: Registered Boards (please…" at bounding box center [675, 446] width 721 height 934
click at [597, 241] on div "Agent Information: (Name of Salesperson) Home Branch: Registered Boards (please…" at bounding box center [675, 446] width 721 height 934
click at [600, 290] on div "Agent Information: (Name of Salesperson) Home Branch: Registered Boards (please…" at bounding box center [675, 446] width 721 height 934
click at [1053, 530] on span "Finish Signing" at bounding box center [1079, 535] width 68 height 24
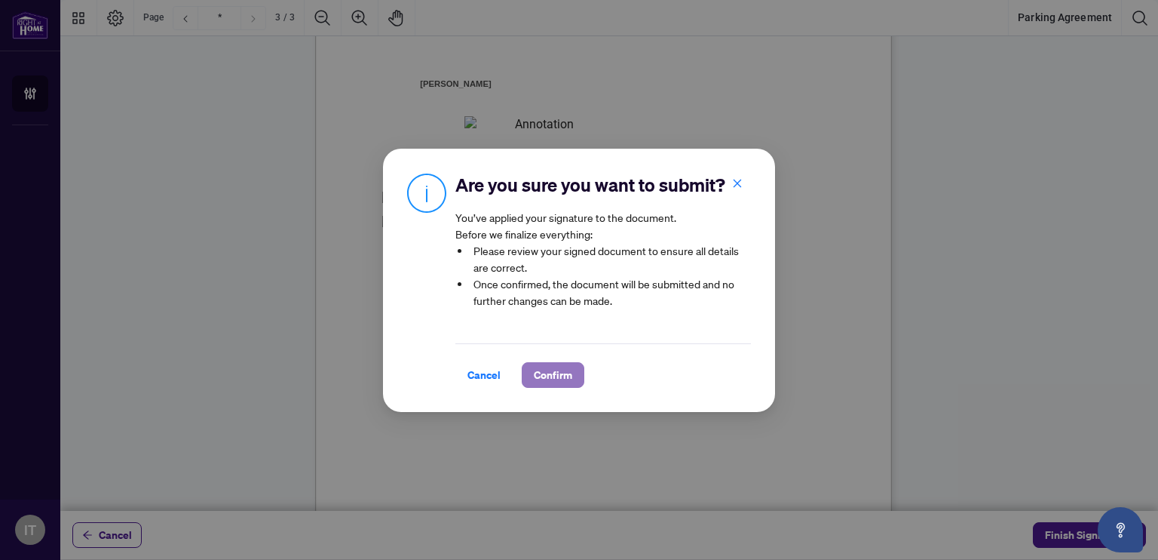
click at [543, 364] on span "Confirm" at bounding box center [553, 375] width 38 height 24
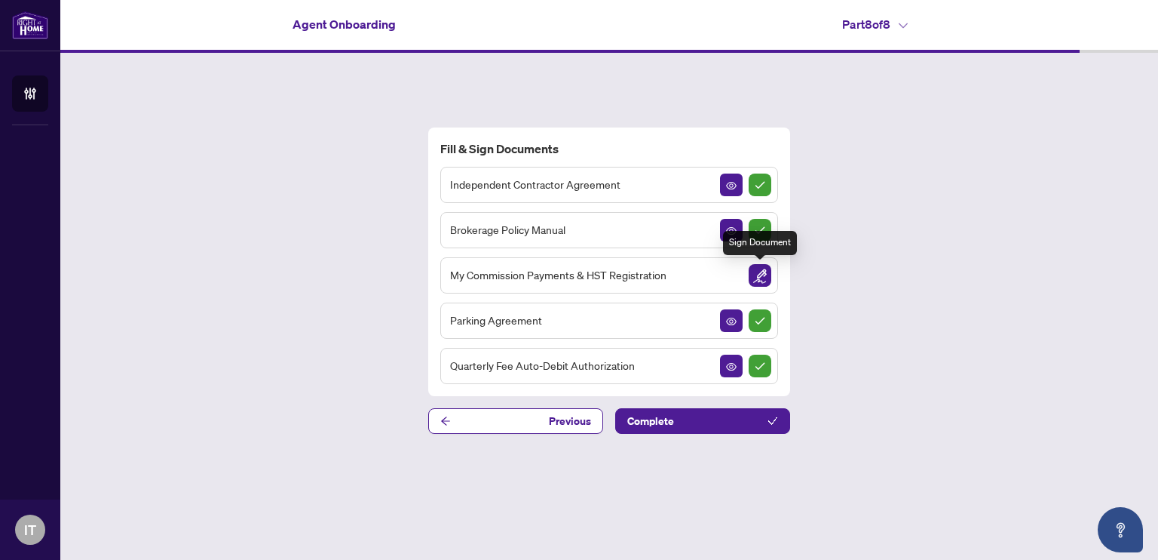
click at [765, 269] on img "Sign Document" at bounding box center [760, 275] width 23 height 23
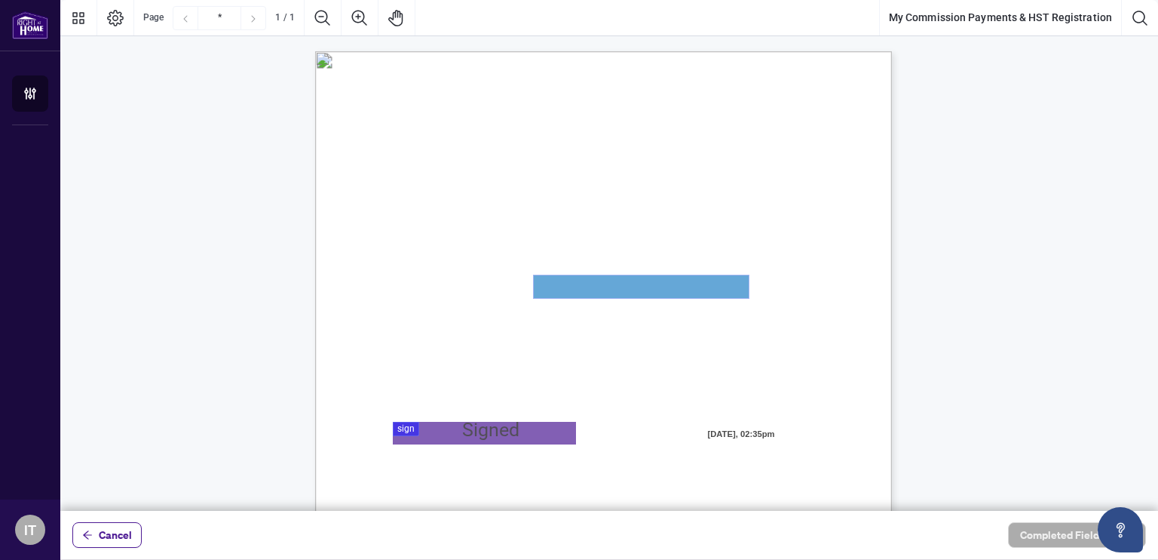
click at [540, 283] on textarea "01JYSTTGGBVNP1W5NH8RN2V1BT" at bounding box center [641, 286] width 215 height 23
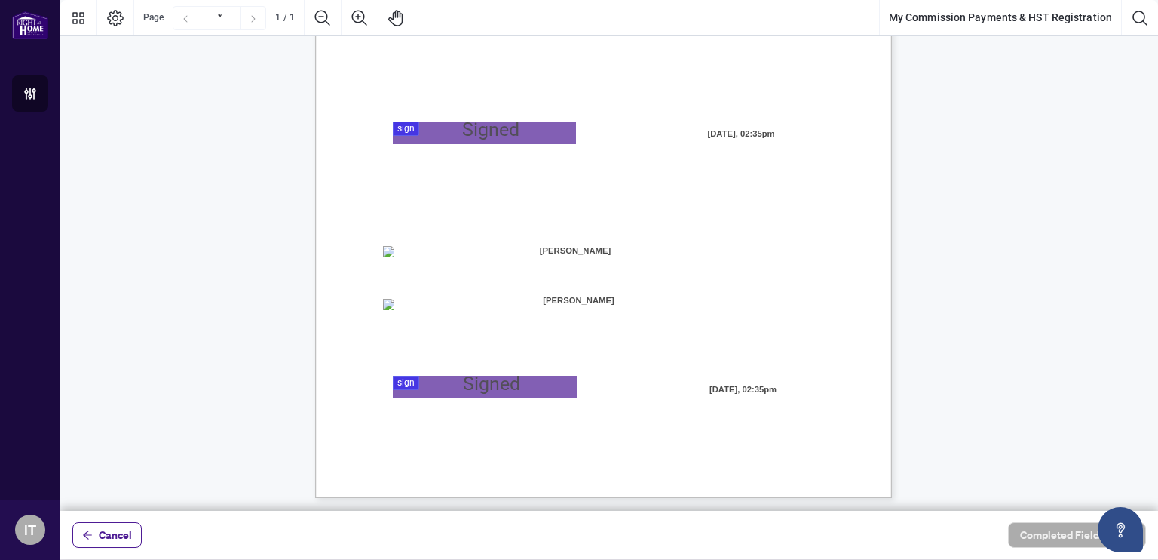
scroll to position [302, 0]
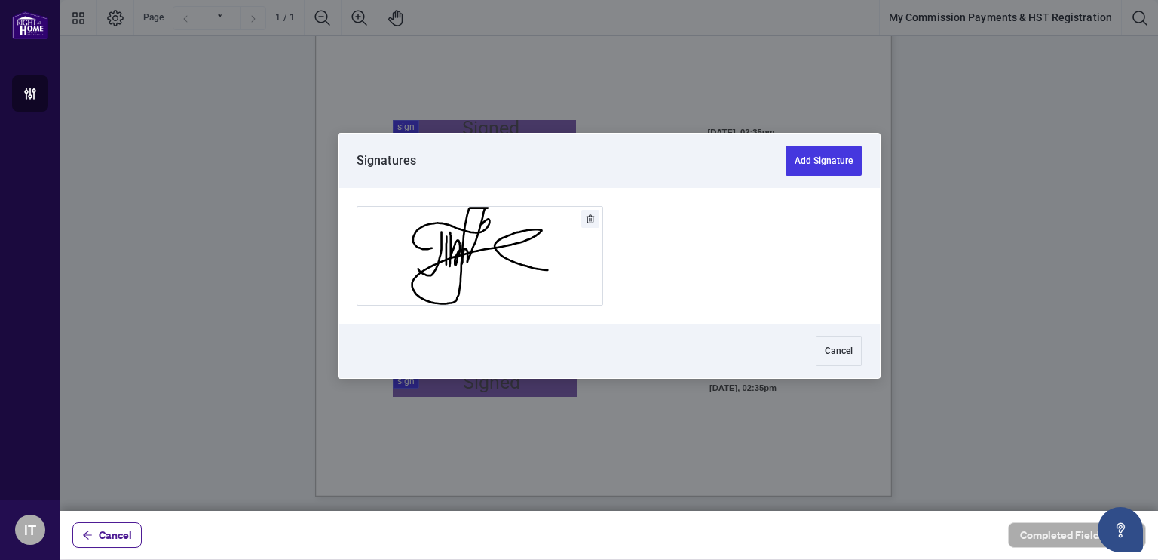
click at [407, 382] on div at bounding box center [609, 255] width 1098 height 511
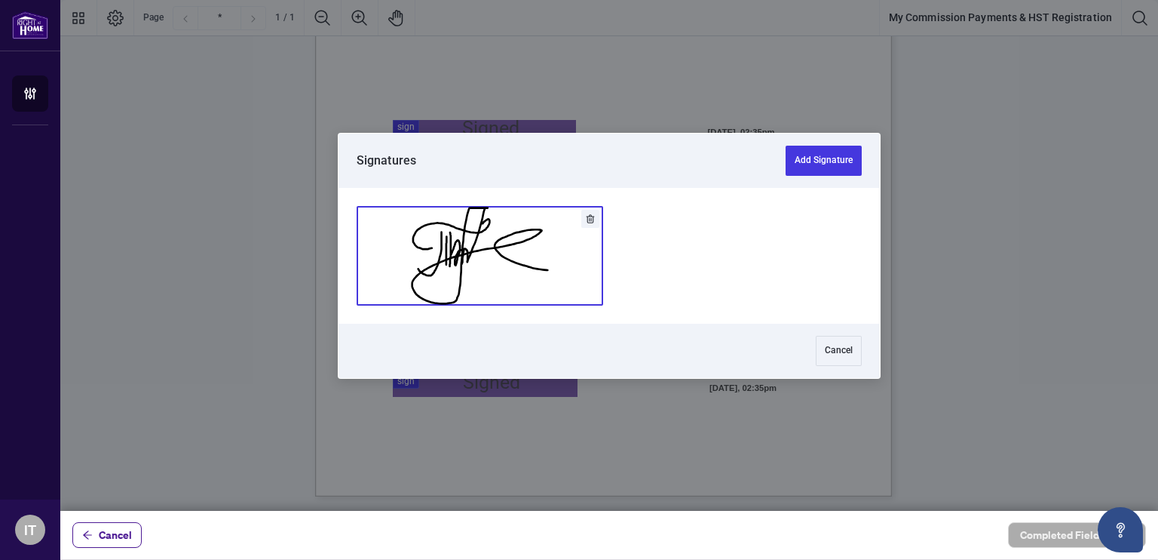
click at [413, 262] on button "Add Signature" at bounding box center [479, 256] width 245 height 98
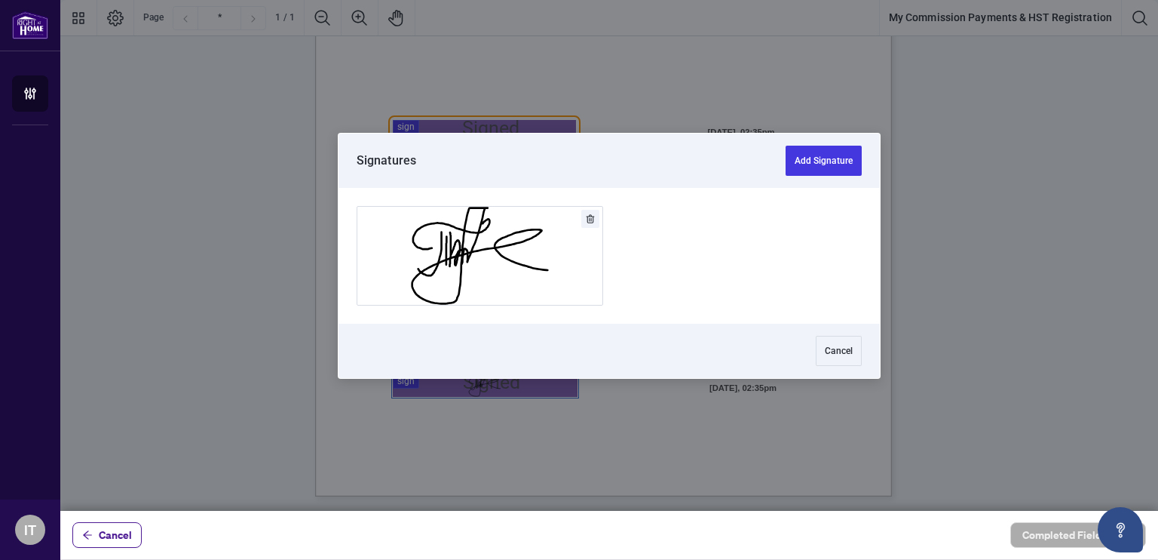
click at [403, 126] on div at bounding box center [609, 255] width 1098 height 511
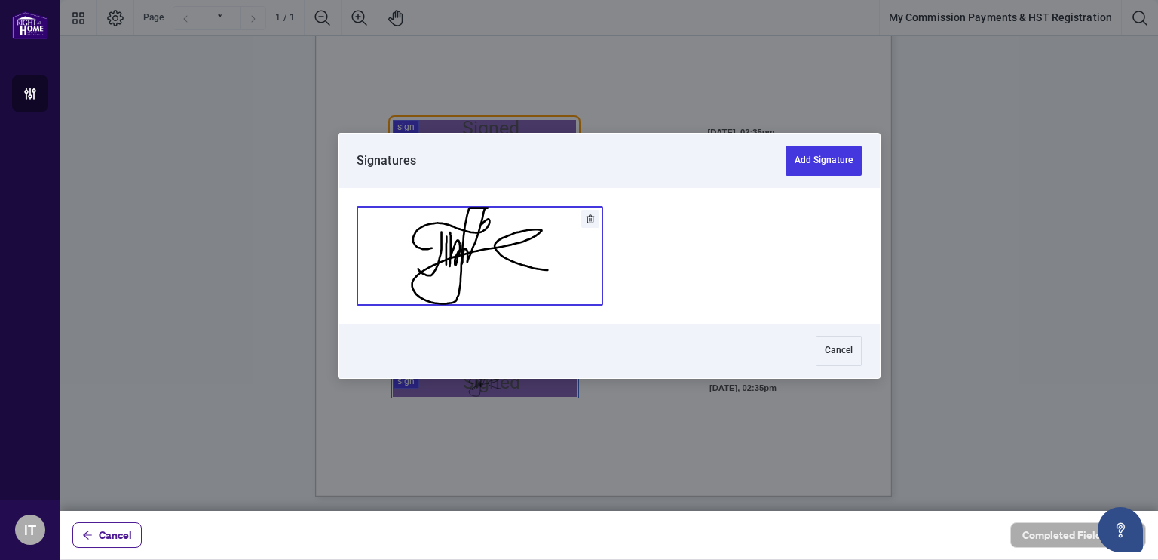
click at [438, 249] on button "Add Signature" at bounding box center [479, 256] width 245 height 98
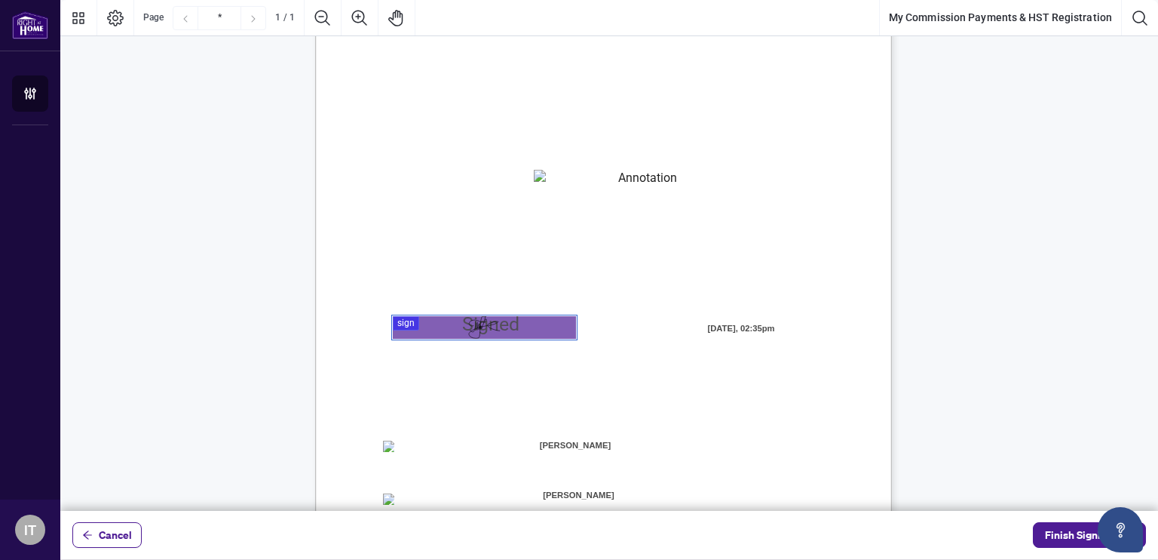
scroll to position [104, 0]
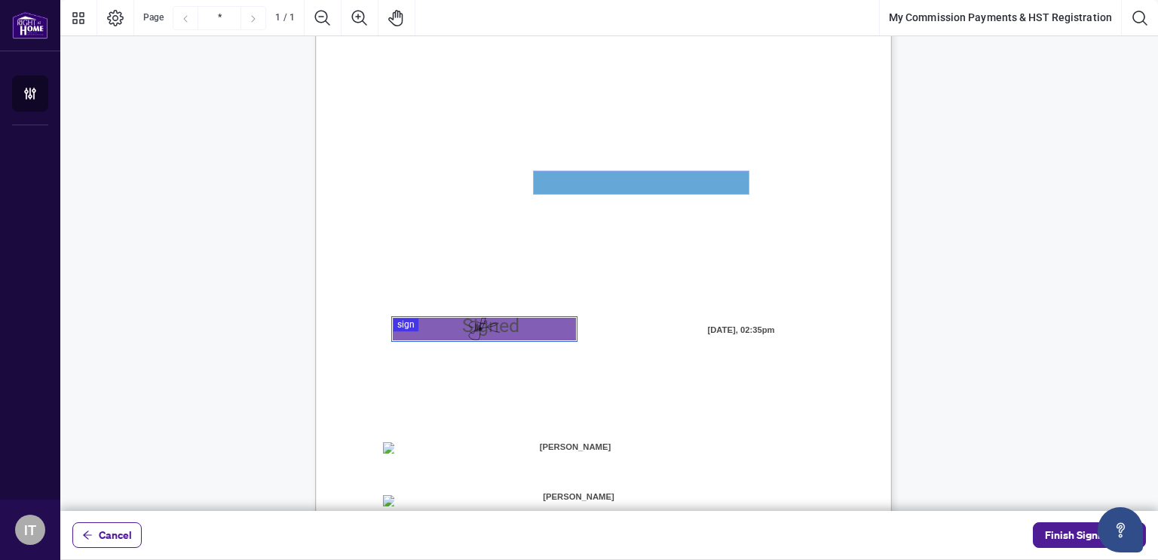
click at [590, 176] on textarea "01JYSTTGGBVNP1W5NH8RN2V1BT" at bounding box center [641, 182] width 215 height 23
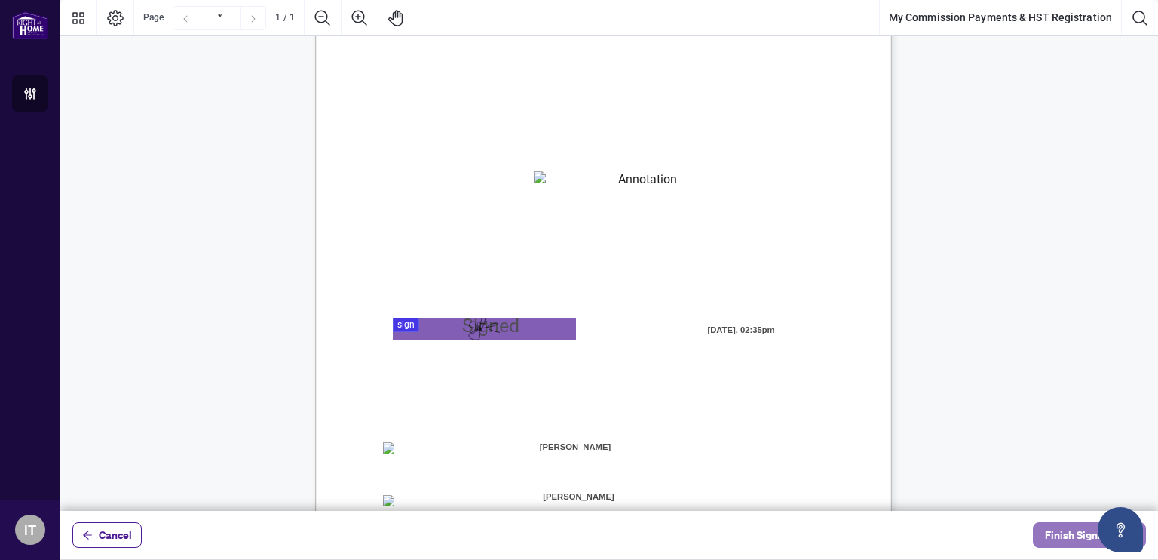
click at [1063, 527] on span "Finish Signing" at bounding box center [1079, 535] width 68 height 24
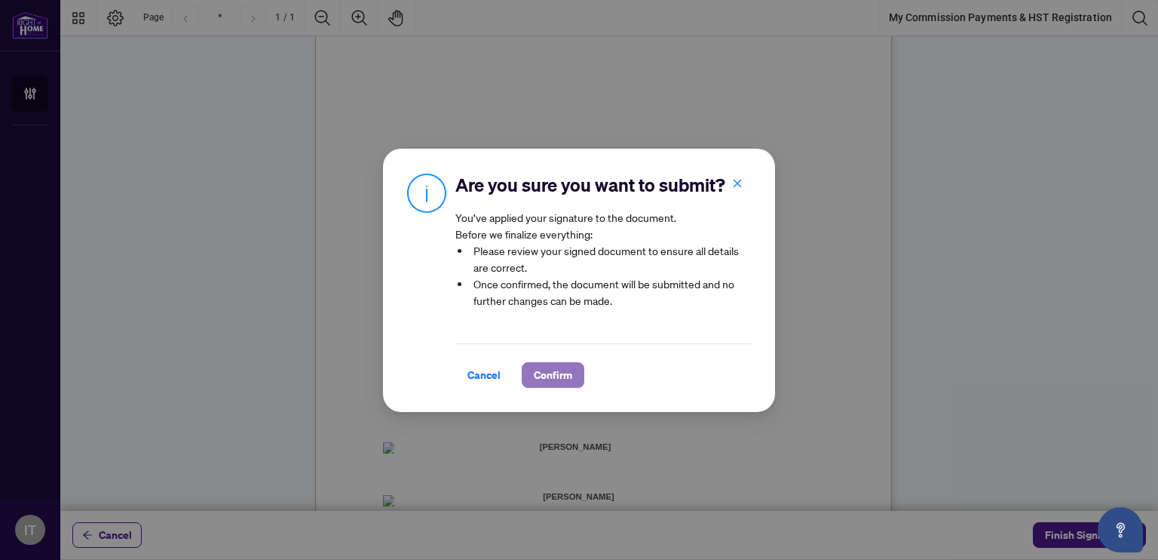
click at [556, 370] on span "Confirm" at bounding box center [553, 375] width 38 height 24
